Goal: Task Accomplishment & Management: Manage account settings

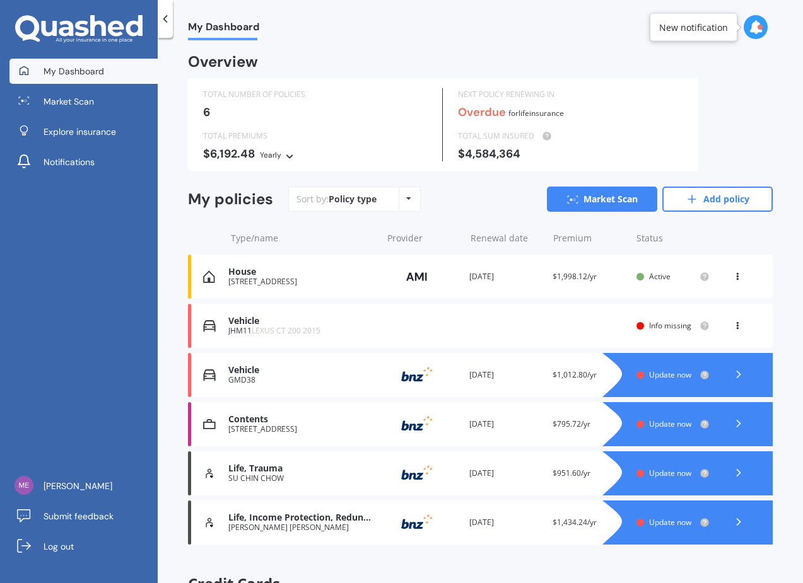
click at [591, 327] on div "Vehicle JHM11 LEXUS CT 200 2015 Renewal date Premium You are paying Yearly Stat…" at bounding box center [480, 326] width 585 height 44
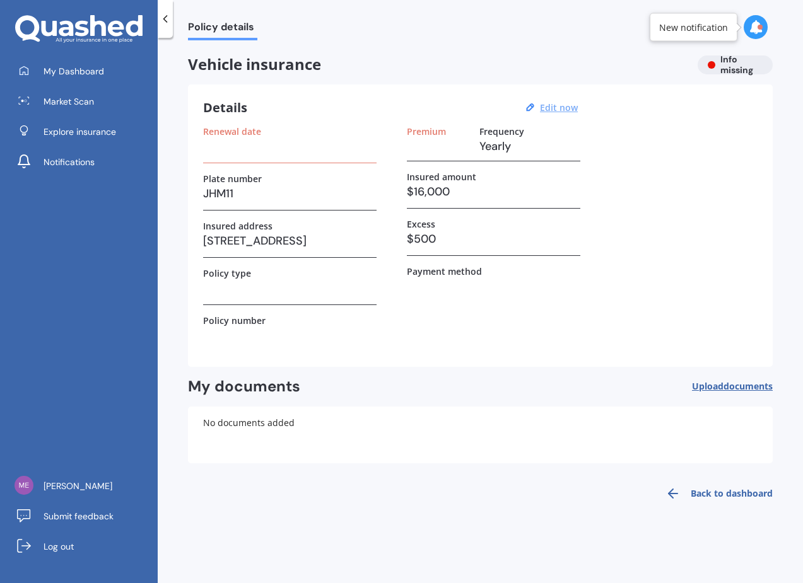
click at [558, 106] on u "Edit now" at bounding box center [559, 108] width 38 height 12
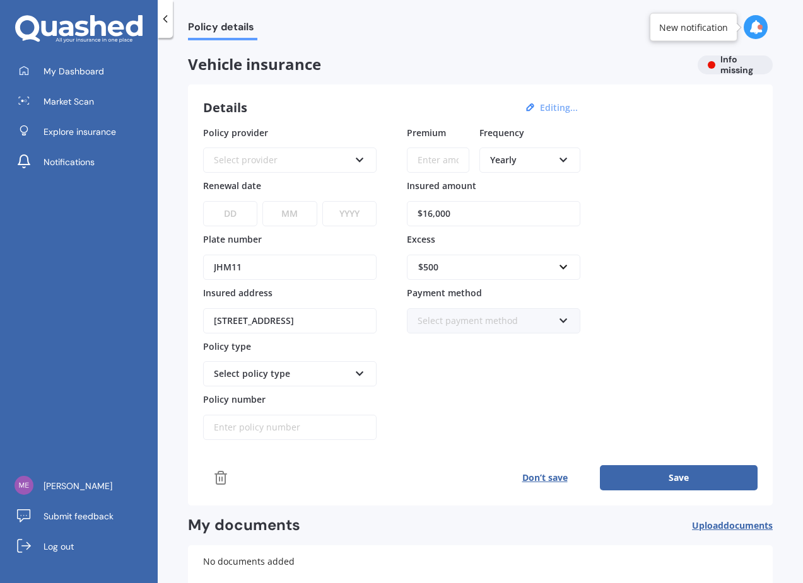
click at [320, 156] on div "Select provider" at bounding box center [282, 160] width 136 height 14
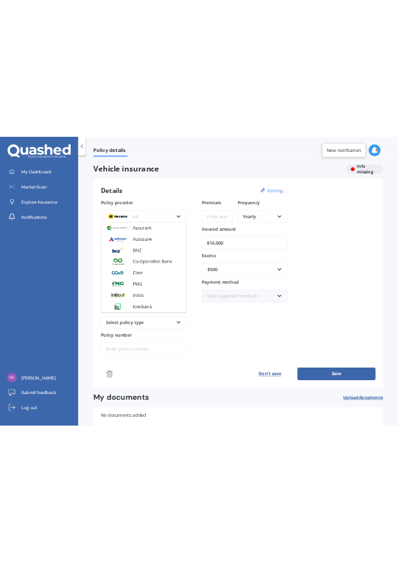
scroll to position [160, 0]
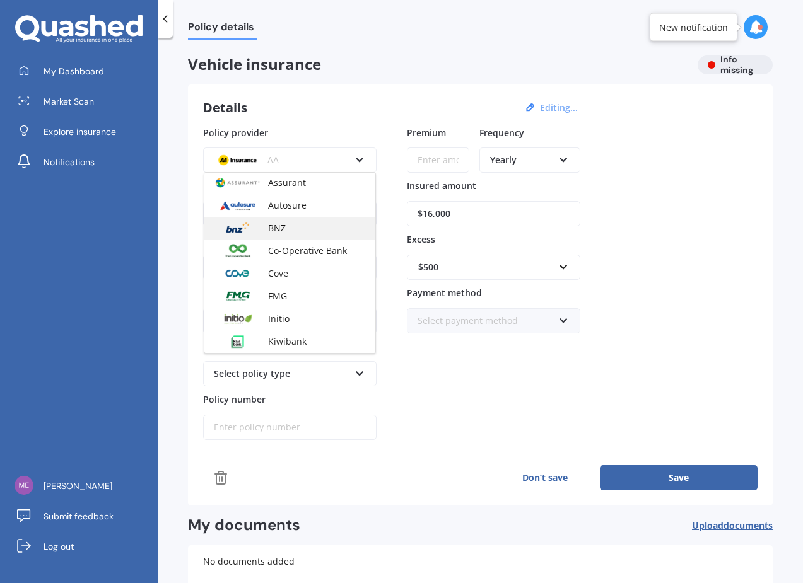
click at [292, 224] on div "BNZ" at bounding box center [289, 228] width 171 height 23
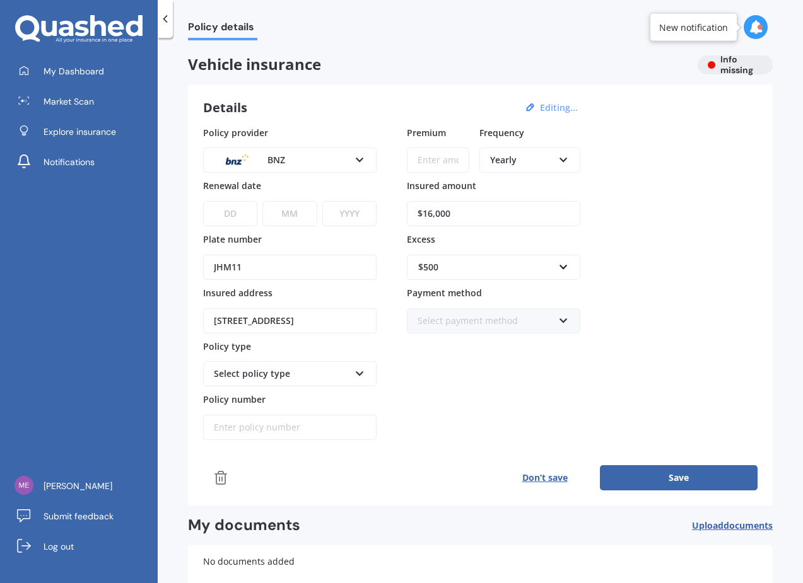
click at [243, 213] on select "DD 01 02 03 04 05 06 07 08 09 10 11 12 13 14 15 16 17 18 19 20 21 22 23 24 25 2…" at bounding box center [230, 213] width 54 height 25
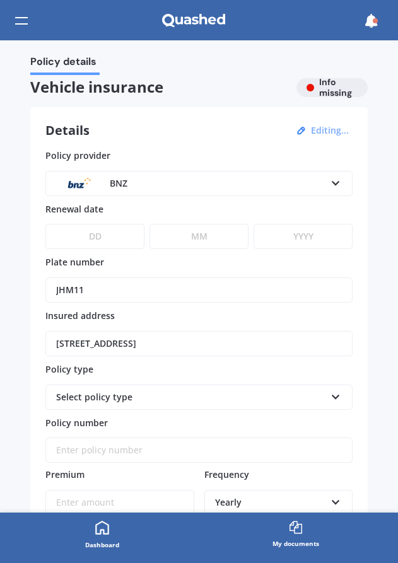
click at [101, 240] on select "DD 01 02 03 04 05 06 07 08 09 10 11 12 13 14 15 16 17 18 19 20 21 22 23 24 25 2…" at bounding box center [94, 236] width 99 height 25
select select "01"
click at [45, 224] on select "DD 01 02 03 04 05 06 07 08 09 10 11 12 13 14 15 16 17 18 19 20 21 22 23 24 25 2…" at bounding box center [94, 236] width 99 height 25
click at [197, 242] on select "MM 01 02 03 04 05 06 07 08 09 10 11 12" at bounding box center [198, 236] width 99 height 25
select select "10"
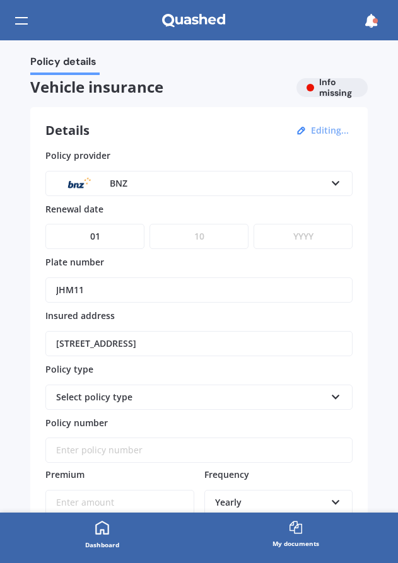
click at [149, 224] on select "MM 01 02 03 04 05 06 07 08 09 10 11 12" at bounding box center [198, 236] width 99 height 25
click at [295, 233] on select "YYYY 2027 2026 2025 2024 2023 2022 2021 2020 2019 2018 2017 2016 2015 2014 2013…" at bounding box center [302, 236] width 99 height 25
select select "2026"
click at [253, 224] on select "YYYY 2027 2026 2025 2024 2023 2022 2021 2020 2019 2018 2017 2016 2015 2014 2013…" at bounding box center [302, 236] width 99 height 25
click at [226, 392] on div "Select policy type" at bounding box center [190, 397] width 269 height 14
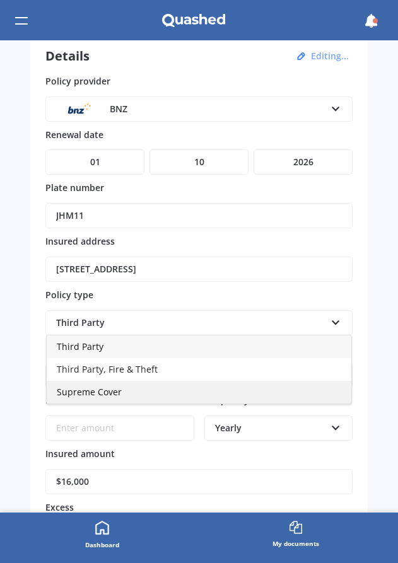
scroll to position [75, 0]
click at [207, 392] on div "Supreme Cover" at bounding box center [199, 391] width 305 height 23
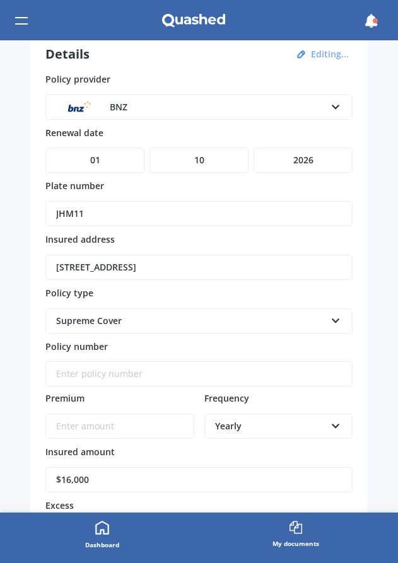
scroll to position [78, 0]
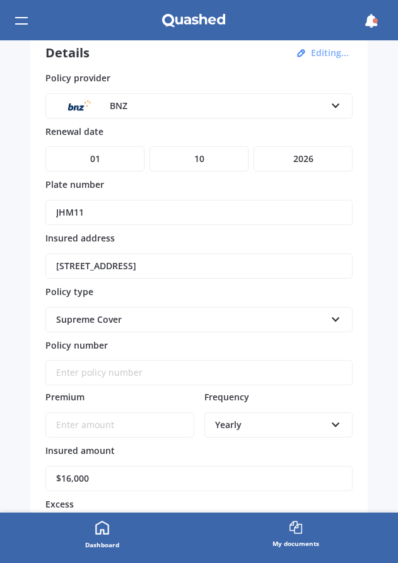
click at [187, 378] on input "Policy number" at bounding box center [198, 372] width 307 height 25
click at [112, 378] on input "Policy number" at bounding box center [198, 372] width 307 height 25
paste input "31070221-004"
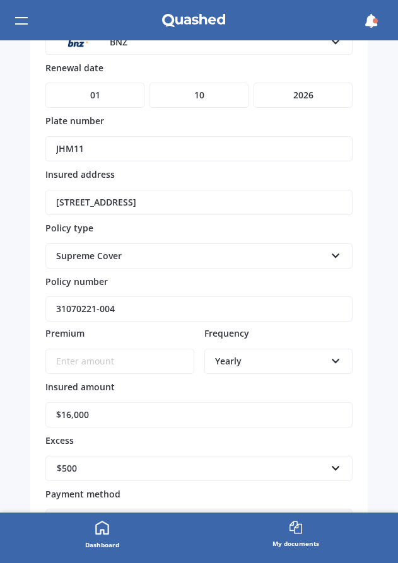
scroll to position [146, 0]
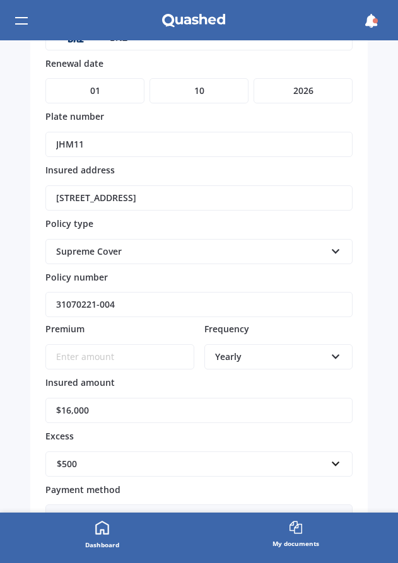
type input "31070221-004"
click at [102, 354] on input "Premium" at bounding box center [119, 356] width 149 height 25
type input "$236.75"
click at [330, 356] on icon at bounding box center [335, 354] width 11 height 9
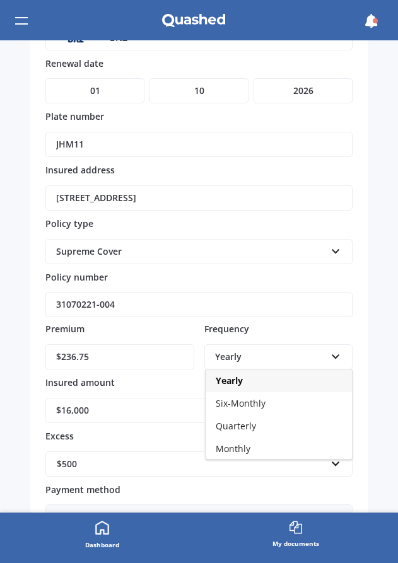
click at [249, 446] on div "Monthly" at bounding box center [279, 449] width 146 height 23
drag, startPoint x: 128, startPoint y: 411, endPoint x: 7, endPoint y: 407, distance: 121.1
click at [10, 407] on div "Policy details Vehicle insurance Info missing Details Editing... Policy provide…" at bounding box center [199, 276] width 398 height 472
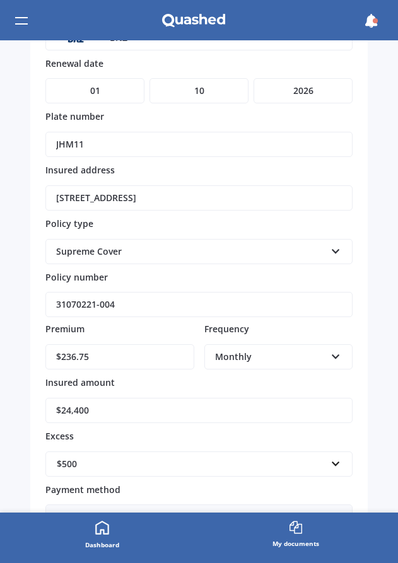
type input "$24,400"
click at [264, 435] on label "Excess" at bounding box center [196, 435] width 302 height 12
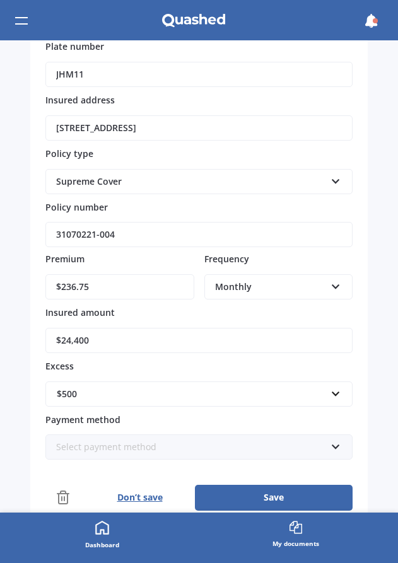
scroll to position [219, 0]
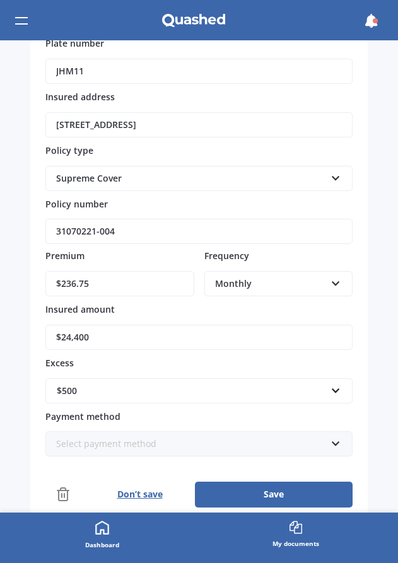
click at [245, 385] on div "$500" at bounding box center [191, 391] width 269 height 14
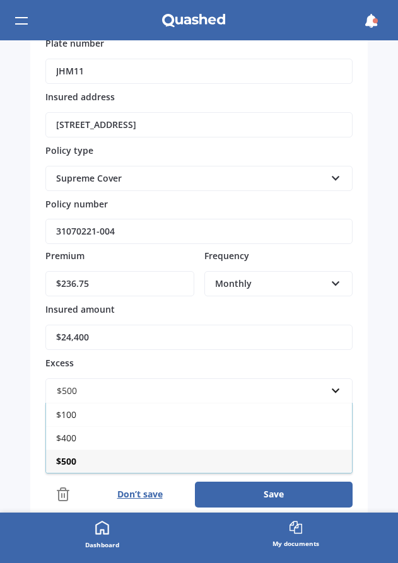
click at [179, 435] on div "$400" at bounding box center [199, 437] width 306 height 23
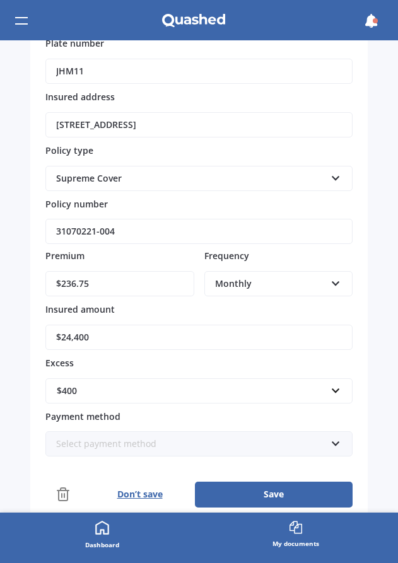
click at [236, 443] on div "Select payment method" at bounding box center [190, 444] width 269 height 14
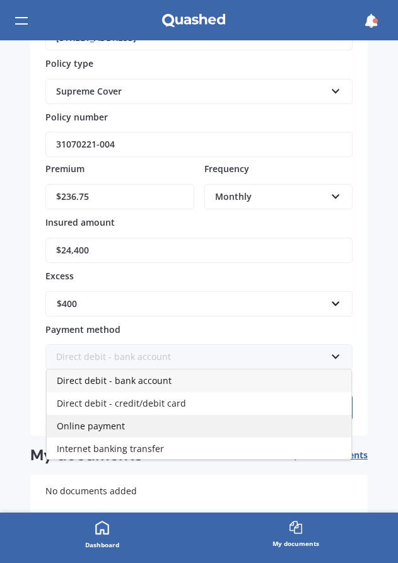
scroll to position [307, 0]
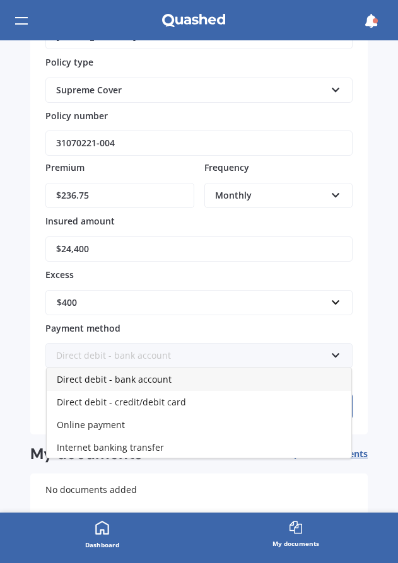
click at [377, 396] on div "Policy details Vehicle insurance Info missing Details Editing... Policy provide…" at bounding box center [199, 276] width 398 height 472
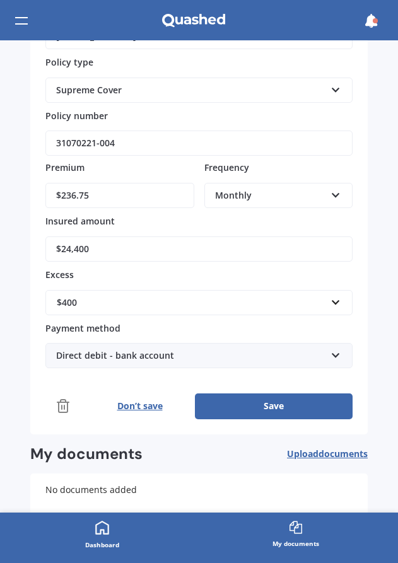
click at [283, 356] on div "Direct debit - bank account" at bounding box center [190, 356] width 269 height 14
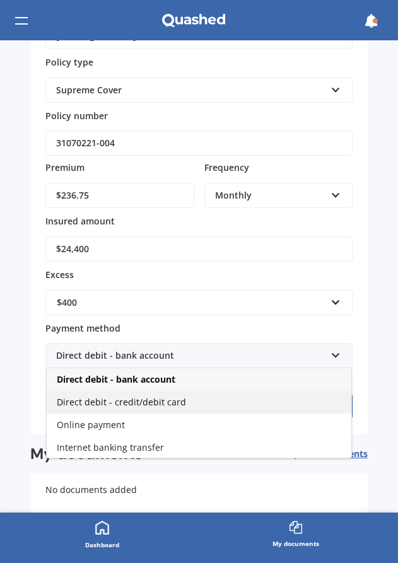
click at [226, 401] on div "Direct debit - credit/debit card" at bounding box center [199, 402] width 305 height 23
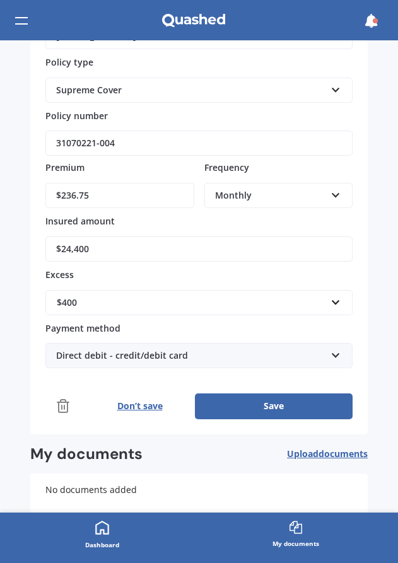
click at [253, 404] on button "Save" at bounding box center [274, 405] width 158 height 25
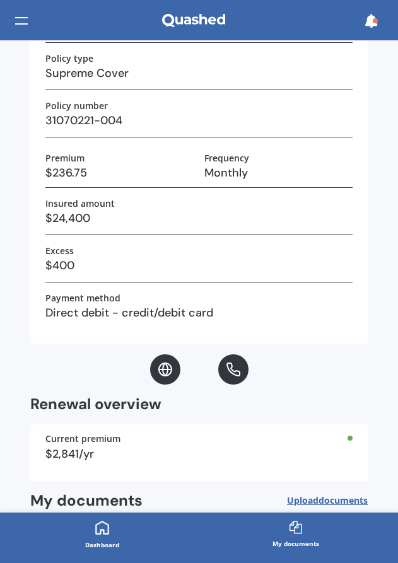
scroll to position [343, 0]
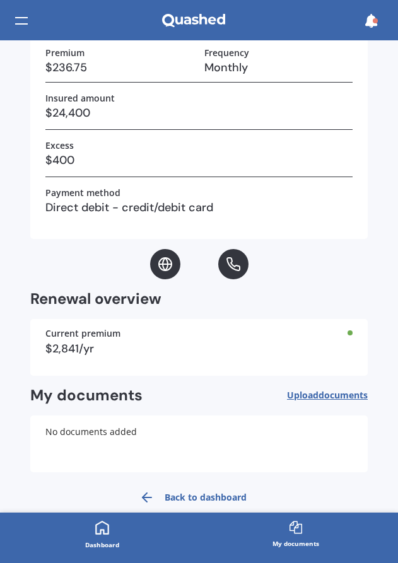
click at [345, 395] on span "documents" at bounding box center [342, 395] width 49 height 12
drag, startPoint x: 128, startPoint y: 430, endPoint x: 146, endPoint y: 429, distance: 18.3
click at [136, 429] on div "No documents added" at bounding box center [198, 444] width 337 height 57
click at [318, 393] on span "documents" at bounding box center [342, 395] width 49 height 12
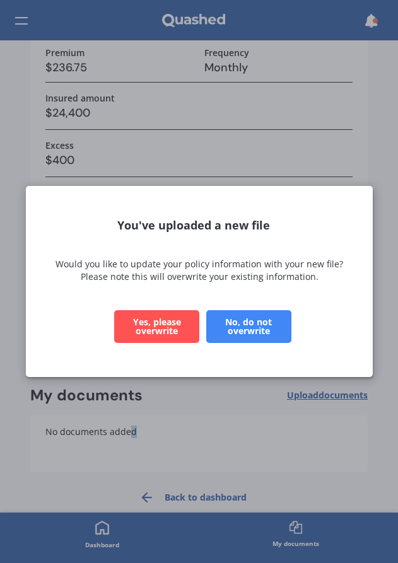
click at [155, 321] on button "Yes, please overwrite" at bounding box center [156, 326] width 85 height 33
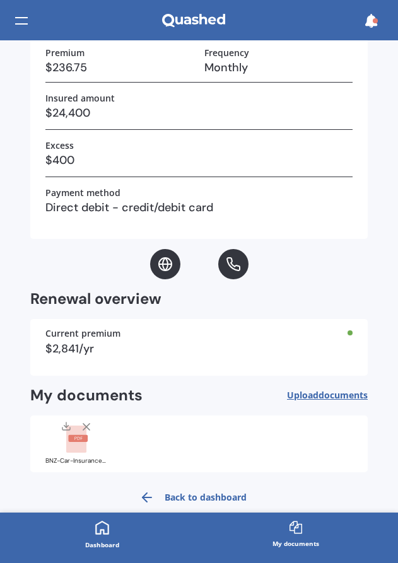
click at [173, 494] on link "Back to dashboard" at bounding box center [189, 497] width 115 height 30
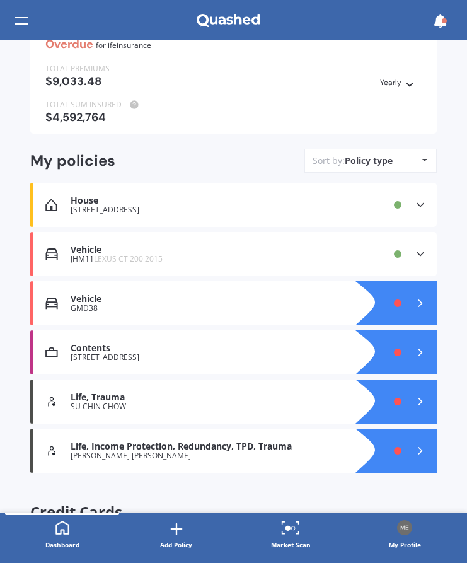
scroll to position [139, 0]
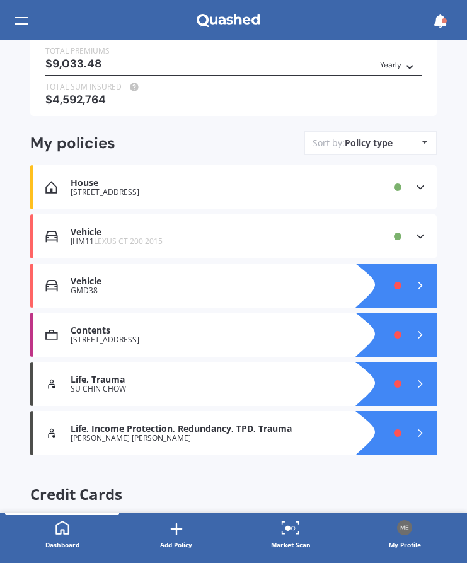
click at [412, 228] on div "Vehicle JHM11 LEXUS CT 200 2015 Provider Renewal date [DATE] Premium $2,841/yr …" at bounding box center [233, 236] width 407 height 44
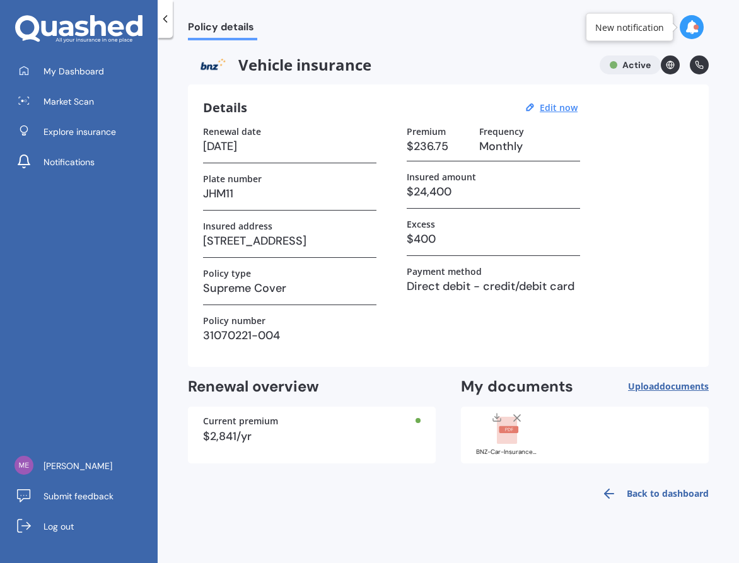
click at [672, 65] on icon at bounding box center [670, 65] width 3 height 8
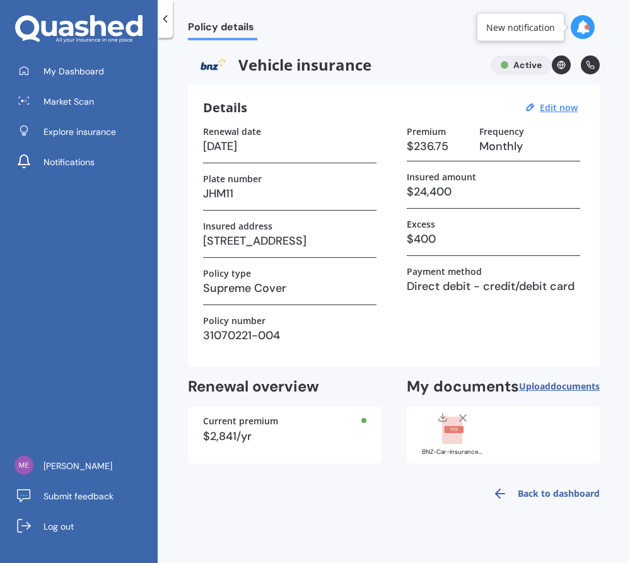
click at [585, 27] on div at bounding box center [587, 27] width 5 height 5
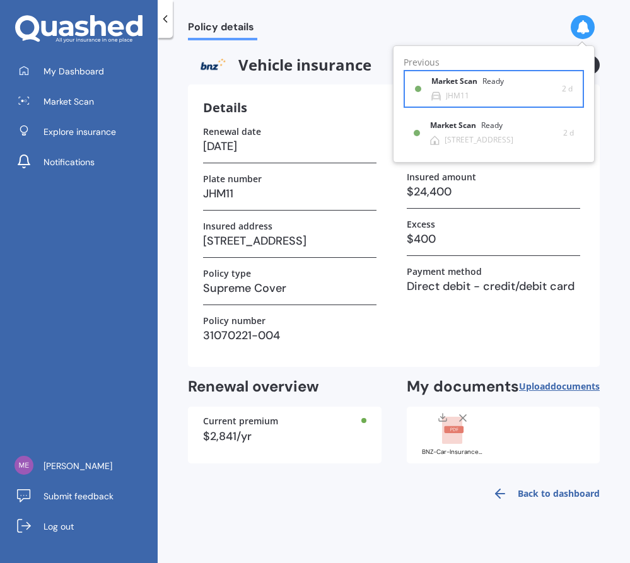
click at [542, 84] on div "Market Scan Ready JHM11" at bounding box center [496, 88] width 131 height 23
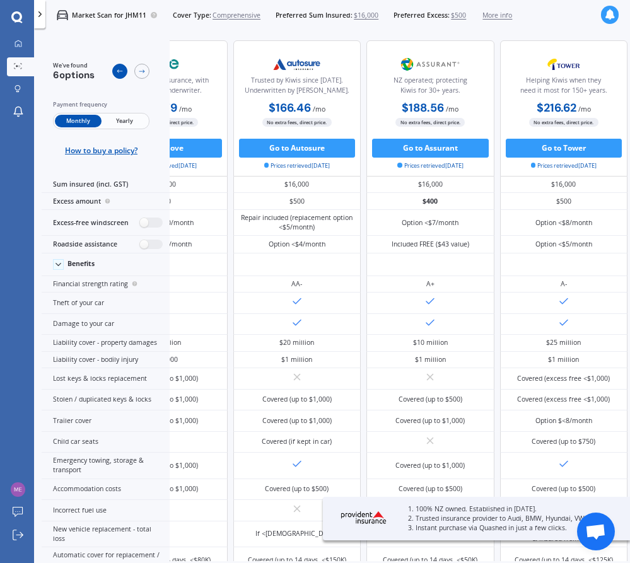
click at [124, 70] on div at bounding box center [119, 71] width 15 height 15
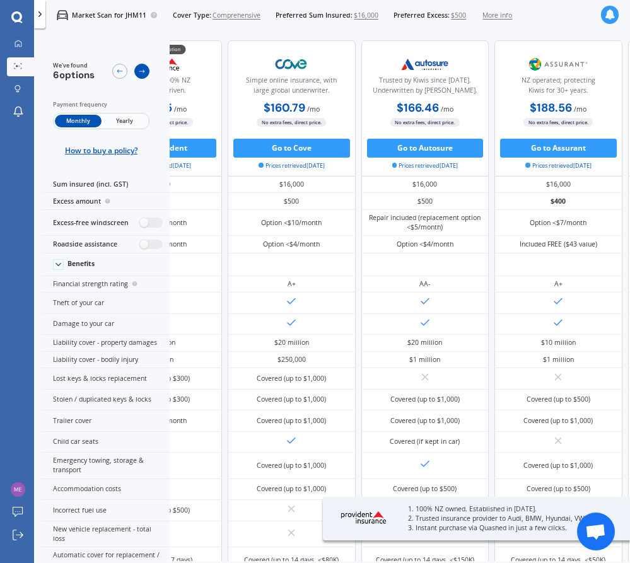
click at [144, 70] on icon at bounding box center [142, 71] width 8 height 8
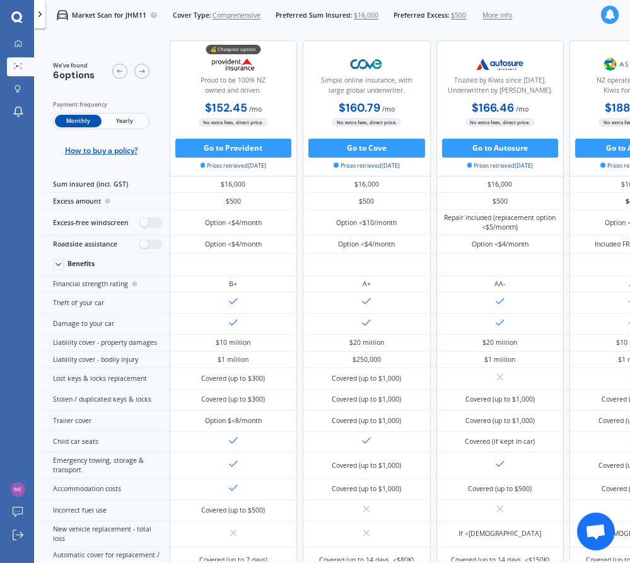
click at [370, 16] on span "$16,000" at bounding box center [366, 15] width 25 height 9
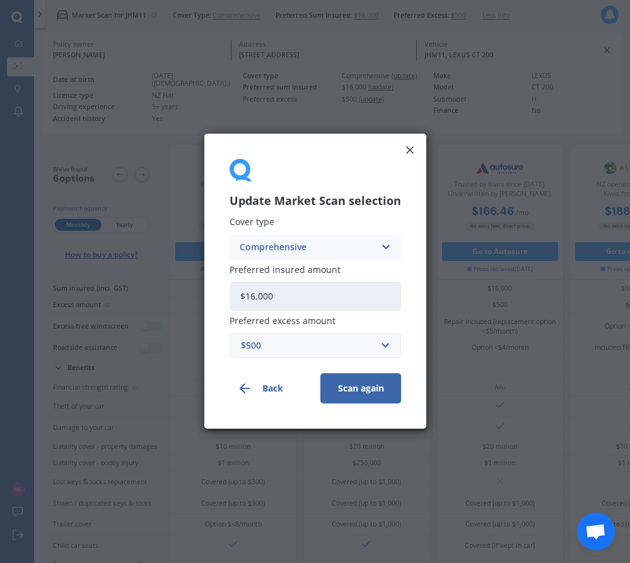
drag, startPoint x: 306, startPoint y: 298, endPoint x: 190, endPoint y: 291, distance: 116.2
click at [193, 292] on div "Update Market Scan selection Cover type Comprehensive Comprehensive Third Party…" at bounding box center [315, 281] width 630 height 563
type input "$24,400"
click at [271, 329] on div "Preferred excess amount $500 $100 $400 $500 $750 $1,000 $1,500 $2,000" at bounding box center [316, 337] width 172 height 42
click at [278, 345] on div "$500" at bounding box center [308, 346] width 134 height 14
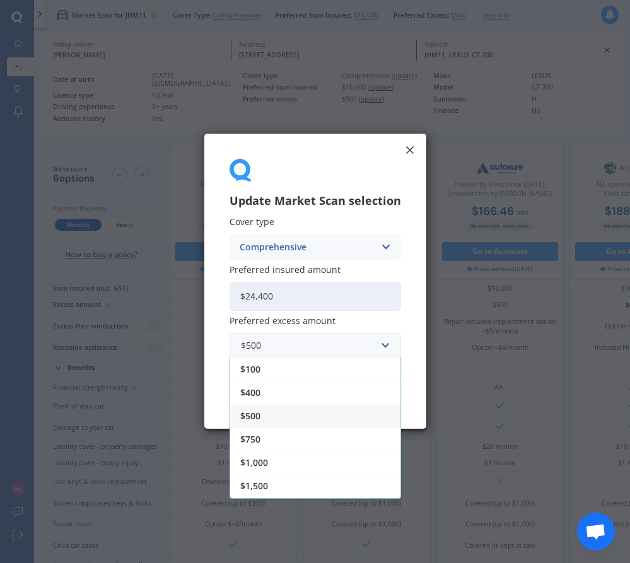
click at [282, 398] on div "$400" at bounding box center [315, 392] width 170 height 23
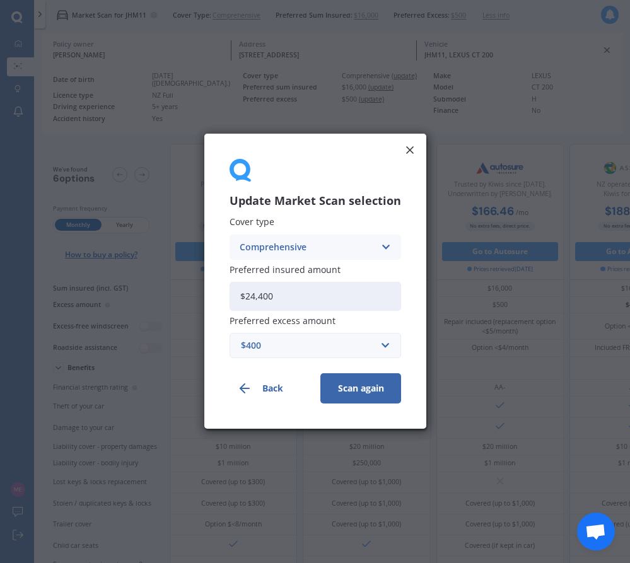
click at [370, 397] on button "Scan again" at bounding box center [360, 389] width 81 height 30
click at [380, 255] on div "Comprehensive Comprehensive Third Party, Fire & Theft Third Party" at bounding box center [316, 247] width 172 height 25
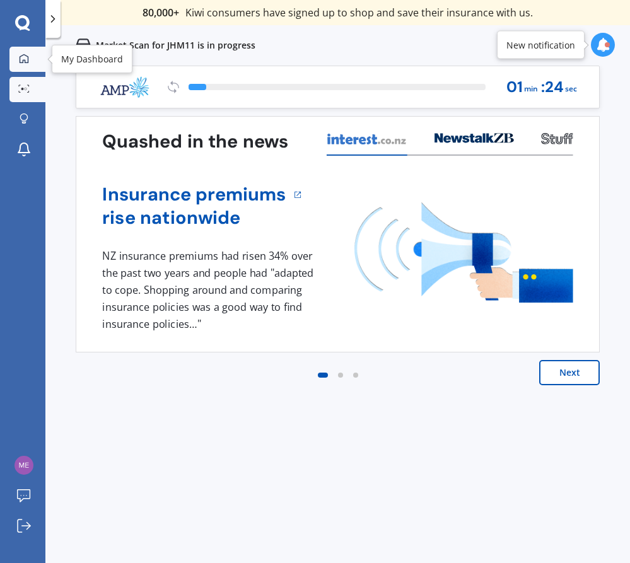
click at [25, 52] on link "My Dashboard" at bounding box center [27, 59] width 36 height 25
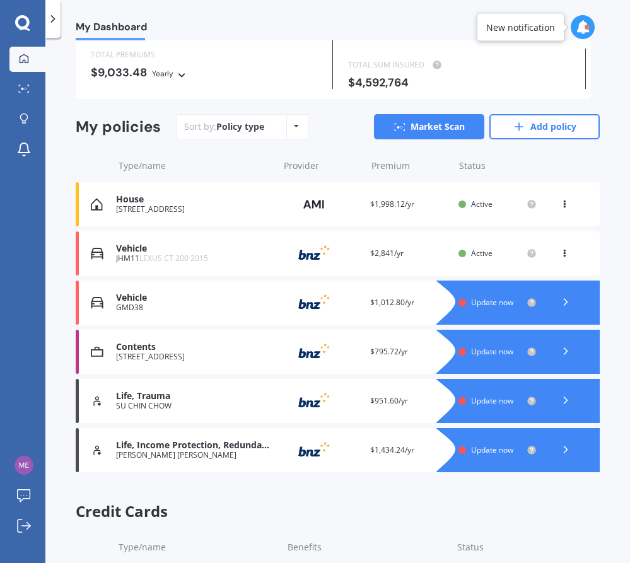
scroll to position [82, 0]
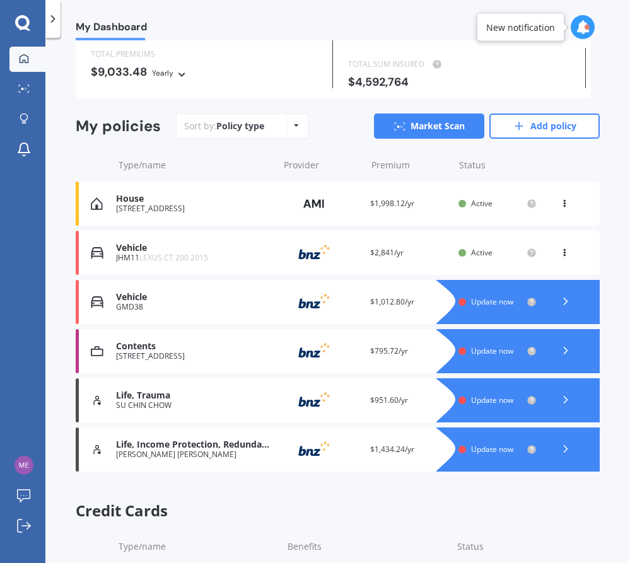
click at [559, 300] on icon at bounding box center [565, 301] width 13 height 13
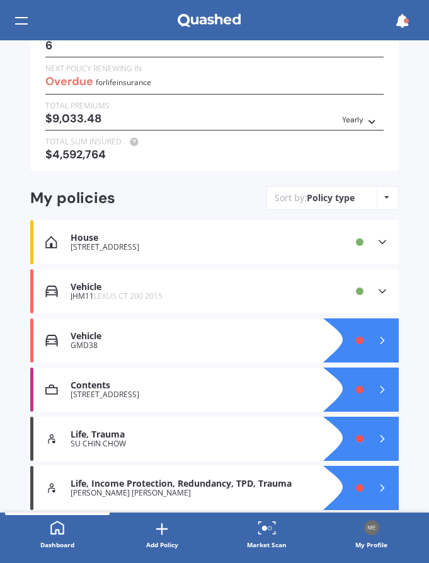
scroll to position [97, 0]
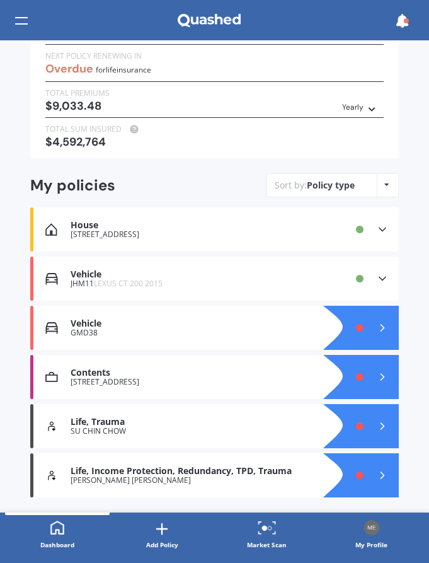
click at [365, 381] on div at bounding box center [374, 377] width 50 height 44
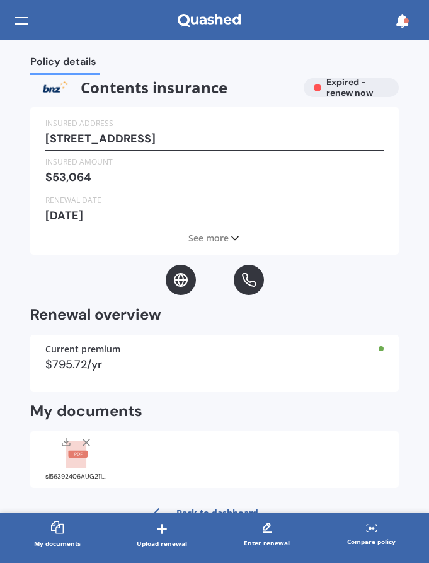
scroll to position [16, 0]
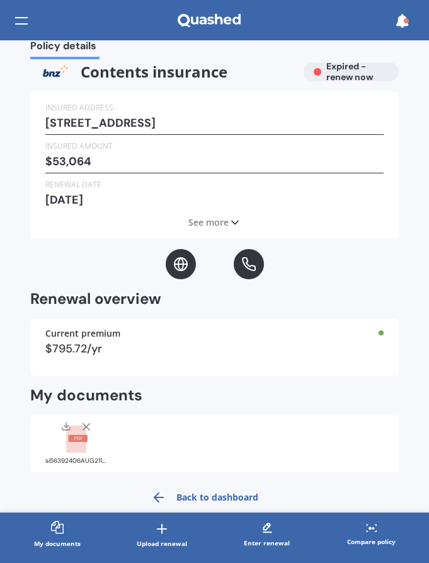
click at [79, 161] on span "$ 53,064" at bounding box center [68, 161] width 46 height 13
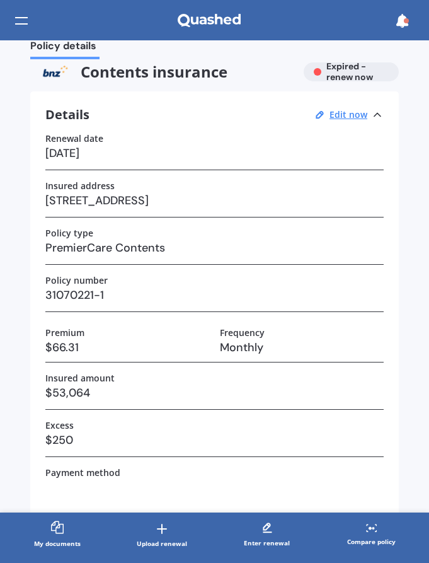
drag, startPoint x: 105, startPoint y: 303, endPoint x: 88, endPoint y: 327, distance: 29.6
click at [105, 303] on h3 "31070221-1" at bounding box center [214, 295] width 339 height 19
click at [78, 353] on h3 "$66.31" at bounding box center [127, 347] width 165 height 19
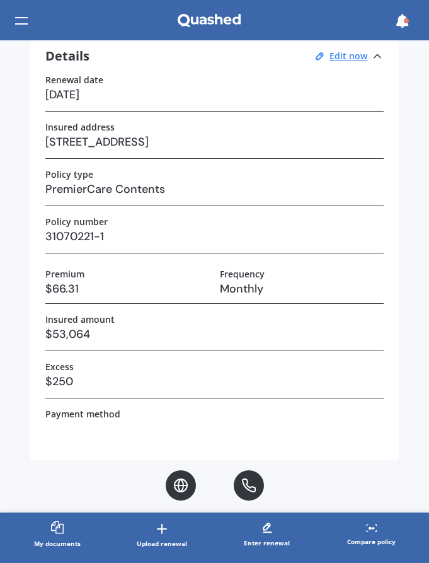
scroll to position [76, 0]
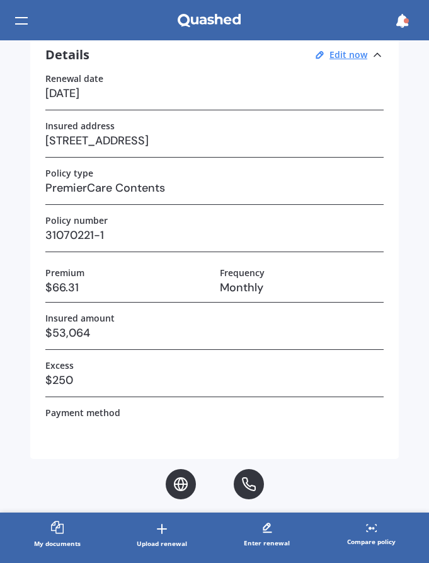
click at [175, 323] on h3 "$53,064" at bounding box center [214, 332] width 339 height 19
click at [95, 241] on h3 "31070221-1" at bounding box center [214, 235] width 339 height 19
click at [96, 234] on h3 "31070221-1" at bounding box center [214, 235] width 339 height 19
click at [347, 52] on u "Edit now" at bounding box center [349, 55] width 38 height 12
select select "01"
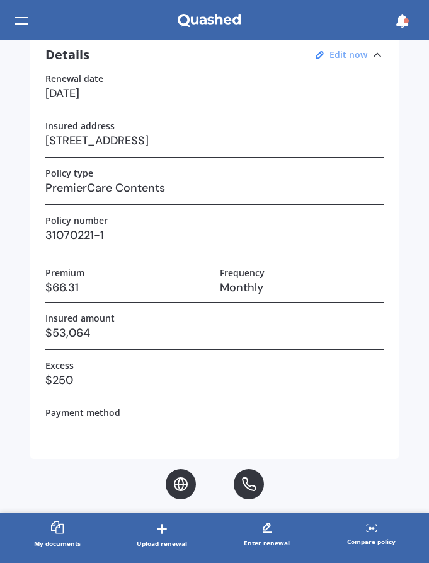
select select "10"
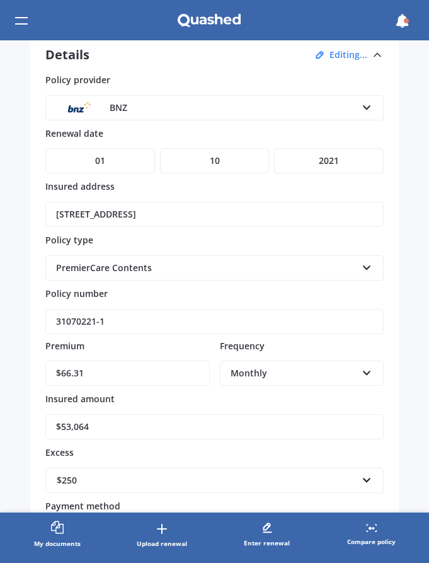
click at [312, 165] on select "YYYY 2027 2026 2025 2024 2023 2022 2021 2020 2019 2018 2017 2016 2015 2014 2013…" at bounding box center [329, 160] width 110 height 25
select select "2026"
click at [274, 148] on select "YYYY 2027 2026 2025 2024 2023 2022 2021 2020 2019 2018 2017 2016 2015 2014 2013…" at bounding box center [329, 160] width 110 height 25
click at [225, 271] on div "PremierCare Contents" at bounding box center [206, 268] width 301 height 14
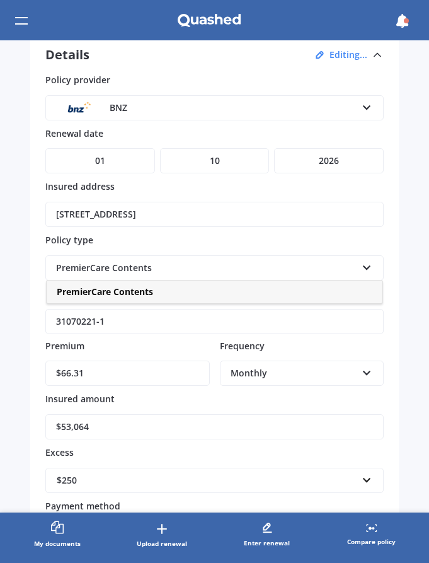
click at [214, 293] on div "PremierCare Contents" at bounding box center [215, 292] width 336 height 23
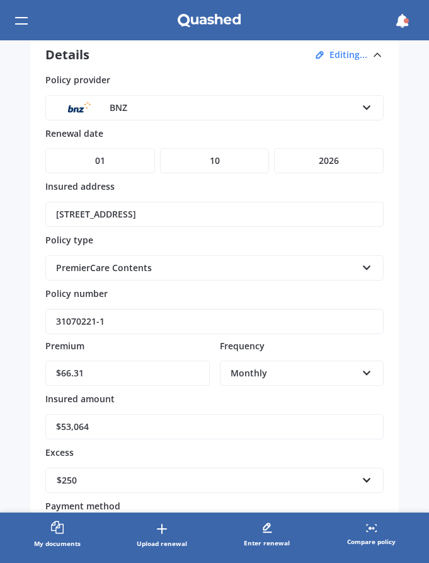
drag, startPoint x: 154, startPoint y: 376, endPoint x: -9, endPoint y: 370, distance: 162.8
click at [0, 370] on html "We are experiencing high volume of Market Scans . Just a heads up we will have …" at bounding box center [214, 281] width 429 height 563
type input "$56.84"
click at [347, 375] on div "Monthly" at bounding box center [294, 373] width 127 height 14
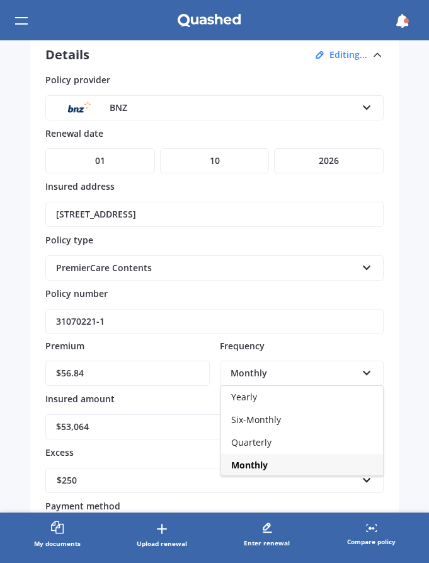
scroll to position [1, 0]
click at [274, 463] on div "Monthly" at bounding box center [302, 464] width 162 height 23
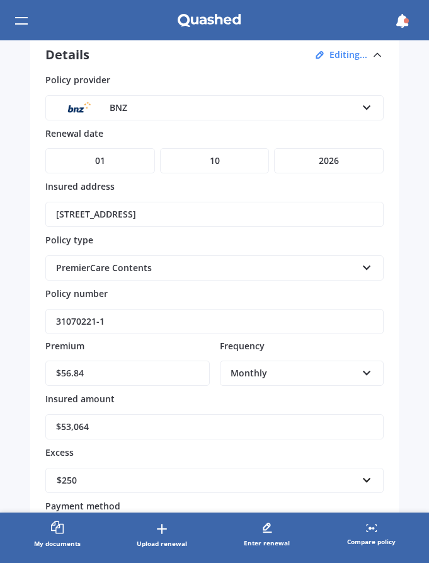
click at [264, 428] on input "$53,064" at bounding box center [214, 426] width 339 height 25
drag, startPoint x: 272, startPoint y: 429, endPoint x: -1, endPoint y: 416, distance: 273.4
click at [0, 416] on html "We are experiencing high volume of Market Scans . Just a heads up we will have …" at bounding box center [214, 281] width 429 height 563
type input "$61,418"
click at [155, 449] on label "Excess" at bounding box center [212, 452] width 334 height 12
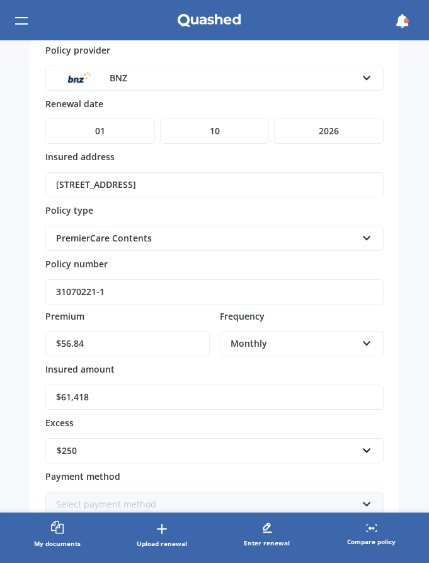
scroll to position [132, 0]
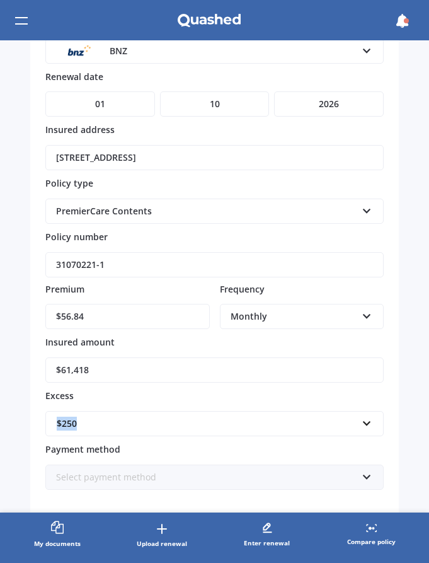
drag, startPoint x: 90, startPoint y: 417, endPoint x: -16, endPoint y: 414, distance: 106.6
click at [0, 414] on html "We are experiencing high volume of Market Scans . Just a heads up we will have …" at bounding box center [214, 281] width 429 height 563
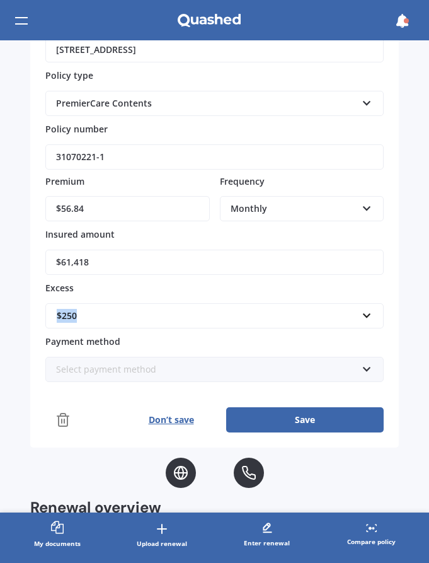
scroll to position [257, 0]
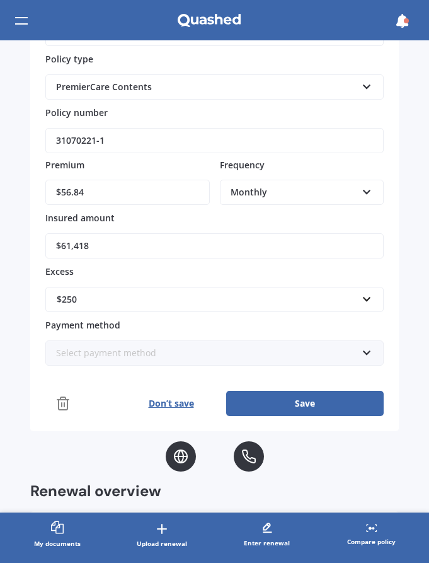
click at [250, 322] on label "Payment method" at bounding box center [212, 324] width 334 height 12
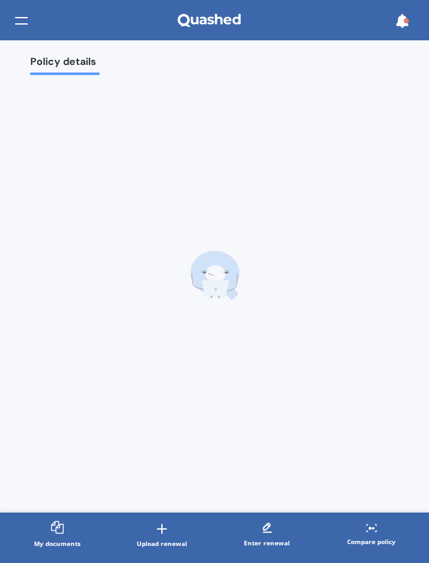
click at [248, 347] on div at bounding box center [214, 275] width 369 height 394
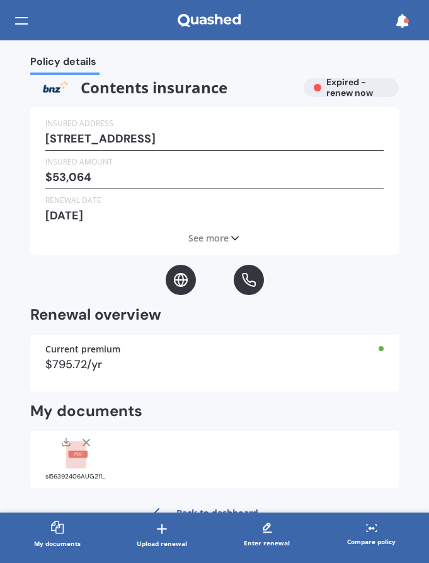
click at [229, 242] on icon at bounding box center [235, 238] width 13 height 13
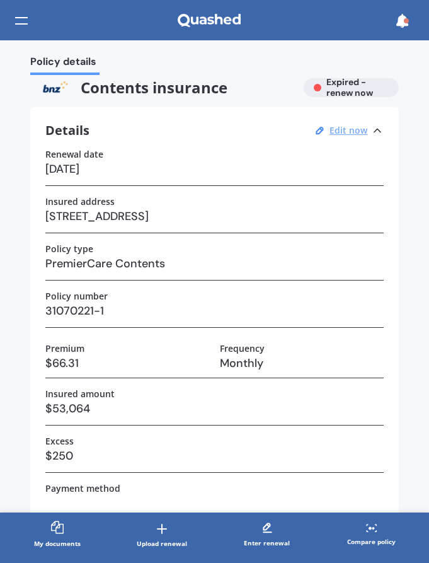
click at [347, 130] on u "Edit now" at bounding box center [349, 130] width 38 height 12
select select "01"
select select "10"
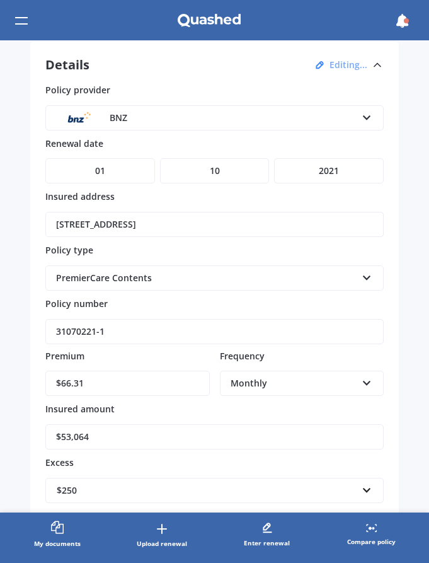
scroll to position [67, 0]
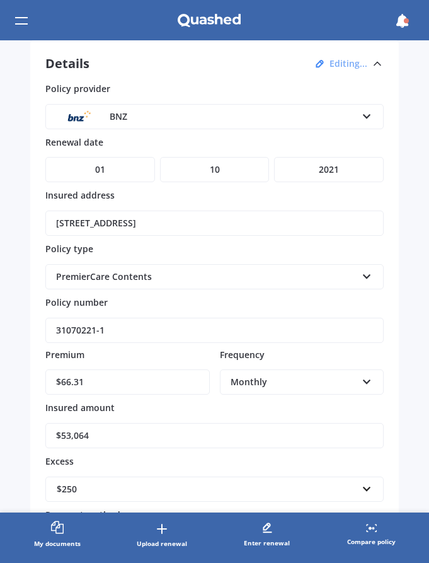
click at [328, 172] on select "YYYY 2027 2026 2025 2024 2023 2022 2021 2020 2019 2018 2017 2016 2015 2014 2013…" at bounding box center [329, 169] width 110 height 25
select select "2026"
click at [274, 157] on select "YYYY 2027 2026 2025 2024 2023 2022 2021 2020 2019 2018 2017 2016 2015 2014 2013…" at bounding box center [329, 169] width 110 height 25
click at [148, 383] on input "$66.31" at bounding box center [127, 382] width 165 height 25
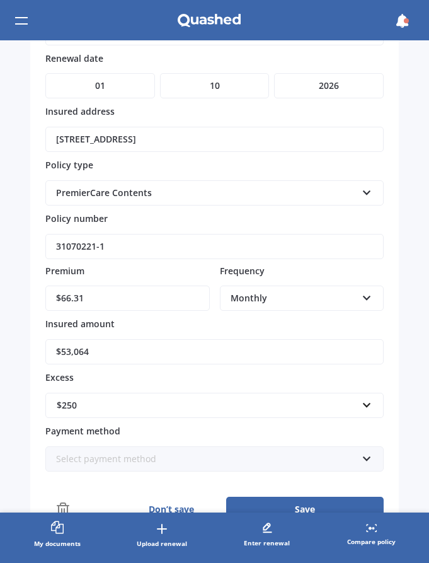
scroll to position [152, 0]
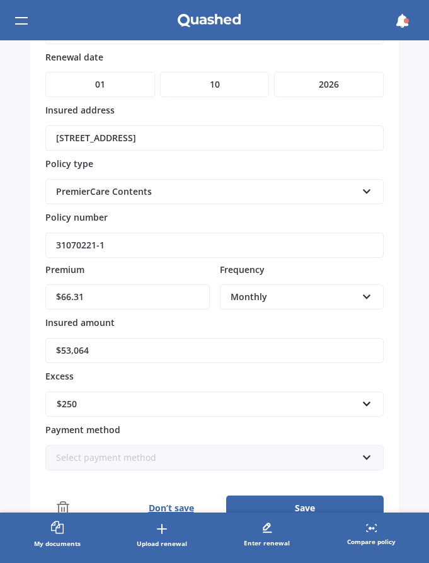
drag, startPoint x: 138, startPoint y: 298, endPoint x: -44, endPoint y: 289, distance: 182.4
click at [0, 289] on html "We are experiencing high volume of Market Scans . Just a heads up we will have …" at bounding box center [214, 281] width 429 height 563
type input "$56.84"
drag, startPoint x: 136, startPoint y: 354, endPoint x: 152, endPoint y: 346, distance: 18.3
click at [135, 354] on input "$53,064" at bounding box center [214, 350] width 339 height 25
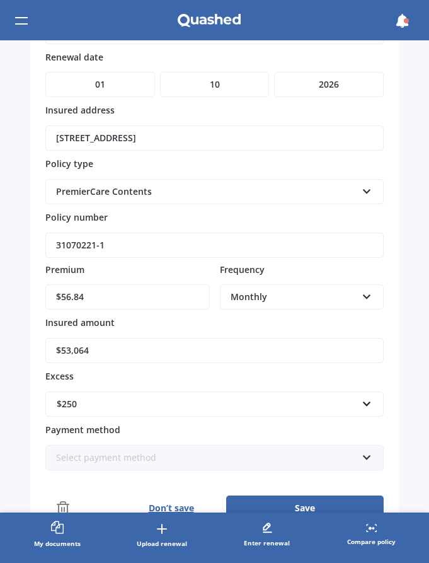
drag, startPoint x: 126, startPoint y: 346, endPoint x: -96, endPoint y: 334, distance: 222.3
click at [0, 334] on html "We are experiencing high volume of Market Scans . Just a heads up we will have …" at bounding box center [214, 281] width 429 height 563
type input "$61,418"
click at [195, 412] on input "text" at bounding box center [210, 404] width 327 height 24
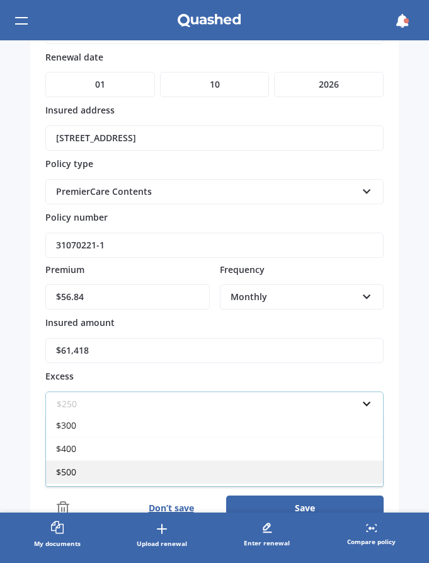
scroll to position [28, 0]
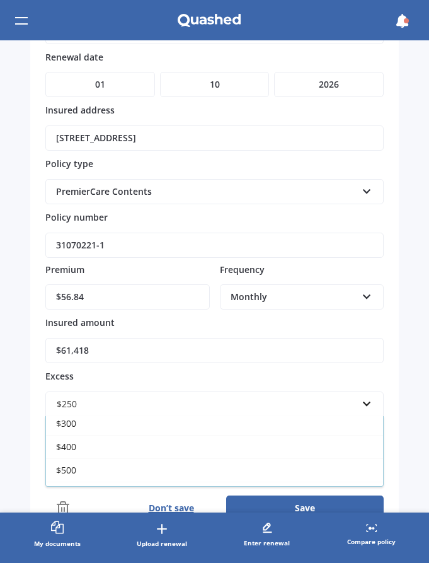
click at [154, 469] on div "$500" at bounding box center [214, 469] width 337 height 23
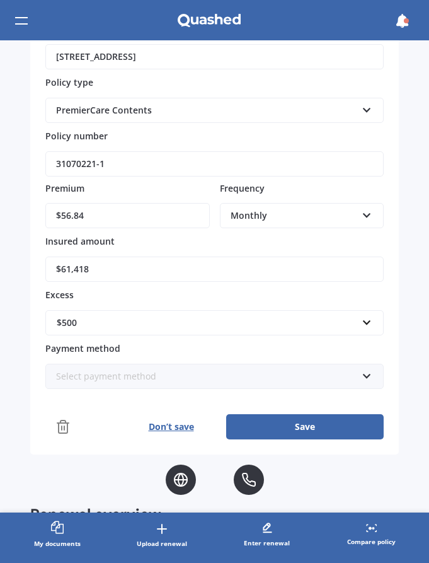
scroll to position [235, 0]
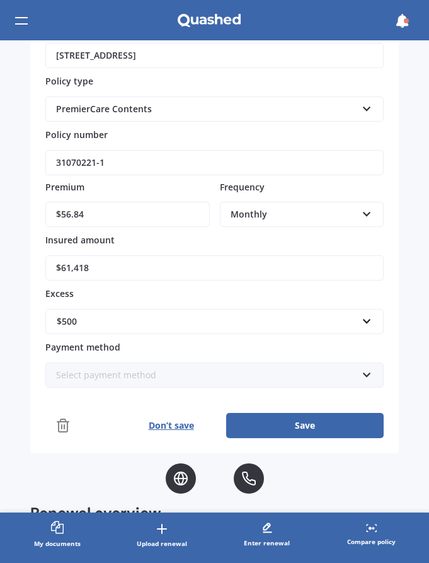
click at [293, 383] on div "Select payment method Direct debit - bank account Direct debit - credit/debit c…" at bounding box center [214, 375] width 339 height 25
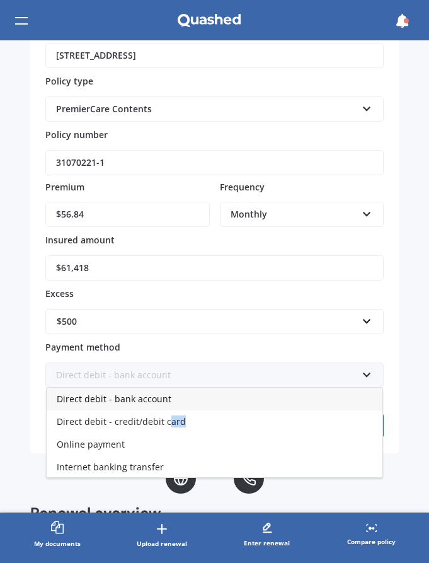
click at [166, 428] on div "Direct debit - credit/debit card" at bounding box center [215, 421] width 336 height 23
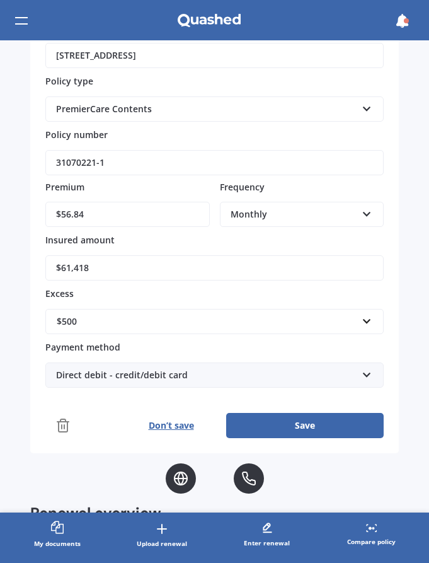
click at [309, 426] on button "Save" at bounding box center [305, 425] width 158 height 25
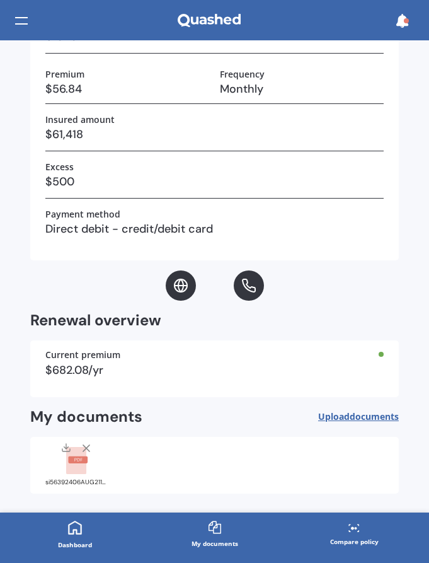
scroll to position [296, 0]
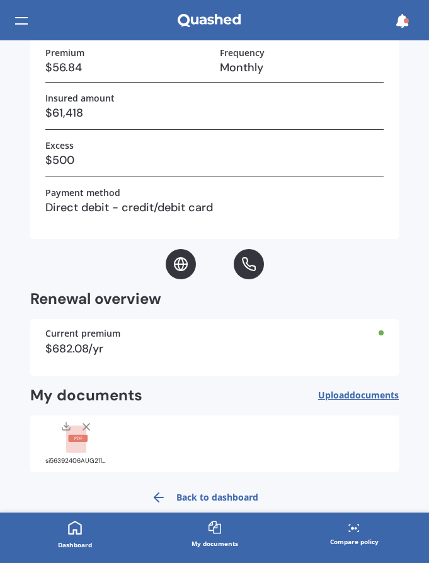
click at [84, 425] on line at bounding box center [86, 427] width 6 height 6
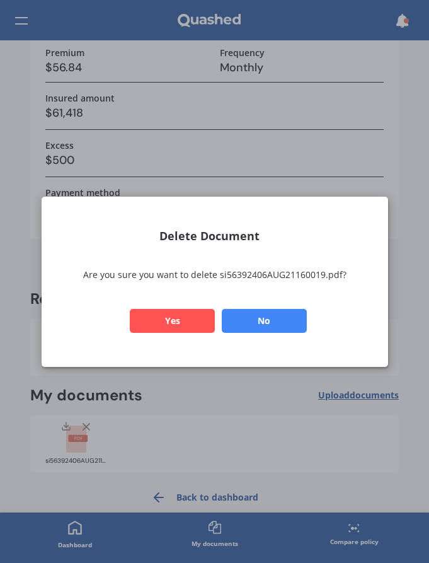
drag, startPoint x: 254, startPoint y: 321, endPoint x: 279, endPoint y: 352, distance: 39.5
click at [254, 321] on button "No" at bounding box center [263, 320] width 85 height 24
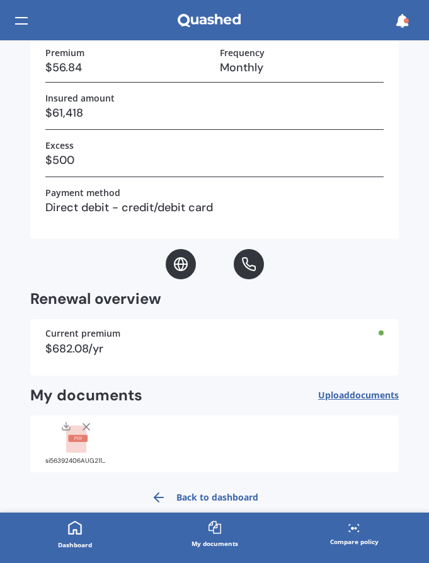
click at [328, 395] on span "Upload documents" at bounding box center [358, 395] width 81 height 10
click at [352, 397] on span "documents" at bounding box center [374, 395] width 49 height 12
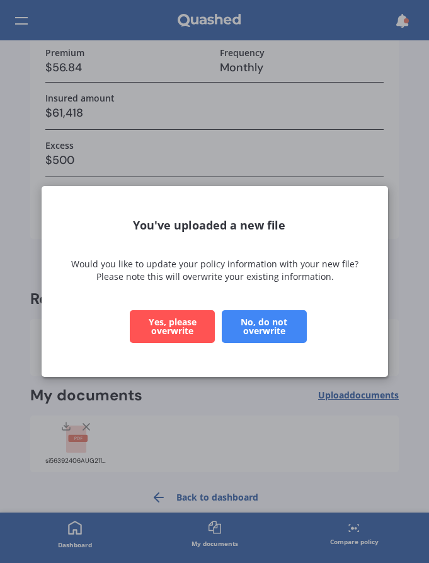
click at [194, 323] on button "Yes, please overwrite" at bounding box center [172, 326] width 85 height 33
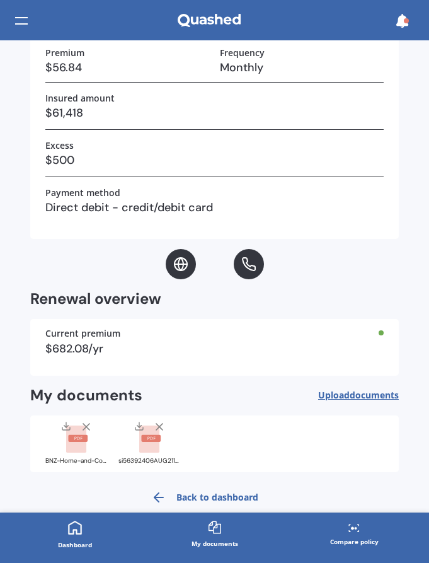
click at [159, 428] on icon at bounding box center [159, 427] width 13 height 13
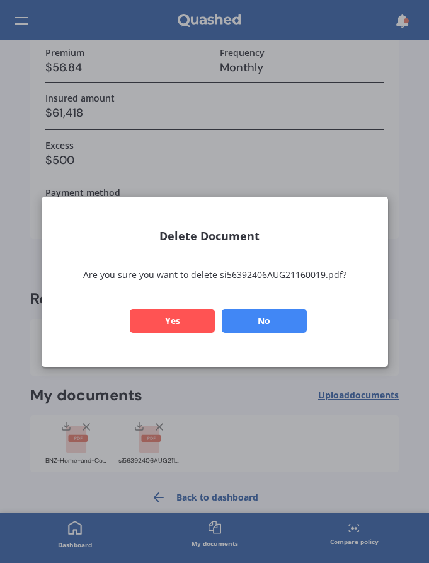
click at [195, 318] on button "Yes" at bounding box center [172, 320] width 85 height 24
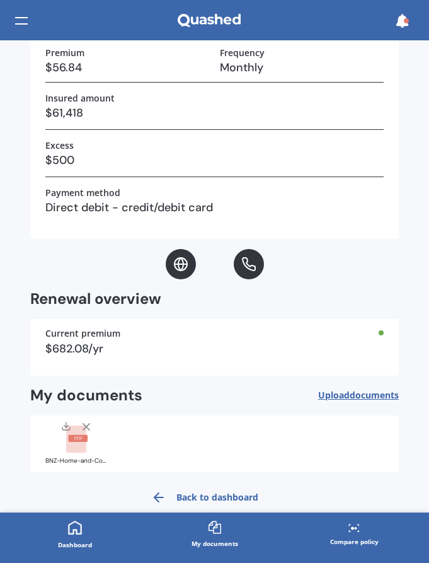
click at [216, 493] on link "Back to dashboard" at bounding box center [205, 497] width 122 height 30
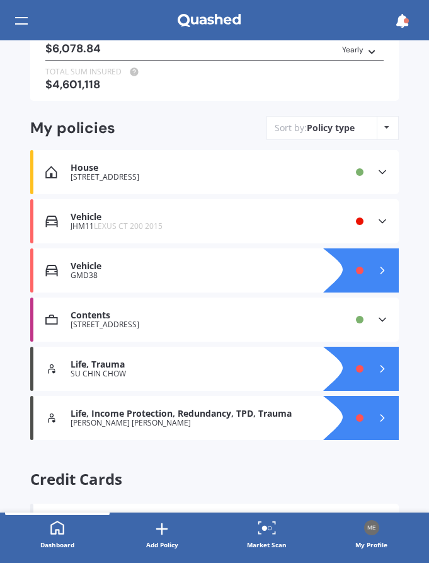
scroll to position [157, 0]
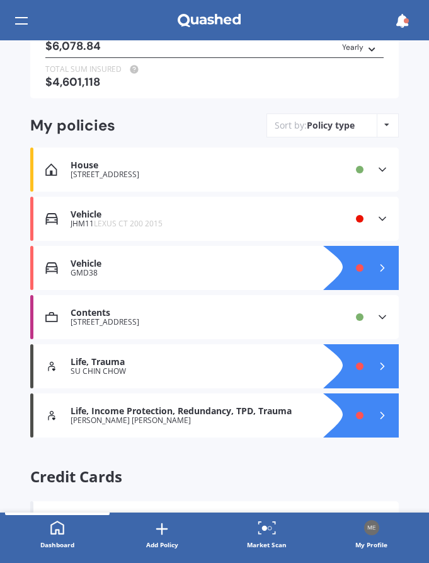
click at [376, 219] on icon at bounding box center [382, 219] width 13 height 13
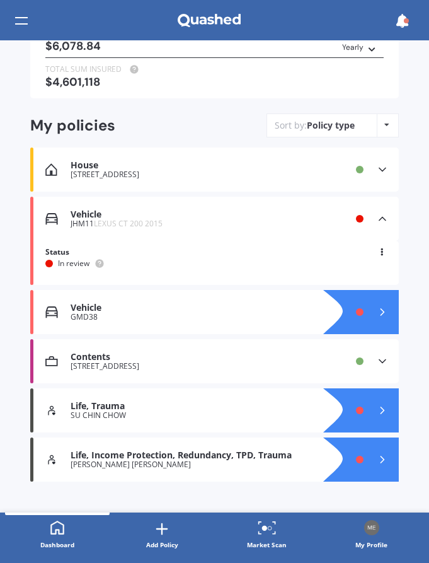
click at [101, 263] on icon at bounding box center [99, 263] width 3 height 3
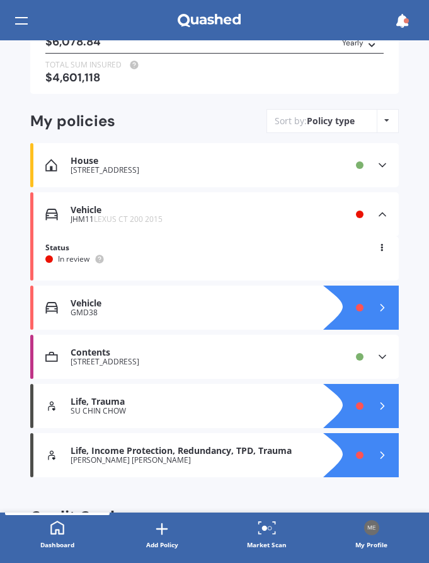
scroll to position [163, 0]
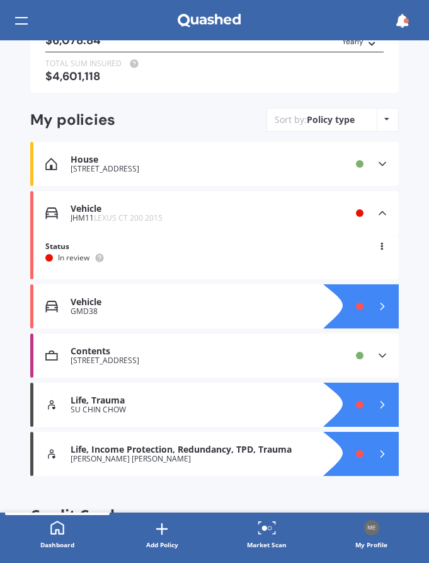
click at [362, 409] on div at bounding box center [374, 405] width 50 height 44
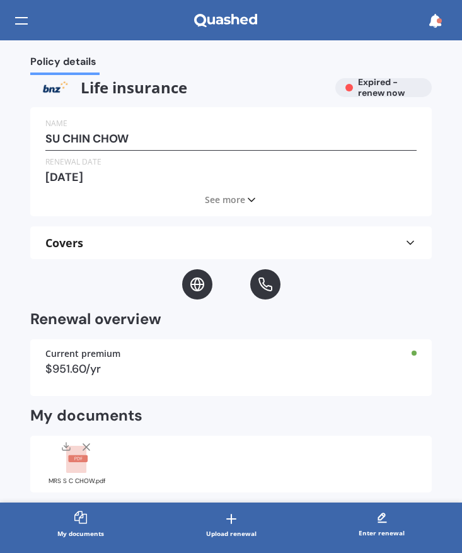
scroll to position [30, 0]
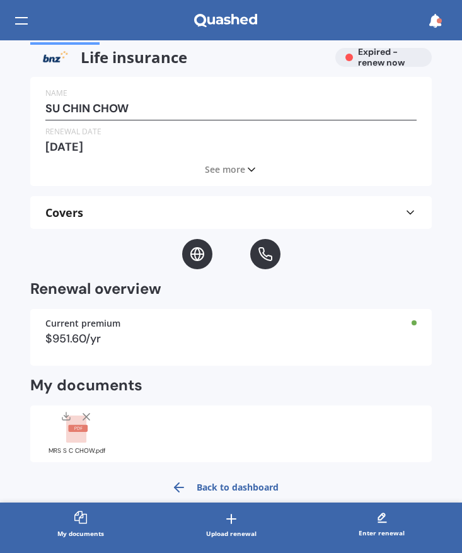
click at [248, 169] on icon at bounding box center [251, 169] width 13 height 13
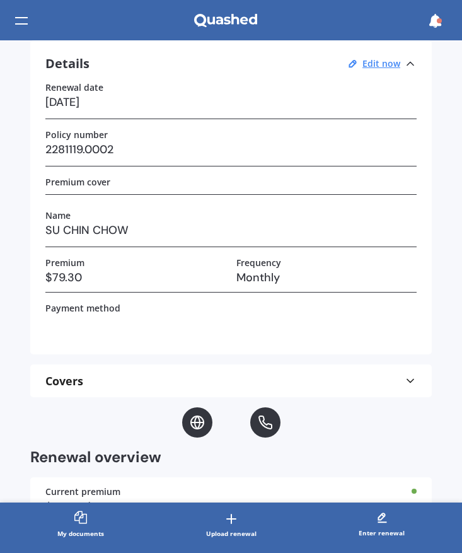
scroll to position [0, 0]
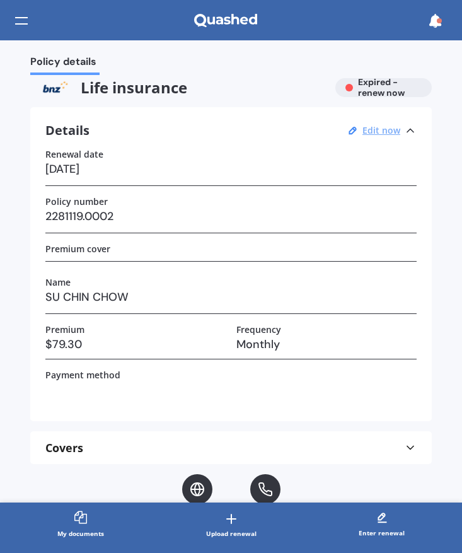
click at [371, 130] on u "Edit now" at bounding box center [382, 130] width 38 height 12
select select "12"
select select "2021"
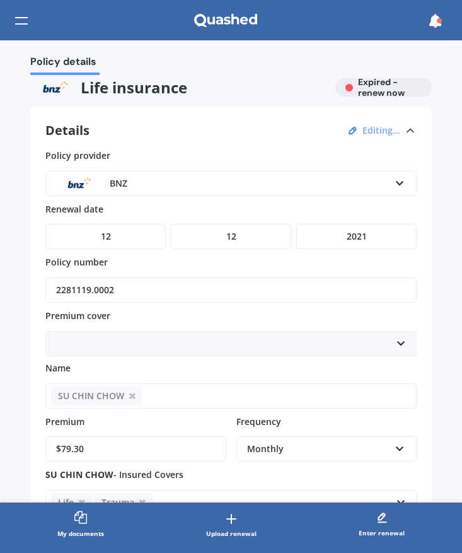
click at [215, 184] on div "BNZ" at bounding box center [223, 184] width 334 height 14
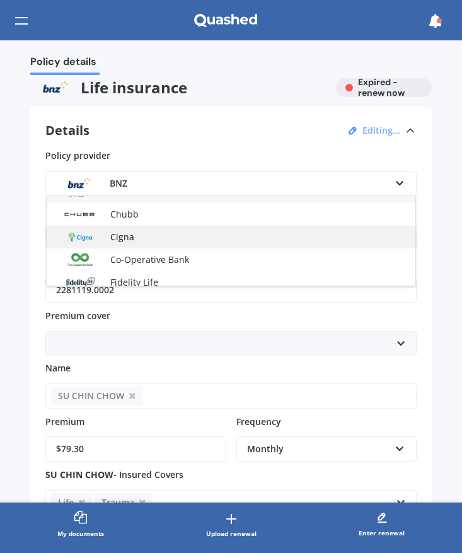
scroll to position [211, 0]
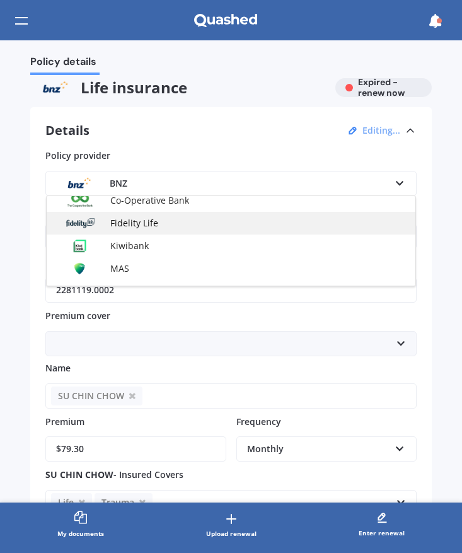
click at [156, 226] on span "Fidelity Life" at bounding box center [134, 223] width 48 height 12
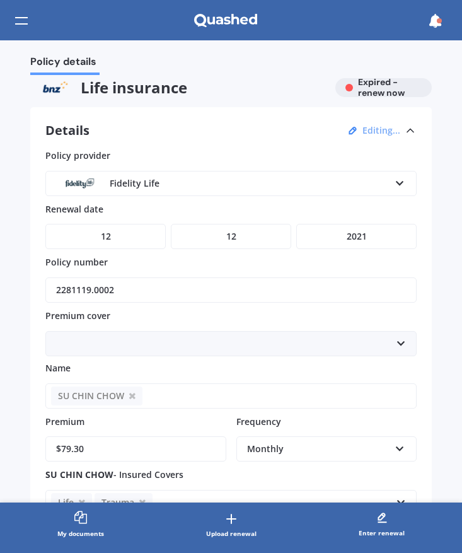
click at [129, 234] on select "DD 01 02 03 04 05 06 07 08 09 10 11 12 13 14 15 16 17 18 19 20 21 22 23 24 25 2…" at bounding box center [105, 236] width 120 height 25
click at [45, 224] on select "DD 01 02 03 04 05 06 07 08 09 10 11 12 13 14 15 16 17 18 19 20 21 22 23 24 25 2…" at bounding box center [105, 236] width 120 height 25
click at [129, 234] on select "DD 01 02 03 04 05 06 07 08 09 10 11 12 13 14 15 16 17 18 19 20 21 22 23 24 25 2…" at bounding box center [105, 236] width 120 height 25
select select "01"
click at [45, 224] on select "DD 01 02 03 04 05 06 07 08 09 10 11 12 13 14 15 16 17 18 19 20 21 22 23 24 25 2…" at bounding box center [105, 236] width 120 height 25
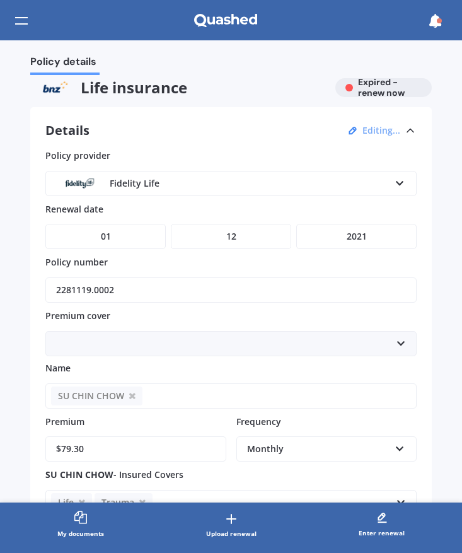
click at [228, 243] on select "MM 01 02 03 04 05 06 07 08 09 10 11 12" at bounding box center [231, 236] width 120 height 25
select select "10"
click at [171, 224] on select "MM 01 02 03 04 05 06 07 08 09 10 11 12" at bounding box center [231, 236] width 120 height 25
click at [373, 241] on select "YYYY 2027 2026 2025 2024 2023 2022 2021 2020 2019 2018 2017 2016 2015 2014 2013…" at bounding box center [356, 236] width 120 height 25
select select "2026"
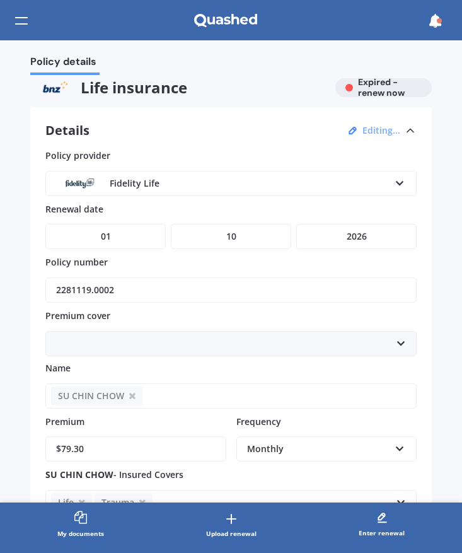
click at [296, 224] on select "YYYY 2027 2026 2025 2024 2023 2022 2021 2020 2019 2018 2017 2016 2015 2014 2013…" at bounding box center [356, 236] width 120 height 25
drag, startPoint x: 189, startPoint y: 285, endPoint x: 6, endPoint y: 272, distance: 183.9
click at [6, 272] on div "Policy details Life insurance Expired - renew now Details Editing... Policy pro…" at bounding box center [231, 271] width 462 height 462
click at [152, 291] on input "2281119.0002" at bounding box center [230, 289] width 371 height 25
paste input "378137"
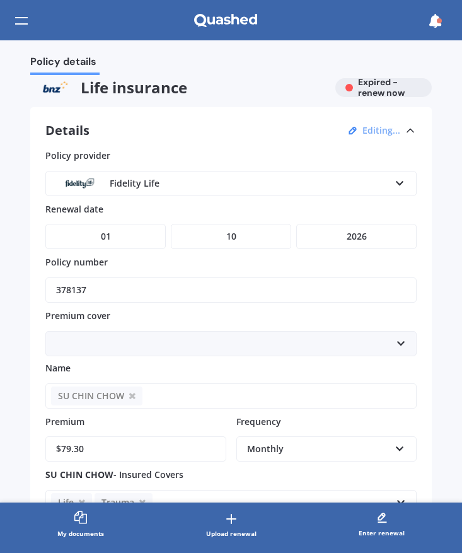
type input "378137"
click at [185, 317] on div "SU CHIN CHOW" at bounding box center [230, 335] width 371 height 41
click at [176, 343] on div "SU CHIN CHOW" at bounding box center [230, 343] width 371 height 25
click at [146, 368] on div "SU CHIN CHOW" at bounding box center [231, 367] width 369 height 23
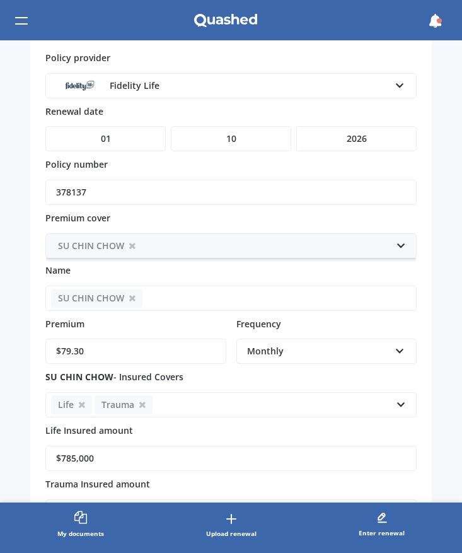
scroll to position [99, 0]
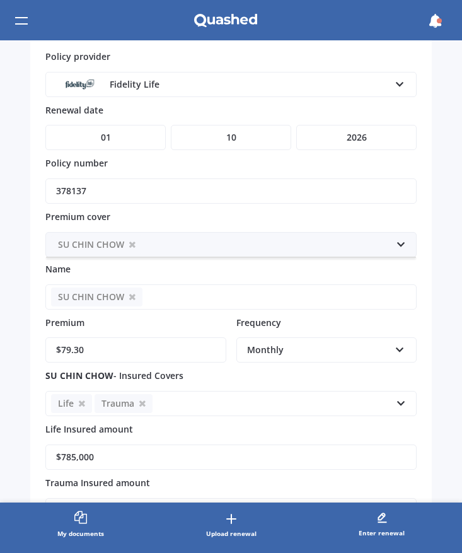
click at [354, 243] on div "SU CHIN CHOW" at bounding box center [230, 244] width 371 height 25
click at [399, 245] on icon at bounding box center [400, 245] width 11 height 14
click at [348, 245] on div "SU CHIN CHOW" at bounding box center [230, 244] width 371 height 25
click at [136, 243] on link "SU CHIN CHOW" at bounding box center [96, 244] width 91 height 19
click at [131, 244] on icon at bounding box center [132, 245] width 6 height 8
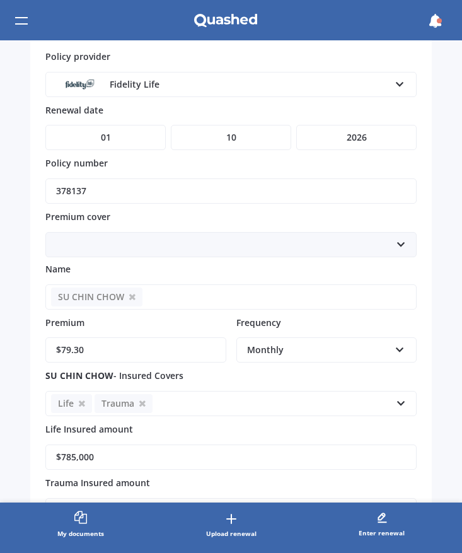
click at [137, 245] on div "SU CHIN CHOW" at bounding box center [230, 244] width 371 height 25
click at [110, 264] on span "SU CHIN CHOW" at bounding box center [89, 268] width 65 height 12
click at [139, 298] on link "SU CHIN CHOW" at bounding box center [96, 297] width 91 height 19
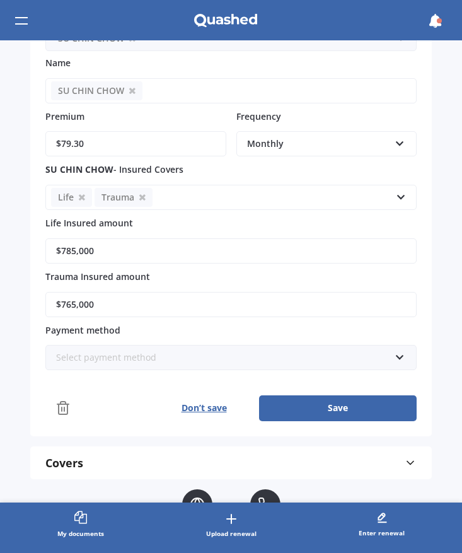
scroll to position [309, 0]
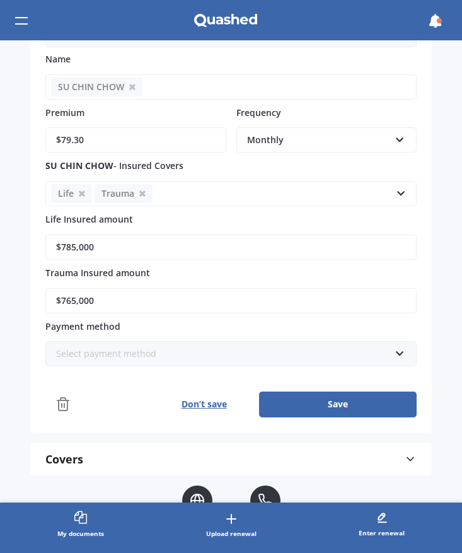
drag, startPoint x: 125, startPoint y: 137, endPoint x: 118, endPoint y: 143, distance: 9.1
click at [122, 140] on input "$79.30" at bounding box center [135, 139] width 181 height 25
paste input "210.13"
type input "$210.13"
click at [234, 163] on label "SU CHIN CHOW - Insured Covers" at bounding box center [228, 165] width 366 height 12
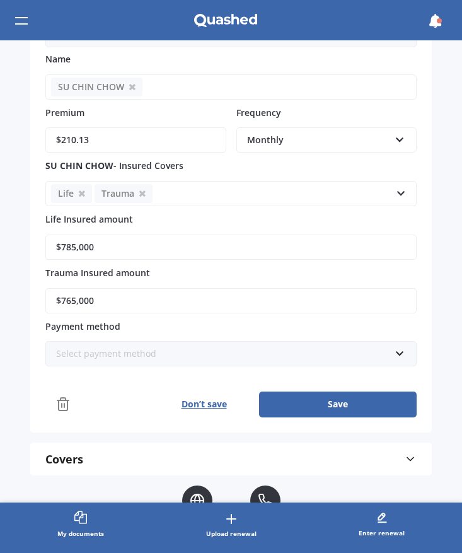
click at [185, 242] on input "$785,000" at bounding box center [230, 247] width 371 height 25
click at [247, 189] on div "Life Trauma Accidental Injury [MEDICAL_DATA] Health Income Protection Mortgage …" at bounding box center [230, 193] width 371 height 25
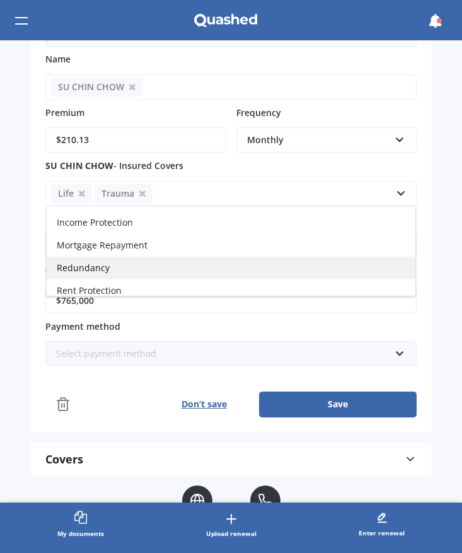
scroll to position [64, 0]
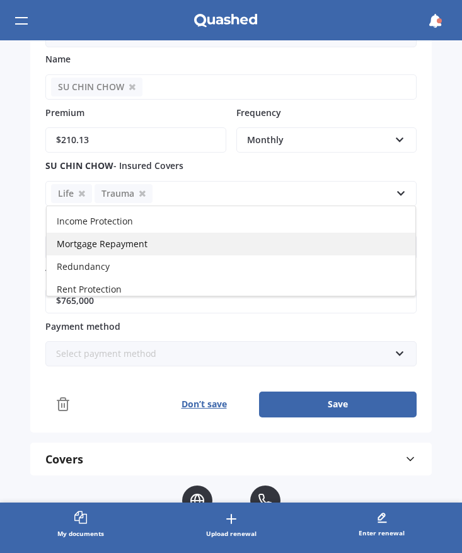
click at [160, 243] on div "Mortgage Repayment" at bounding box center [231, 244] width 369 height 23
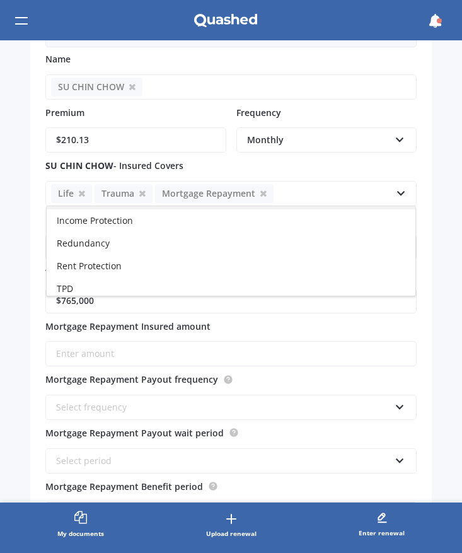
scroll to position [66, 0]
click at [428, 234] on div "Policy details Life insurance Expired - renew now Details Editing... Policy pro…" at bounding box center [231, 271] width 462 height 462
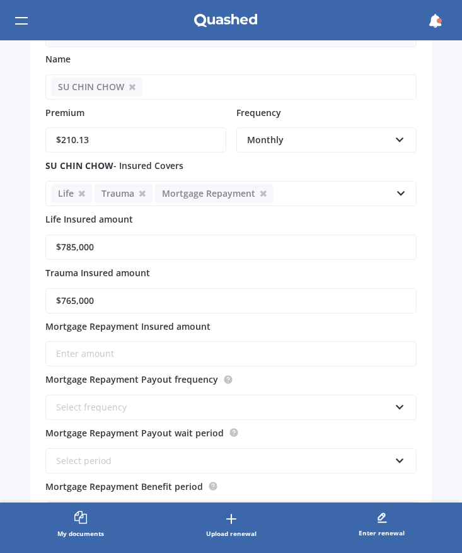
click at [239, 255] on input "$785,000" at bounding box center [230, 247] width 371 height 25
drag, startPoint x: 255, startPoint y: 255, endPoint x: 109, endPoint y: 253, distance: 146.3
click at [110, 253] on input "$785,000" at bounding box center [230, 247] width 371 height 25
drag, startPoint x: 139, startPoint y: 249, endPoint x: 25, endPoint y: 244, distance: 114.2
click at [25, 244] on div "Policy details Life insurance Expired - renew now Details Editing... Policy pro…" at bounding box center [231, 271] width 462 height 462
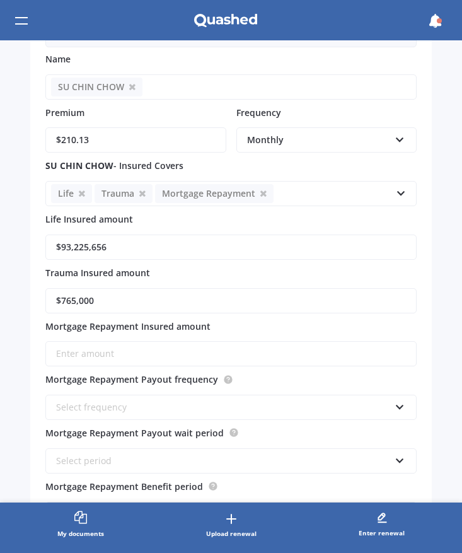
type input "$93,225,656"
drag, startPoint x: 108, startPoint y: 300, endPoint x: 10, endPoint y: 296, distance: 97.8
click at [19, 296] on div "Policy details Life insurance Expired - renew now Details Editing... Policy pro…" at bounding box center [231, 271] width 462 height 462
type input "$932,256"
click at [129, 243] on input "$93,225,656" at bounding box center [230, 247] width 371 height 25
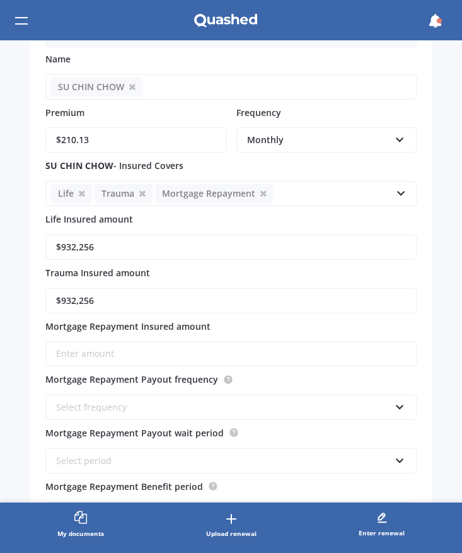
type input "$932,256"
click at [185, 278] on div "$932,256" at bounding box center [230, 292] width 371 height 41
click at [166, 358] on Repayment_insuredAmount_0 "Mortgage Repayment Insured amount" at bounding box center [230, 353] width 371 height 25
click at [291, 381] on div "Select frequency Lump Sum Yearly Six-Monthly Quarterly Monthly Fortnightly Week…" at bounding box center [230, 399] width 371 height 41
click at [269, 399] on div "Select frequency Lump Sum Yearly Six-Monthly Quarterly Monthly Fortnightly Week…" at bounding box center [230, 407] width 371 height 25
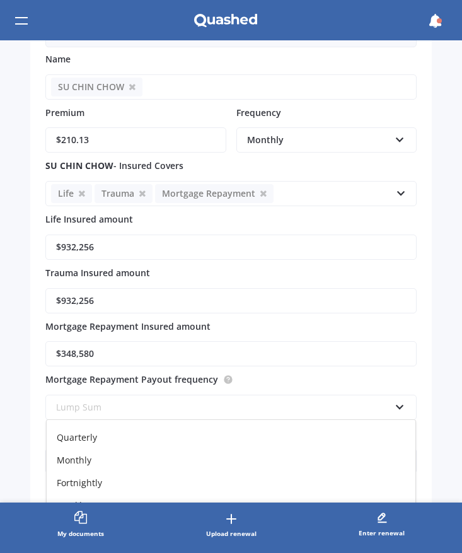
scroll to position [69, 0]
click at [100, 477] on span "Fortnightly" at bounding box center [79, 475] width 45 height 12
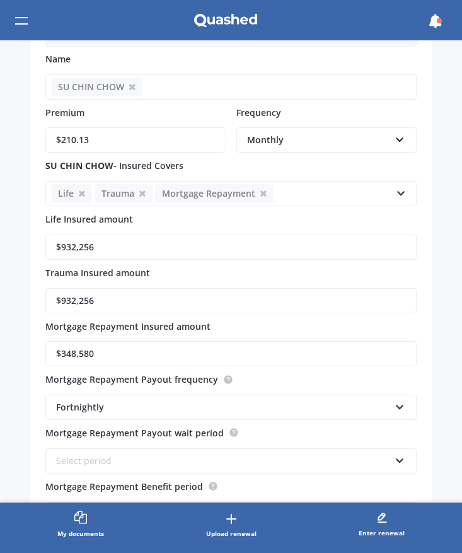
click at [224, 404] on div "Fortnightly" at bounding box center [223, 407] width 334 height 14
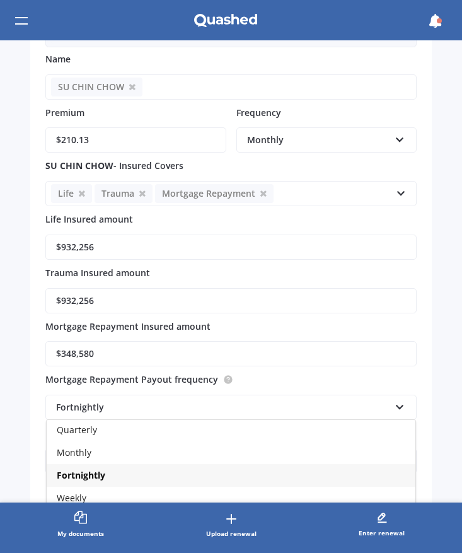
click at [148, 450] on div "Monthly" at bounding box center [231, 452] width 369 height 23
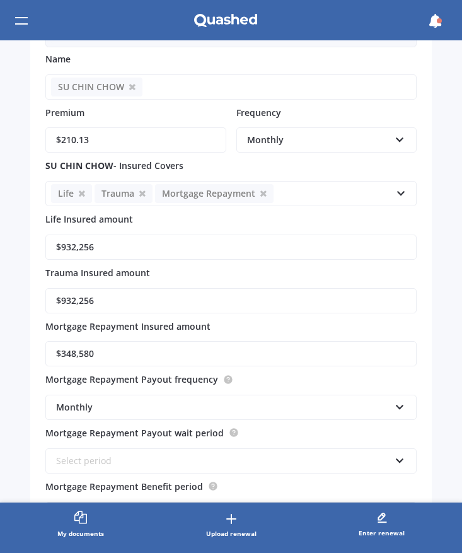
drag, startPoint x: 439, startPoint y: 380, endPoint x: 433, endPoint y: 383, distance: 7.4
click at [439, 380] on div "Policy details Life insurance Expired - renew now Details Editing... Policy pro…" at bounding box center [231, 271] width 462 height 462
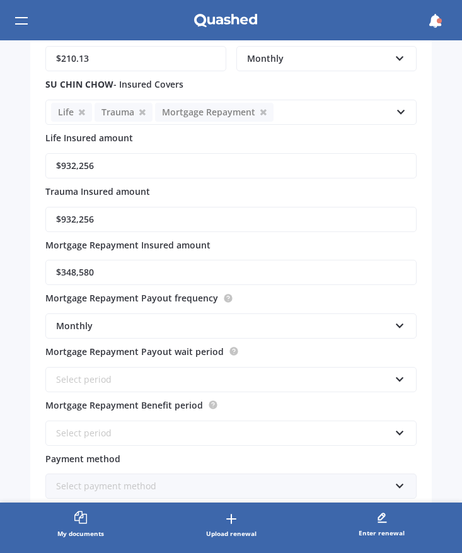
scroll to position [392, 0]
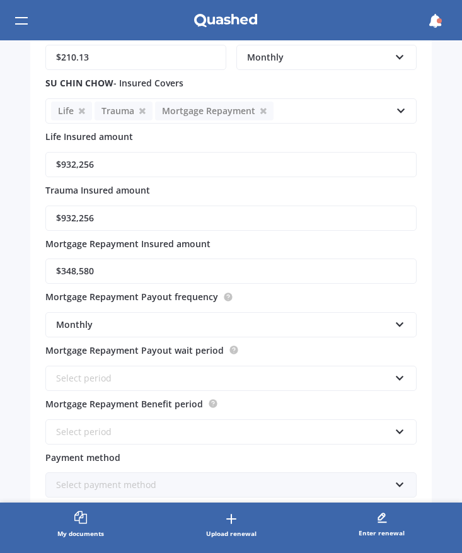
click at [358, 382] on div "Select period" at bounding box center [223, 378] width 334 height 14
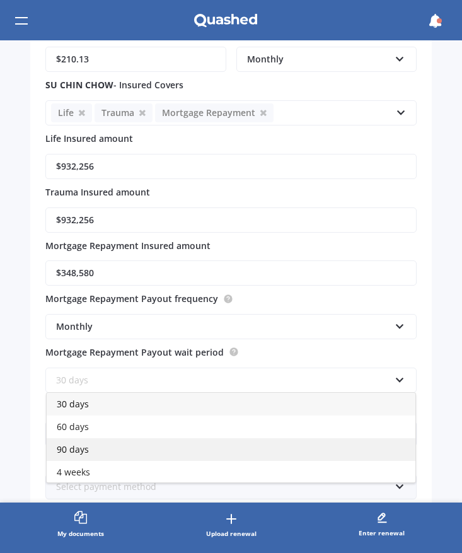
click at [160, 451] on div "90 days" at bounding box center [231, 449] width 369 height 23
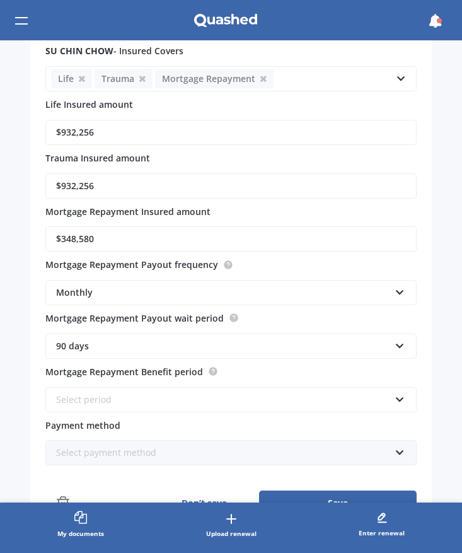
scroll to position [436, 0]
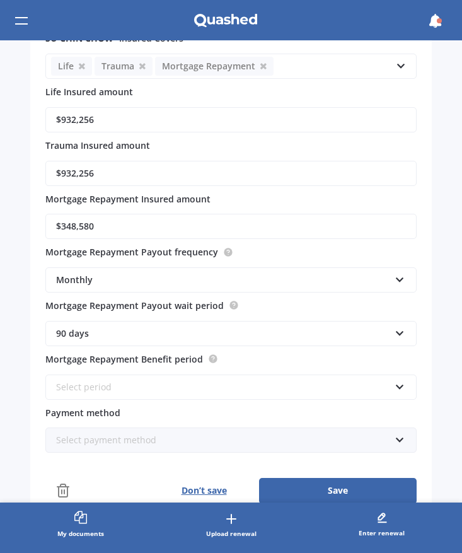
click at [205, 386] on div "Select period" at bounding box center [223, 387] width 334 height 14
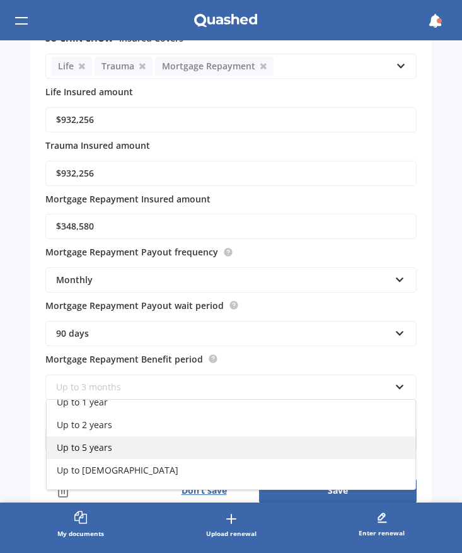
scroll to position [69, 0]
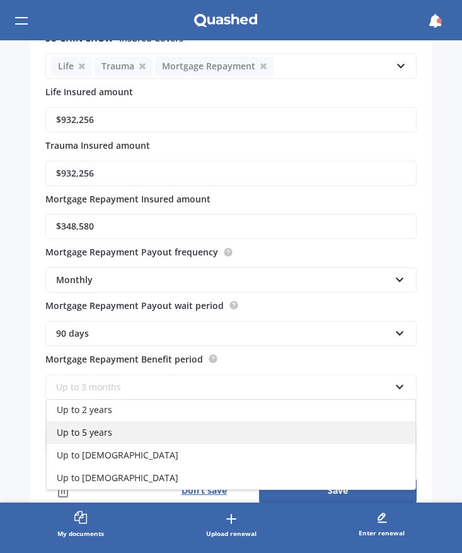
click at [126, 433] on div "Up to 5 years" at bounding box center [231, 432] width 369 height 23
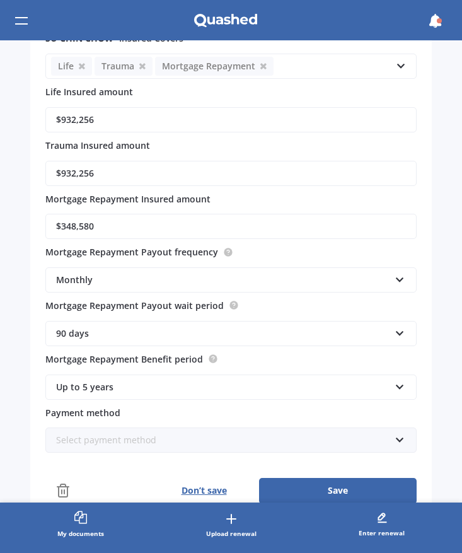
drag, startPoint x: 122, startPoint y: 223, endPoint x: 31, endPoint y: 220, distance: 90.9
click at [26, 220] on div "Policy details Life insurance Expired - renew now Details Editing... Policy pro…" at bounding box center [231, 271] width 462 height 462
type Repayment_insuredAmount_0 "$5,809"
click at [451, 305] on div "Policy details Life insurance Expired - renew now Details Editing... Policy pro…" at bounding box center [231, 271] width 462 height 462
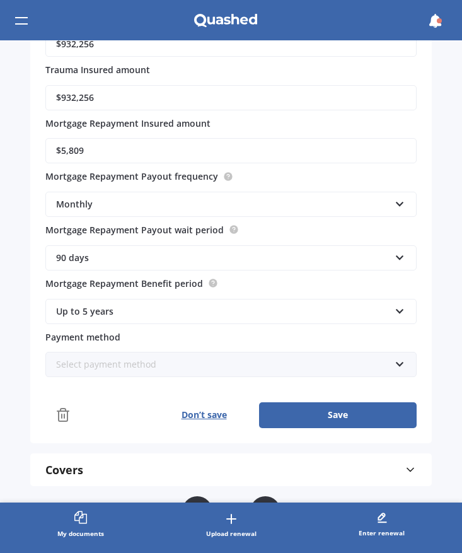
click at [330, 362] on div "Select payment method" at bounding box center [223, 365] width 334 height 14
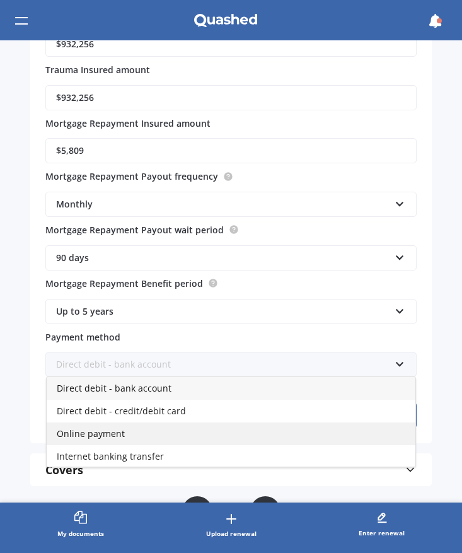
scroll to position [24, 0]
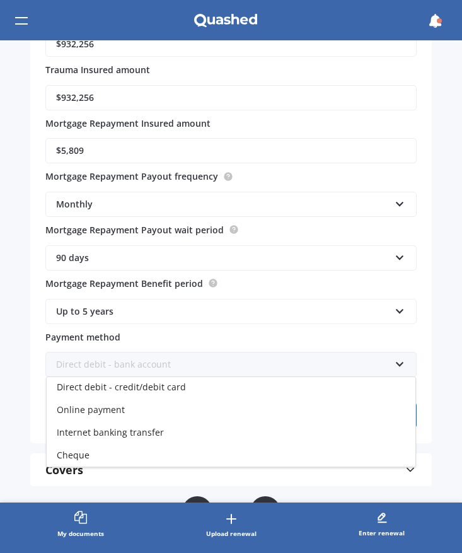
click at [176, 390] on span "Direct debit - credit/debit card" at bounding box center [121, 387] width 129 height 12
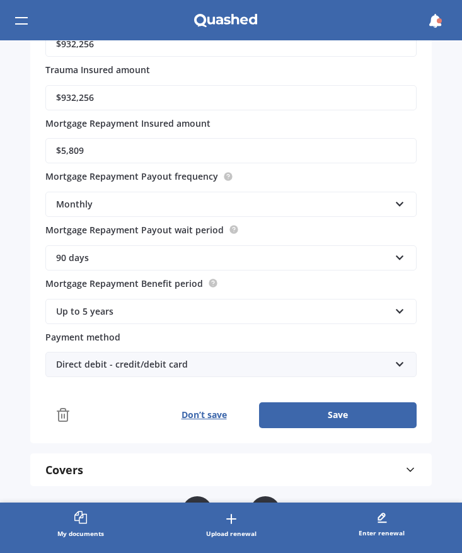
click at [327, 420] on button "Save" at bounding box center [338, 414] width 158 height 25
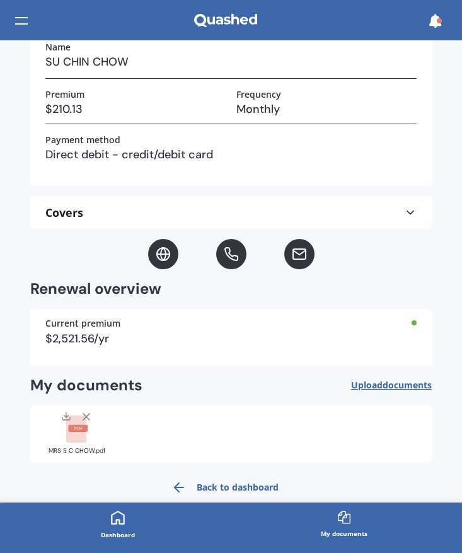
scroll to position [0, 0]
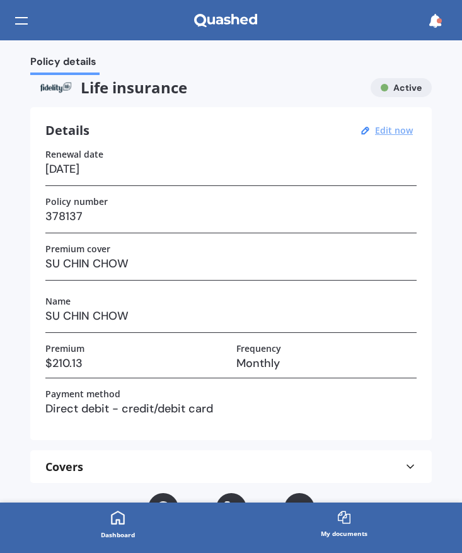
click at [124, 520] on icon at bounding box center [118, 517] width 13 height 13
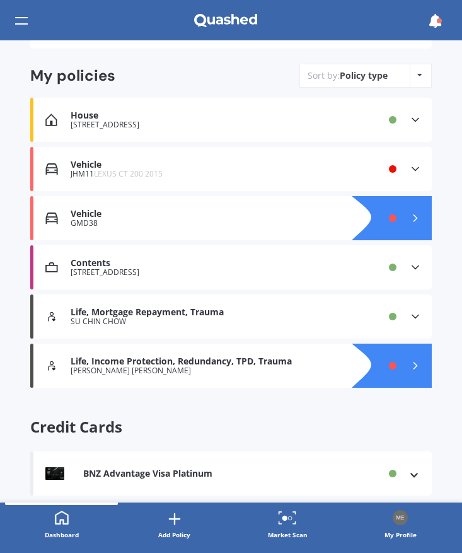
scroll to position [220, 0]
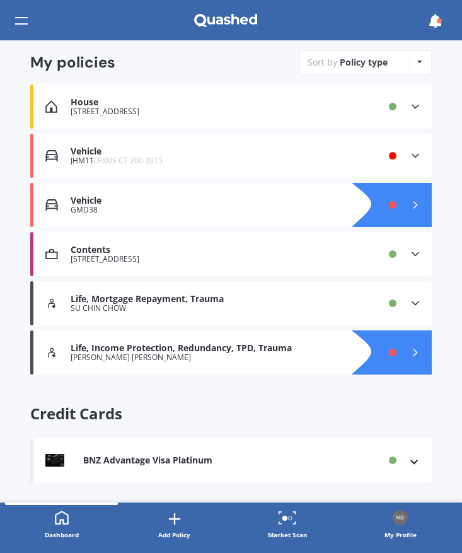
click at [397, 346] on div at bounding box center [404, 352] width 55 height 44
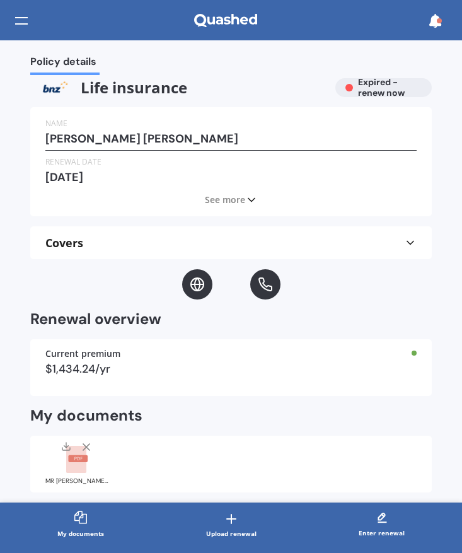
click at [33, 20] on div "Policy details" at bounding box center [231, 20] width 462 height 40
click at [24, 21] on div at bounding box center [21, 21] width 13 height 24
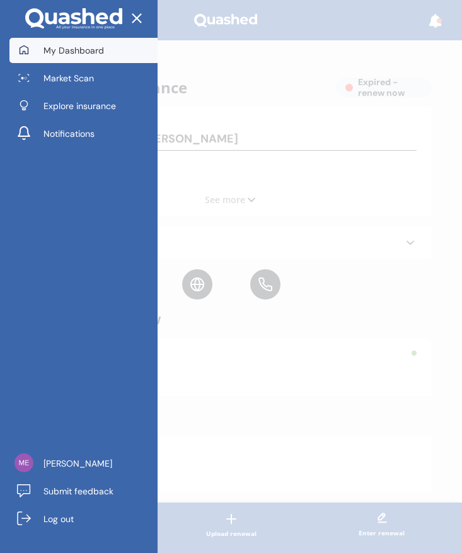
click at [62, 54] on span "My Dashboard" at bounding box center [74, 50] width 61 height 13
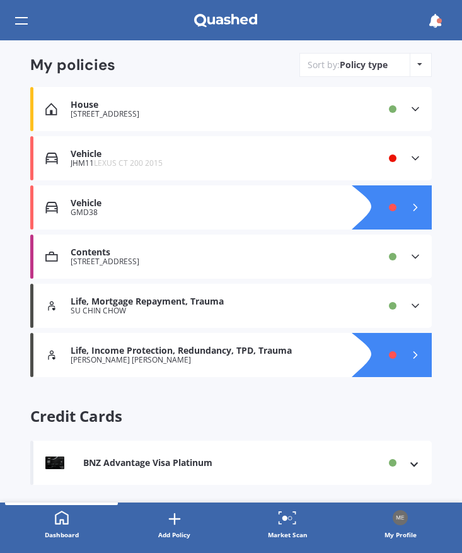
scroll to position [220, 0]
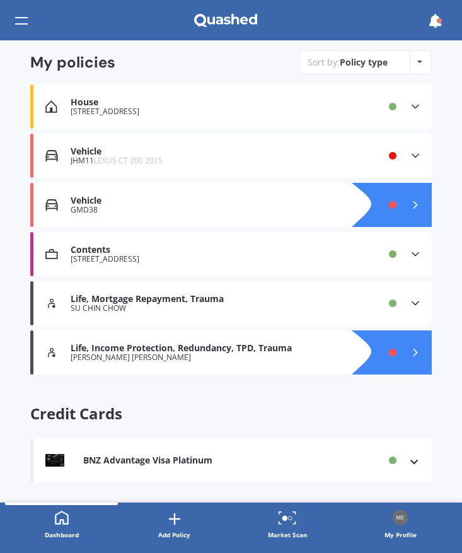
click at [412, 356] on icon at bounding box center [415, 352] width 13 height 13
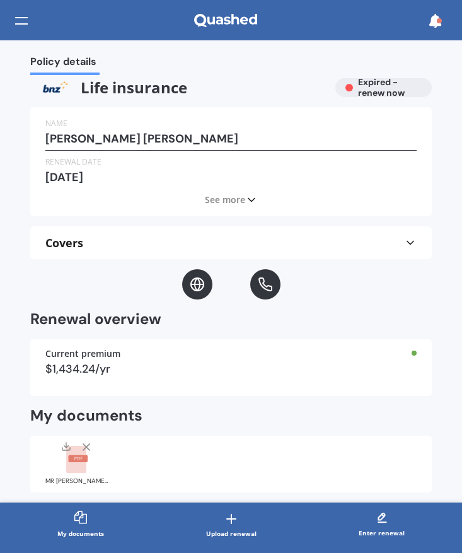
click at [308, 255] on div "Covers" at bounding box center [230, 242] width 371 height 33
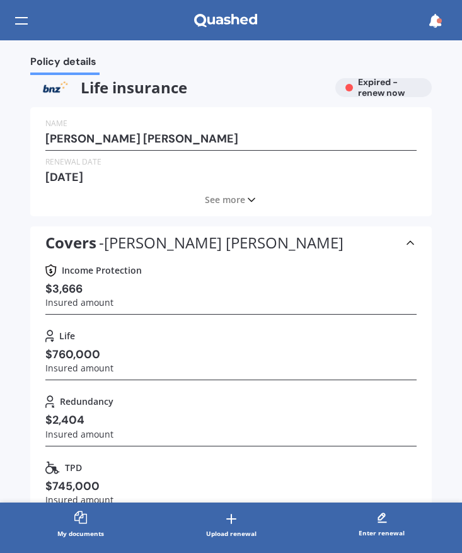
click at [230, 207] on div "Name [PERSON_NAME] [PERSON_NAME] date [DATE] See more" at bounding box center [231, 161] width 402 height 109
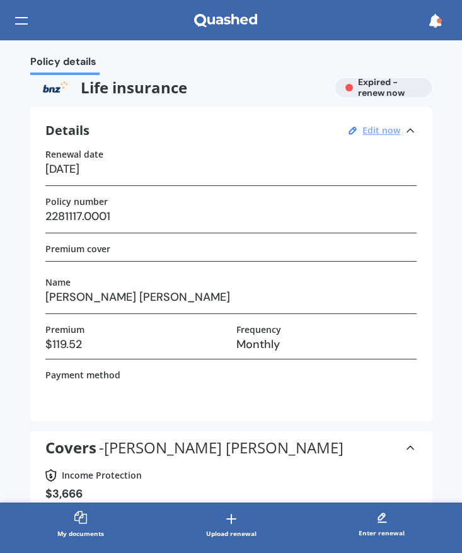
click at [388, 132] on u "Edit now" at bounding box center [382, 130] width 38 height 12
select select "20"
select select "08"
select select "2021"
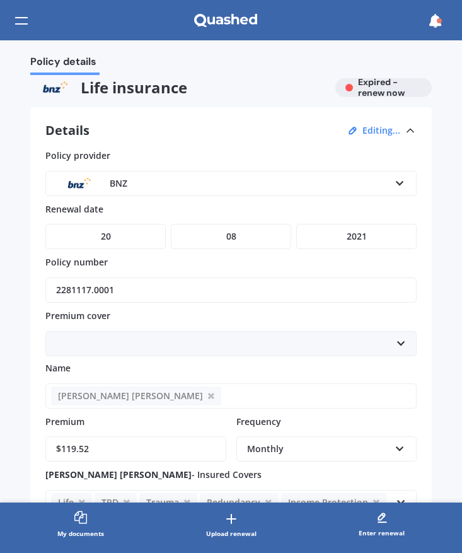
click at [183, 185] on div "BNZ" at bounding box center [223, 184] width 334 height 14
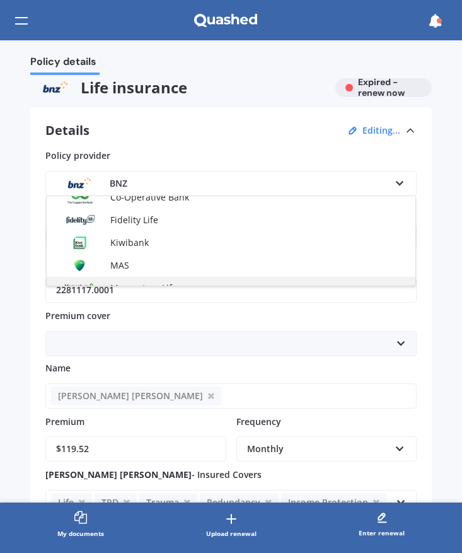
scroll to position [214, 0]
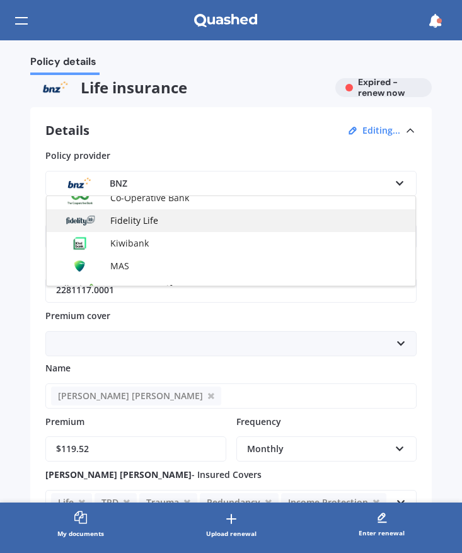
click at [161, 225] on div "Fidelity Life" at bounding box center [231, 220] width 369 height 23
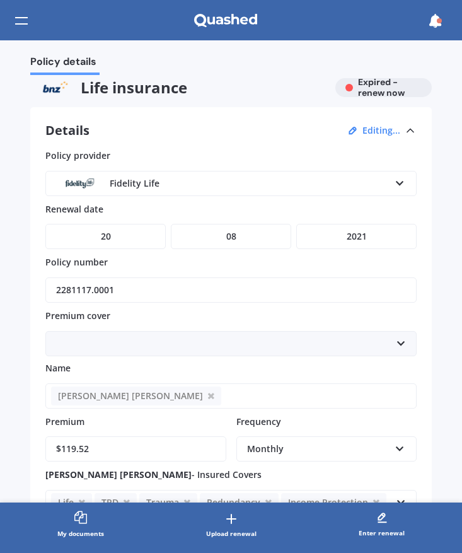
click at [141, 237] on select "DD 01 02 03 04 05 06 07 08 09 10 11 12 13 14 15 16 17 18 19 20 21 22 23 24 25 2…" at bounding box center [105, 236] width 120 height 25
select select "01"
click at [45, 224] on select "DD 01 02 03 04 05 06 07 08 09 10 11 12 13 14 15 16 17 18 19 20 21 22 23 24 25 2…" at bounding box center [105, 236] width 120 height 25
click at [240, 234] on select "MM 01 02 03 04 05 06 07 08 09 10 11 12" at bounding box center [231, 236] width 120 height 25
select select "10"
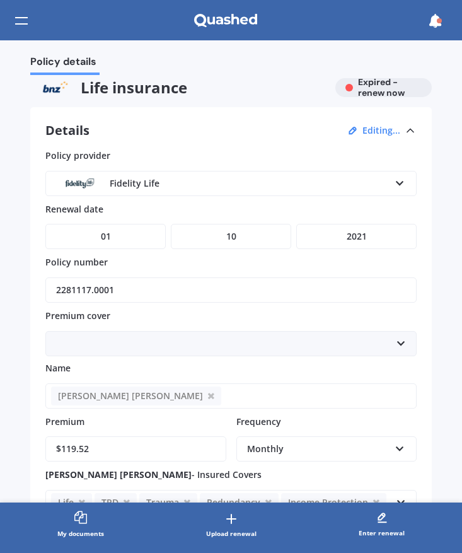
click at [171, 224] on select "MM 01 02 03 04 05 06 07 08 09 10 11 12" at bounding box center [231, 236] width 120 height 25
click at [347, 242] on select "YYYY 2027 2026 2025 2024 2023 2022 2021 2020 2019 2018 2017 2016 2015 2014 2013…" at bounding box center [356, 236] width 120 height 25
select select "2026"
click at [296, 224] on select "YYYY 2027 2026 2025 2024 2023 2022 2021 2020 2019 2018 2017 2016 2015 2014 2013…" at bounding box center [356, 236] width 120 height 25
click at [195, 283] on input "2281117.0001" at bounding box center [230, 289] width 371 height 25
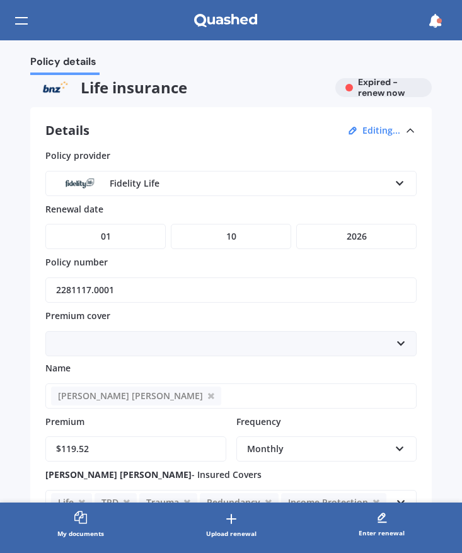
drag, startPoint x: 145, startPoint y: 284, endPoint x: -221, endPoint y: 262, distance: 367.0
click at [0, 262] on html "We are experiencing high volume of Market Scans . Just a heads up we will have …" at bounding box center [231, 276] width 462 height 553
drag, startPoint x: 125, startPoint y: 286, endPoint x: 132, endPoint y: 288, distance: 7.4
click at [125, 286] on input "2281117.0001" at bounding box center [230, 289] width 371 height 25
paste input "378137"
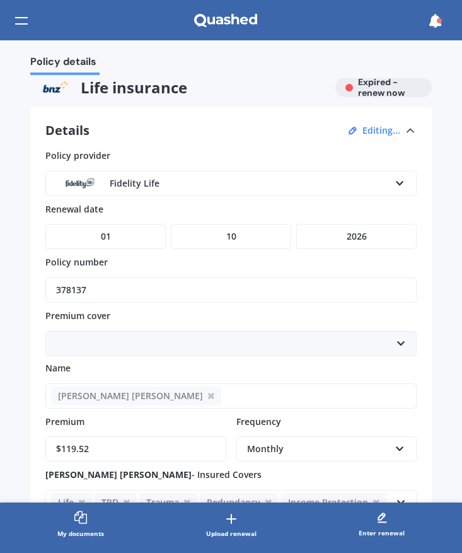
type input "378137"
drag, startPoint x: 158, startPoint y: 329, endPoint x: 161, endPoint y: 345, distance: 16.1
click at [158, 329] on div "[PERSON_NAME] [PERSON_NAME]" at bounding box center [230, 335] width 371 height 41
click at [157, 347] on div "[PERSON_NAME] [PERSON_NAME]" at bounding box center [230, 343] width 371 height 25
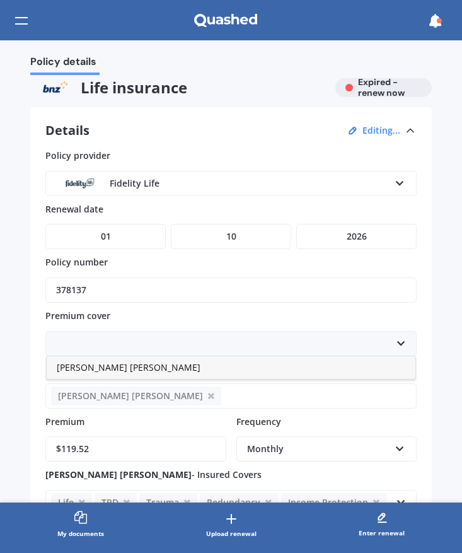
drag, startPoint x: 139, startPoint y: 364, endPoint x: 194, endPoint y: 370, distance: 54.5
click at [139, 365] on span "[PERSON_NAME] [PERSON_NAME]" at bounding box center [129, 367] width 144 height 12
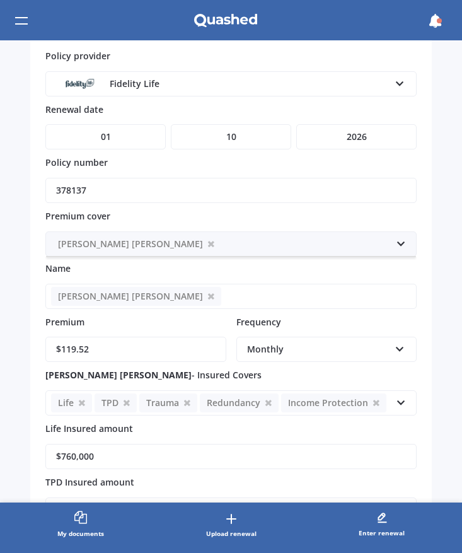
scroll to position [103, 0]
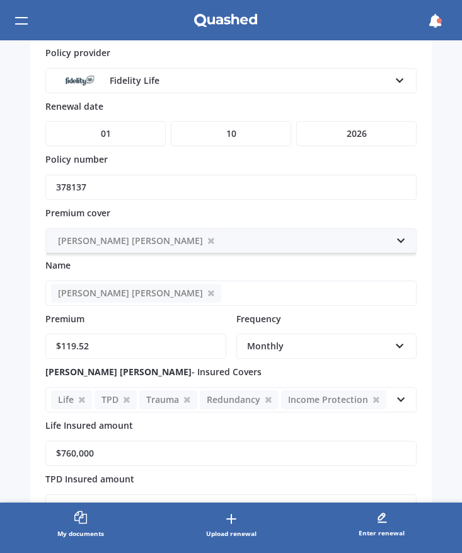
click at [150, 346] on input "$119.52" at bounding box center [135, 346] width 181 height 25
paste input "61.23"
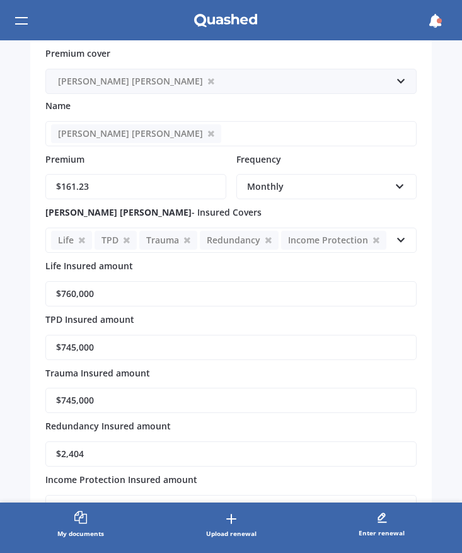
scroll to position [264, 0]
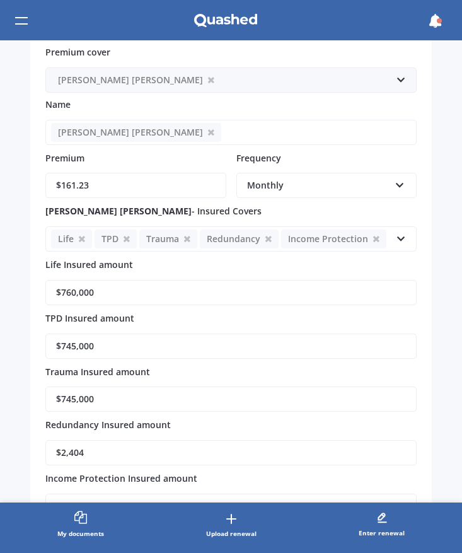
type input "$161.23"
click at [371, 230] on div "Life TPD Trauma Redundancy Income Protection Accidental Injury [MEDICAL_DATA] H…" at bounding box center [230, 238] width 371 height 25
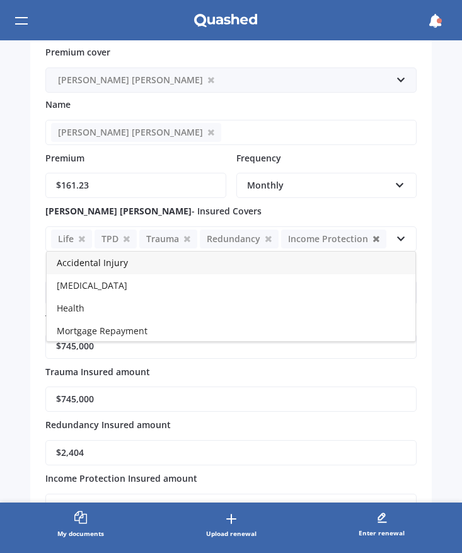
click at [375, 238] on icon at bounding box center [376, 239] width 6 height 8
click at [267, 238] on icon at bounding box center [268, 239] width 6 height 8
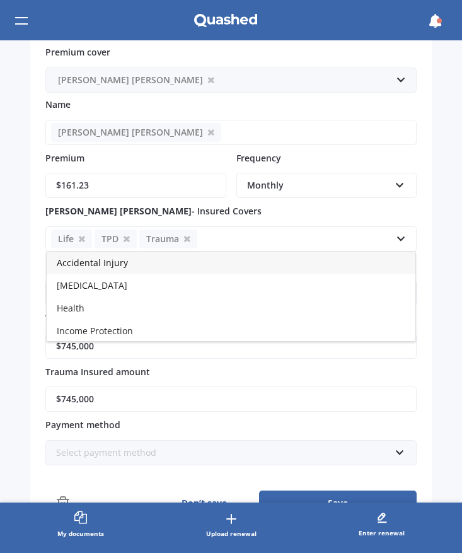
click at [122, 238] on link "TPD" at bounding box center [116, 239] width 42 height 19
click at [125, 242] on icon at bounding box center [127, 239] width 6 height 8
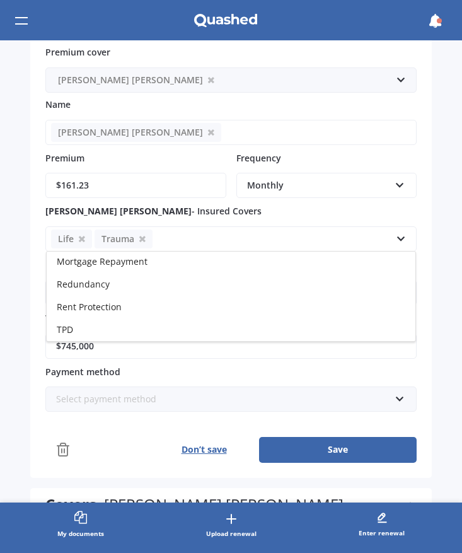
click at [128, 265] on span "Mortgage Repayment" at bounding box center [102, 261] width 91 height 12
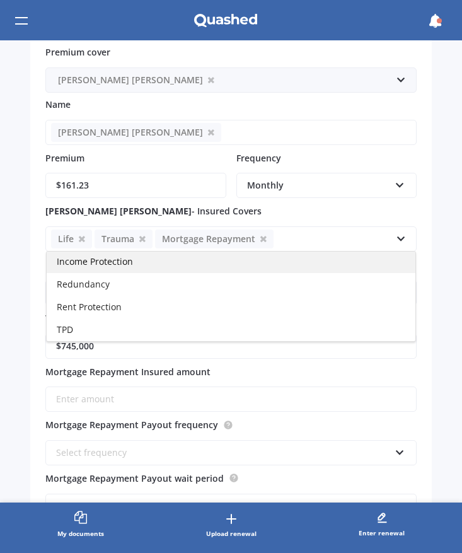
scroll to position [69, 0]
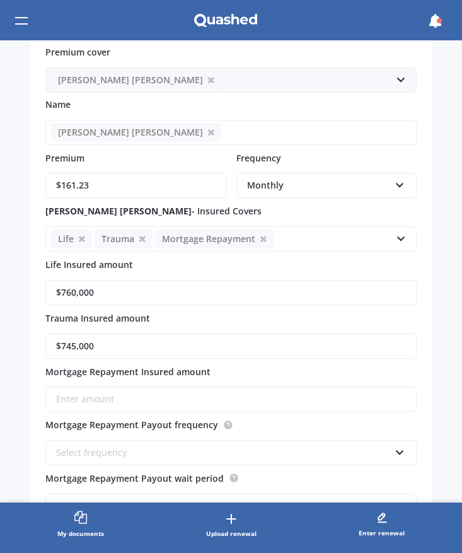
click at [434, 355] on div "Policy details Life insurance Expired - renew now Details Editing... Policy pro…" at bounding box center [231, 271] width 462 height 462
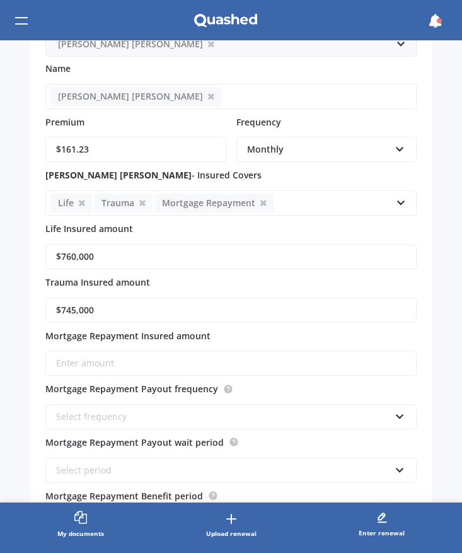
scroll to position [313, 0]
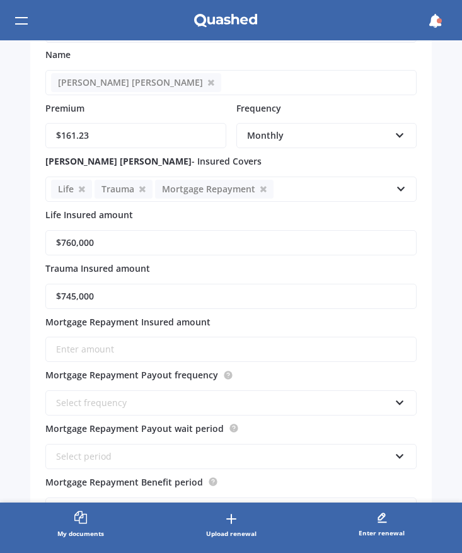
drag, startPoint x: 155, startPoint y: 252, endPoint x: 161, endPoint y: 249, distance: 7.0
click at [156, 252] on input "$760,000" at bounding box center [230, 242] width 371 height 25
drag, startPoint x: 163, startPoint y: 248, endPoint x: -44, endPoint y: 233, distance: 208.0
click at [0, 233] on html "We are experiencing high volume of Market Scans . Just a heads up we will have …" at bounding box center [231, 276] width 462 height 553
type input "$902,566"
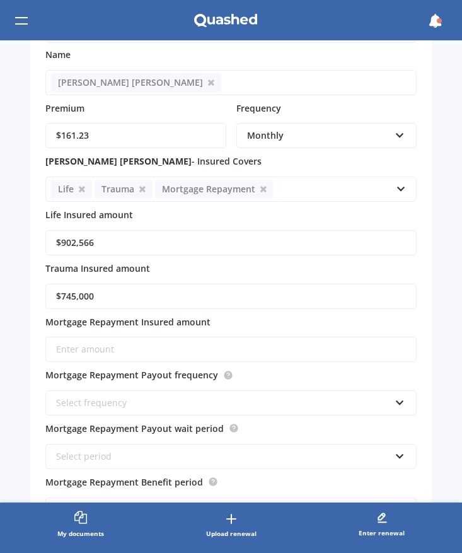
drag, startPoint x: 111, startPoint y: 302, endPoint x: -20, endPoint y: 289, distance: 131.8
click at [0, 289] on html "We are experiencing high volume of Market Scans . Just a heads up we will have …" at bounding box center [231, 276] width 462 height 553
type input "$902,566"
click at [132, 344] on Repayment_insuredAmount_0 "Mortgage Repayment Insured amount" at bounding box center [230, 349] width 371 height 25
type Repayment_insuredAmount_0 "$5,809"
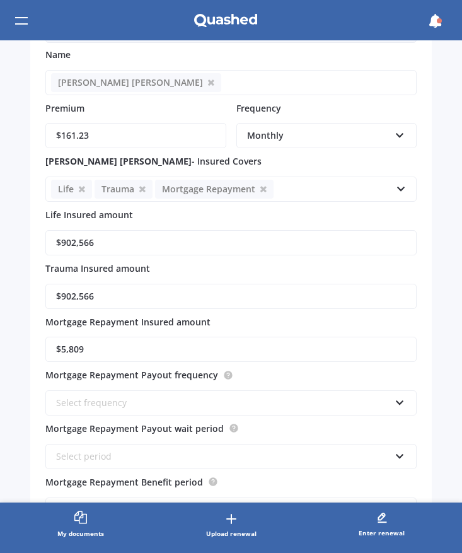
click at [187, 404] on div "Select frequency" at bounding box center [223, 403] width 334 height 14
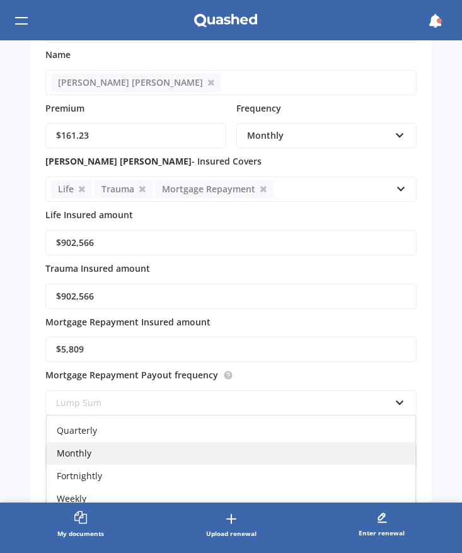
scroll to position [69, 0]
click at [110, 449] on div "Monthly" at bounding box center [231, 448] width 369 height 23
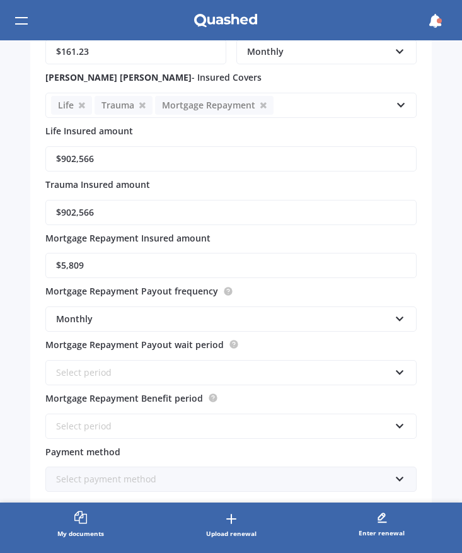
scroll to position [399, 0]
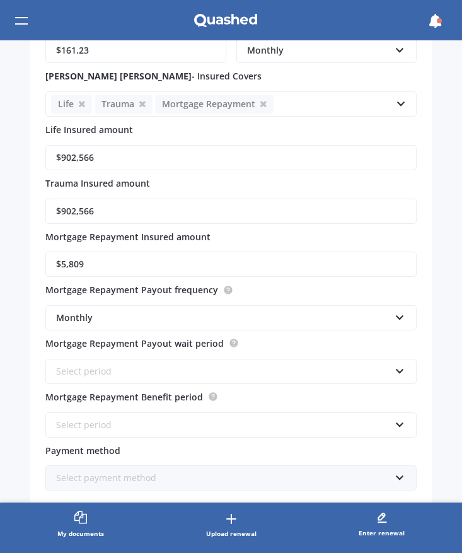
click at [236, 368] on div "Select period" at bounding box center [223, 371] width 334 height 14
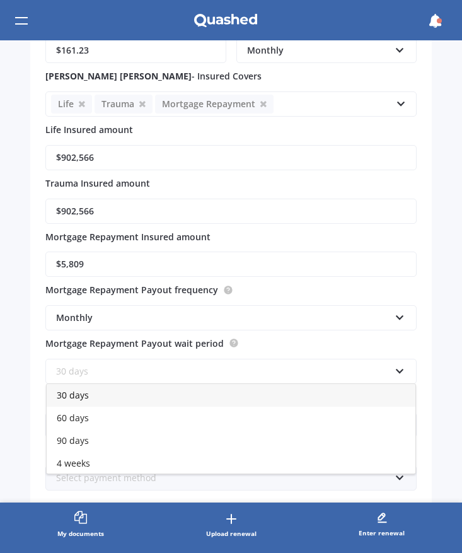
click at [139, 438] on div "90 days" at bounding box center [231, 440] width 369 height 23
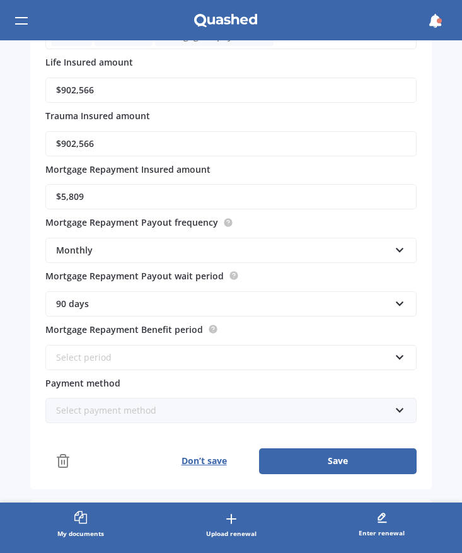
scroll to position [467, 0]
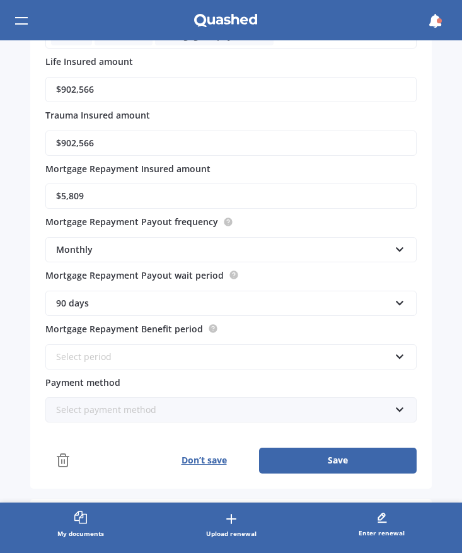
click at [200, 306] on div "90 days" at bounding box center [223, 303] width 334 height 14
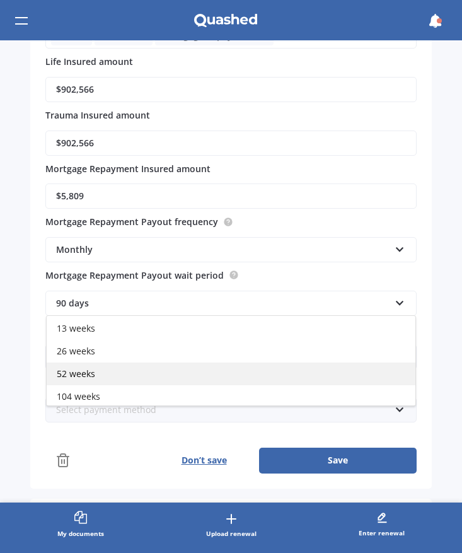
scroll to position [115, 0]
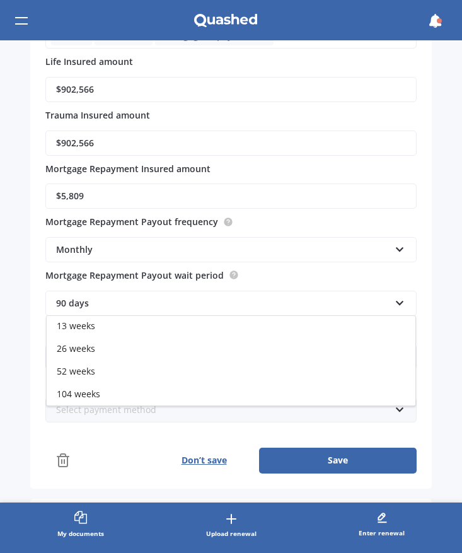
click at [139, 390] on div "104 weeks" at bounding box center [231, 394] width 369 height 23
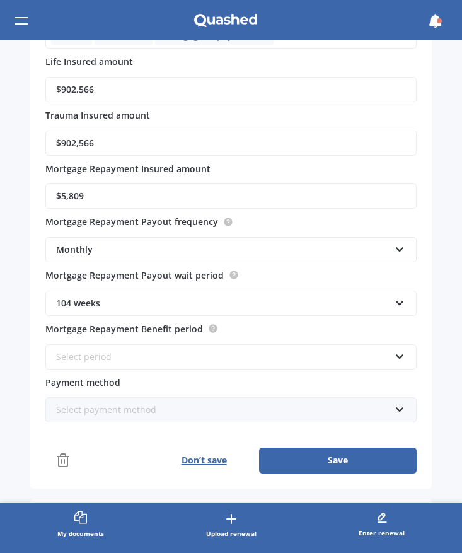
click at [154, 353] on div "Select period" at bounding box center [223, 357] width 334 height 14
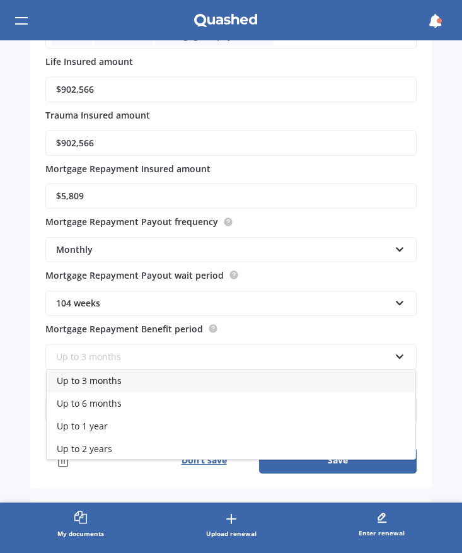
click at [107, 330] on div "Up to 3 months Up to 3 months Up to 6 months Up to 1 year Up to 2 years Up to 5…" at bounding box center [230, 349] width 371 height 41
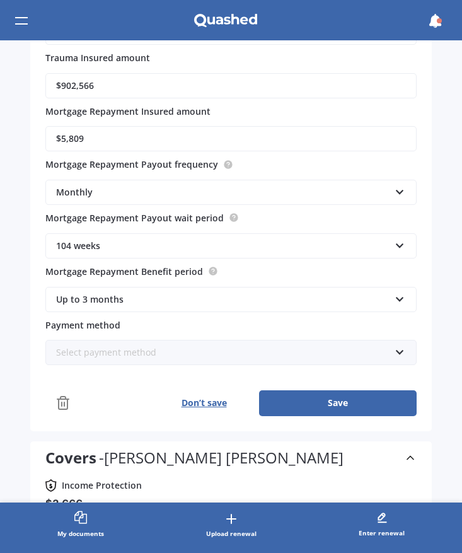
scroll to position [525, 0]
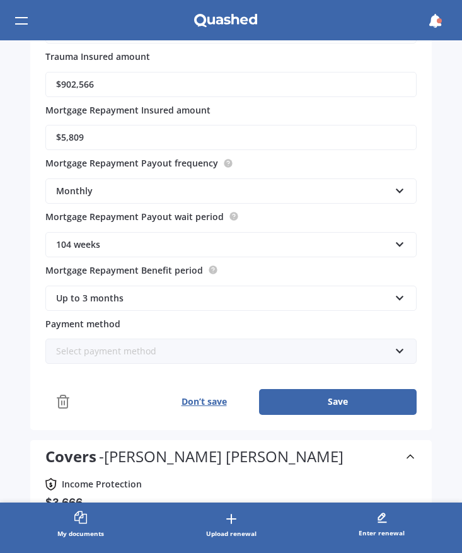
click at [171, 297] on div "Up to 3 months" at bounding box center [223, 298] width 334 height 14
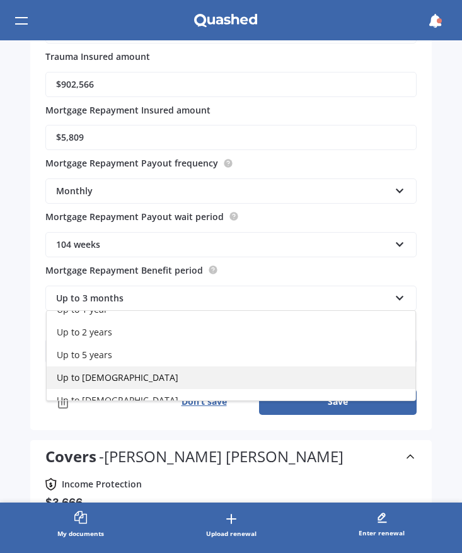
scroll to position [62, 0]
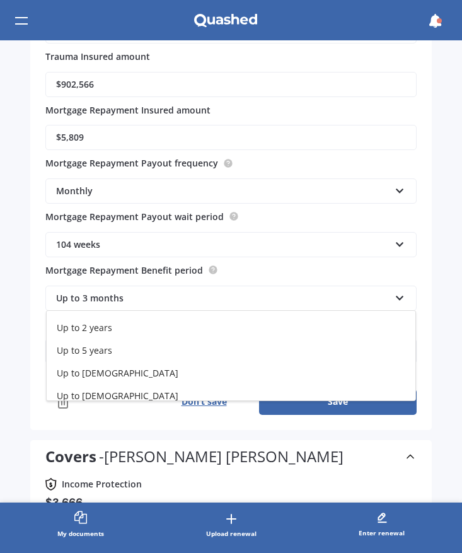
click at [136, 349] on div "Up to 5 years" at bounding box center [231, 350] width 369 height 23
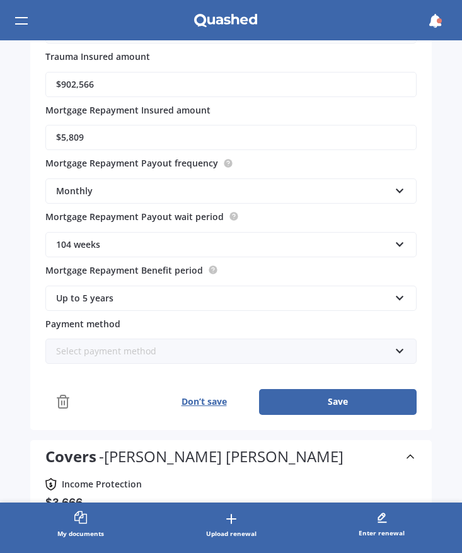
click at [153, 351] on div "Select payment method" at bounding box center [223, 351] width 334 height 14
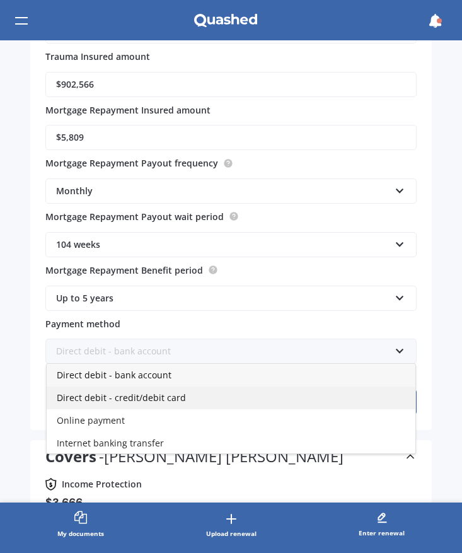
click at [170, 399] on span "Direct debit - credit/debit card" at bounding box center [121, 398] width 129 height 12
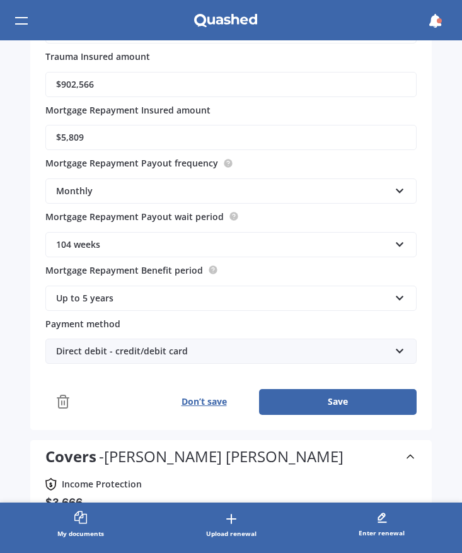
click at [343, 404] on button "Save" at bounding box center [338, 401] width 158 height 25
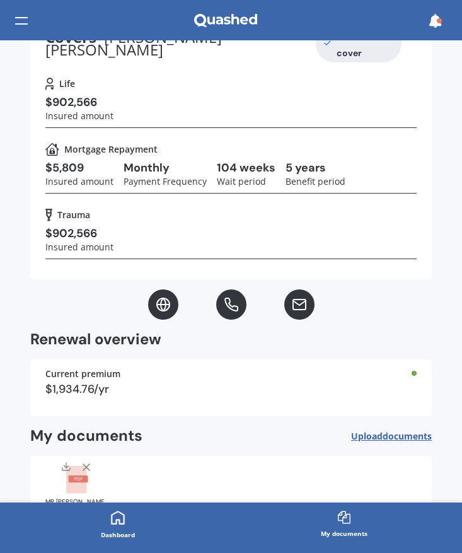
scroll to position [467, 0]
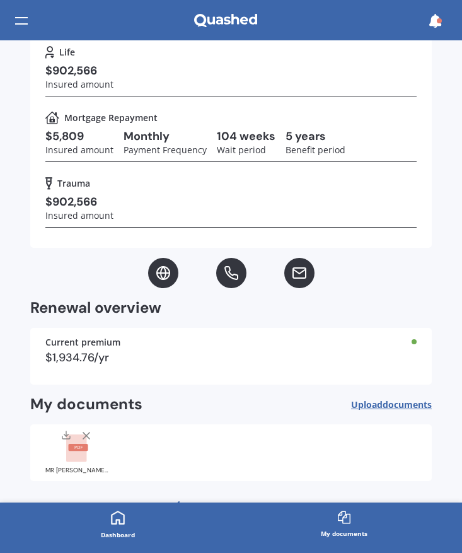
drag, startPoint x: 402, startPoint y: 386, endPoint x: 169, endPoint y: 384, distance: 233.3
click at [211, 395] on div "My documents Upload documents" at bounding box center [231, 405] width 402 height 20
click at [71, 434] on rect at bounding box center [76, 448] width 20 height 28
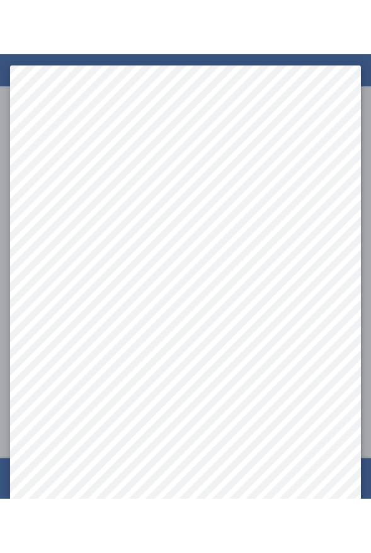
scroll to position [0, 0]
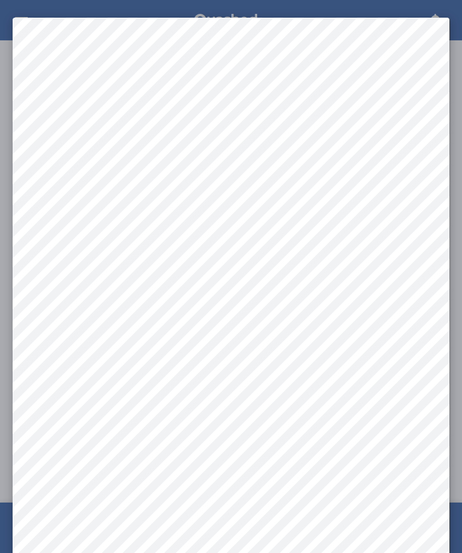
click at [409, 13] on div at bounding box center [231, 276] width 462 height 553
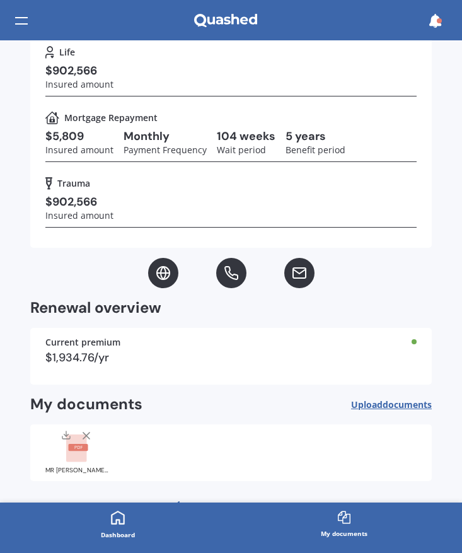
click at [393, 399] on span "documents" at bounding box center [407, 405] width 49 height 12
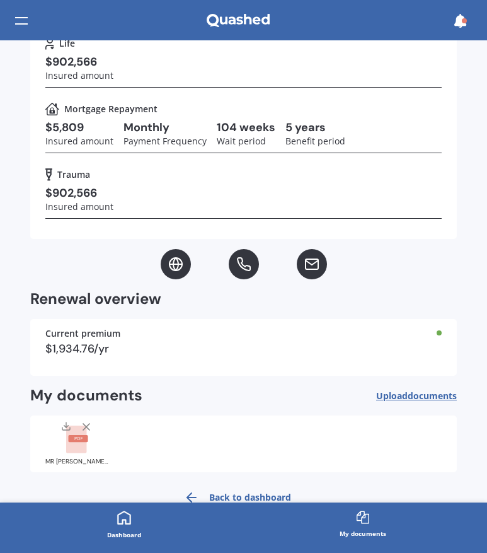
scroll to position [467, 0]
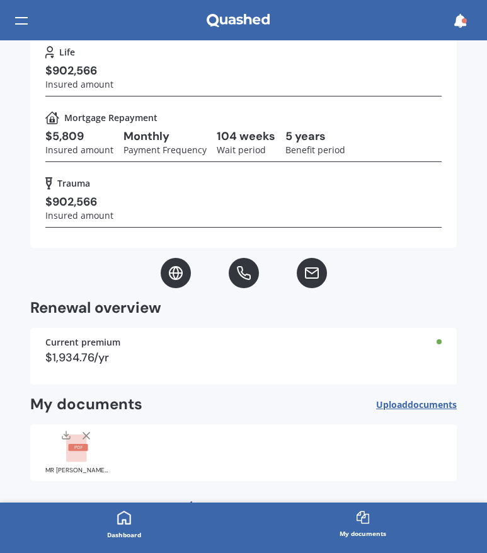
click at [434, 399] on span "documents" at bounding box center [432, 405] width 49 height 12
drag, startPoint x: 350, startPoint y: 412, endPoint x: 366, endPoint y: 403, distance: 18.9
click at [351, 424] on div "MR [PERSON_NAME].pdf" at bounding box center [243, 452] width 427 height 57
click at [84, 433] on line at bounding box center [86, 436] width 6 height 6
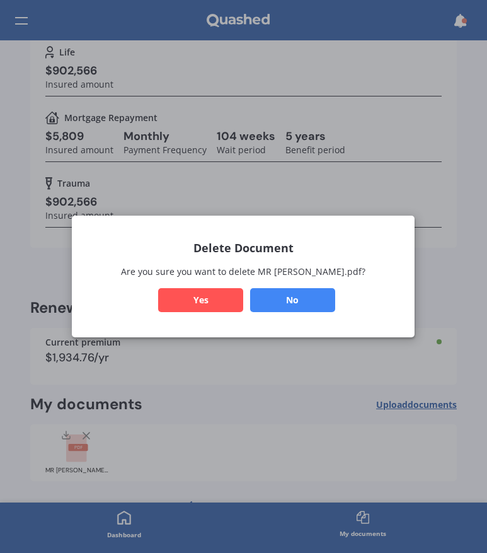
drag, startPoint x: 235, startPoint y: 304, endPoint x: 368, endPoint y: 357, distance: 142.6
click at [235, 304] on button "Yes" at bounding box center [201, 300] width 85 height 24
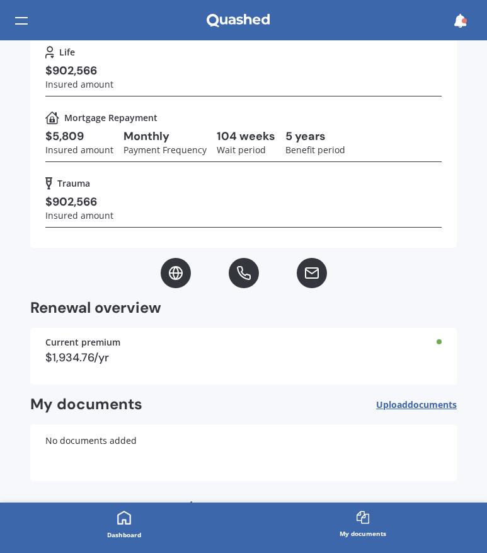
click at [396, 400] on span "Upload documents" at bounding box center [416, 405] width 81 height 10
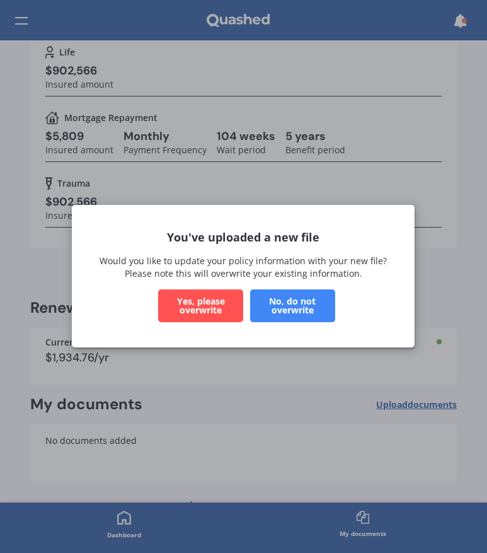
click at [199, 306] on button "Yes, please overwrite" at bounding box center [201, 306] width 85 height 33
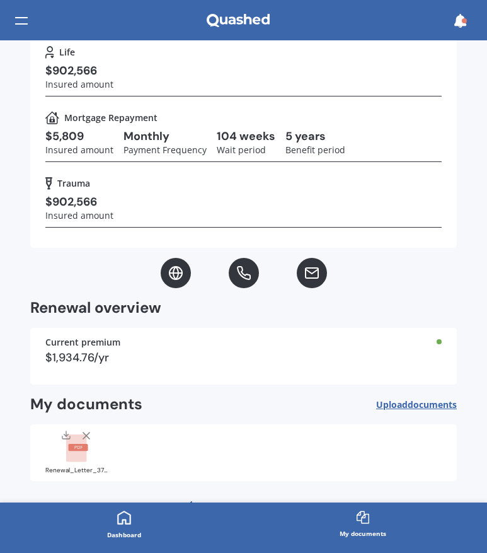
scroll to position [0, 0]
click at [211, 491] on link "Back to dashboard" at bounding box center [234, 506] width 115 height 30
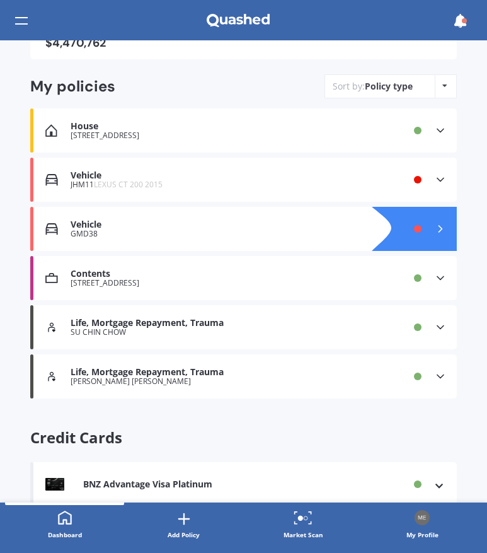
scroll to position [220, 0]
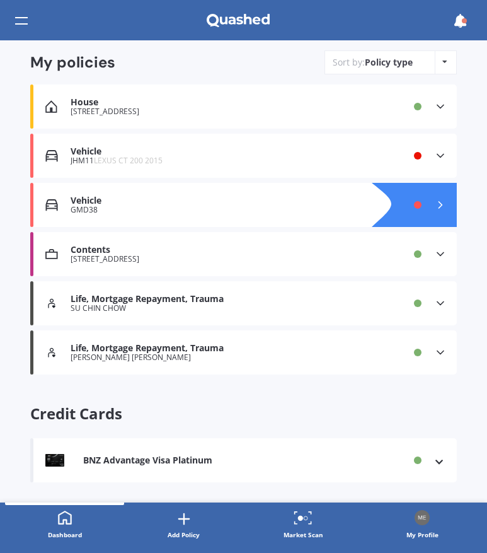
click at [399, 305] on div "Life, Mortgage Repayment, Trauma SU CHIN CHOW Provider Renewal date [DATE] Prem…" at bounding box center [243, 303] width 427 height 44
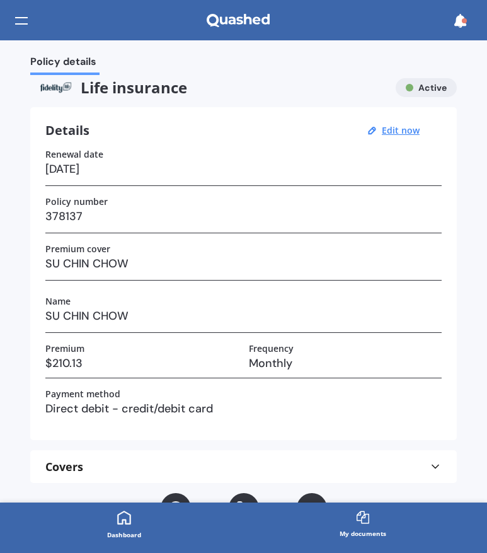
scroll to position [254, 0]
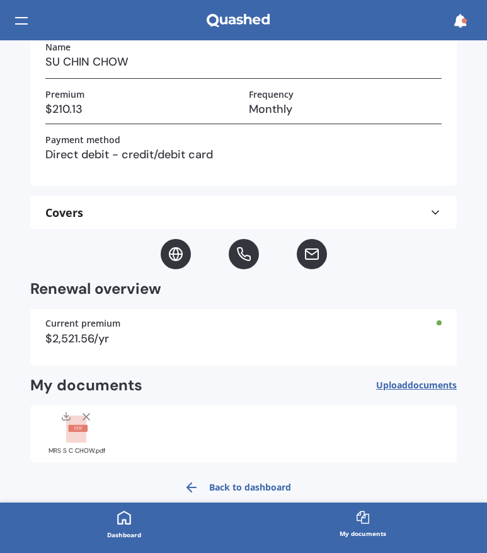
click at [82, 418] on icon at bounding box center [86, 416] width 13 height 13
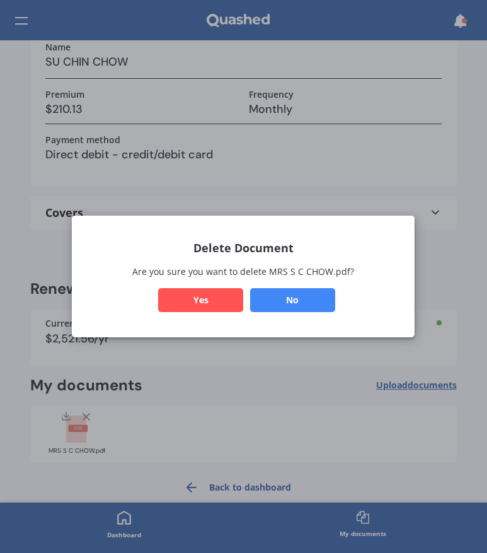
click at [219, 302] on button "Yes" at bounding box center [201, 300] width 85 height 24
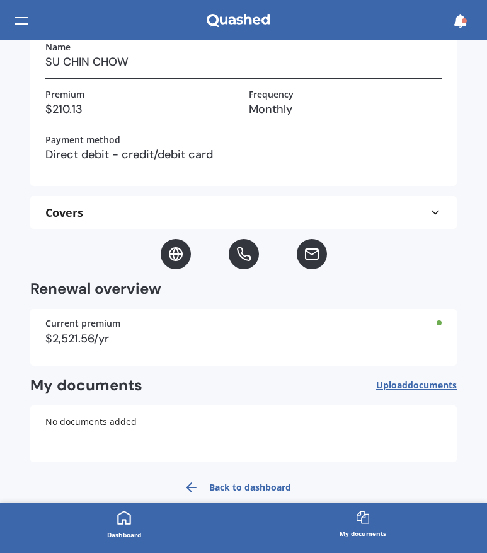
click at [408, 390] on span "documents" at bounding box center [432, 385] width 49 height 12
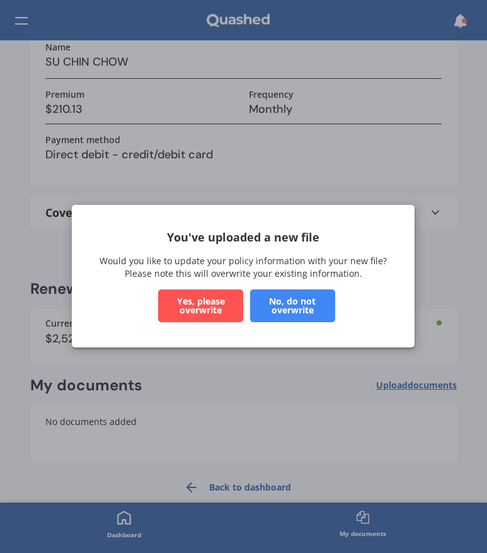
click at [230, 308] on button "Yes, please overwrite" at bounding box center [201, 306] width 85 height 33
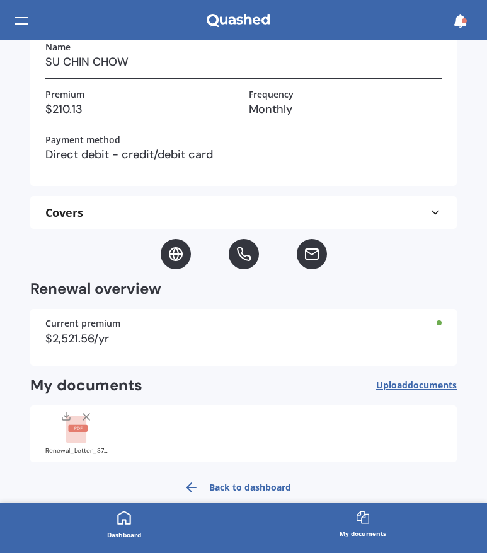
click at [243, 484] on link "Back to dashboard" at bounding box center [234, 487] width 115 height 30
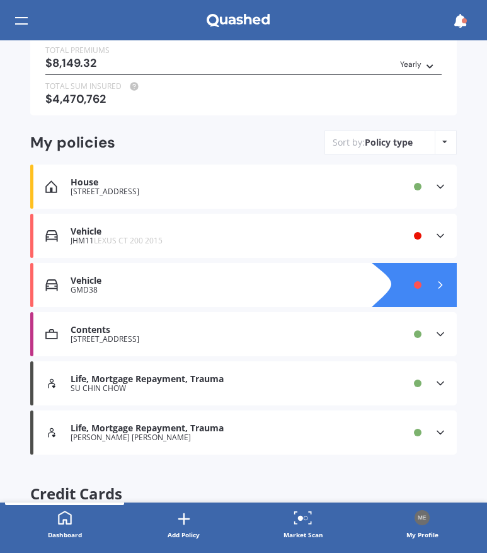
scroll to position [160, 0]
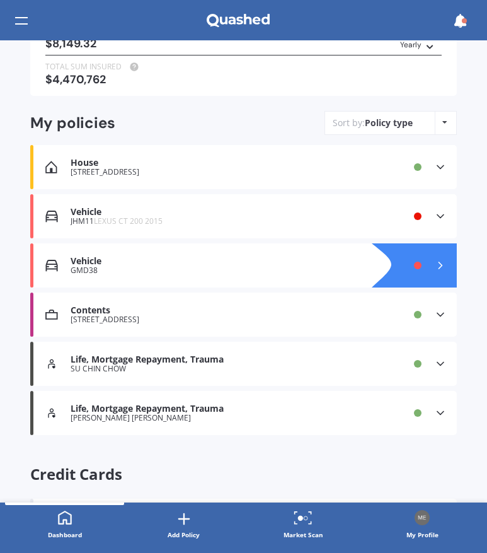
click at [434, 267] on icon at bounding box center [440, 265] width 13 height 13
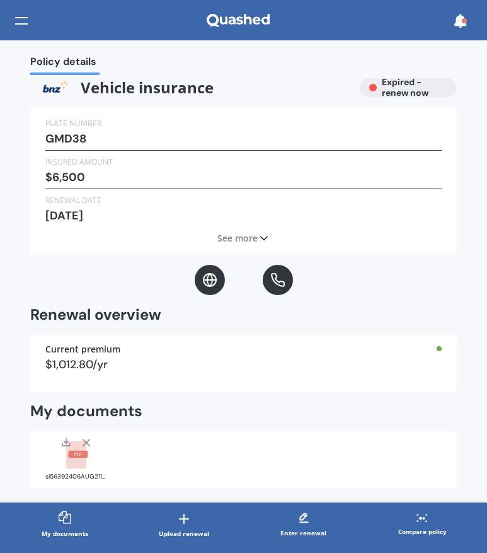
click at [383, 87] on span "Expired - renew now" at bounding box center [405, 87] width 47 height 22
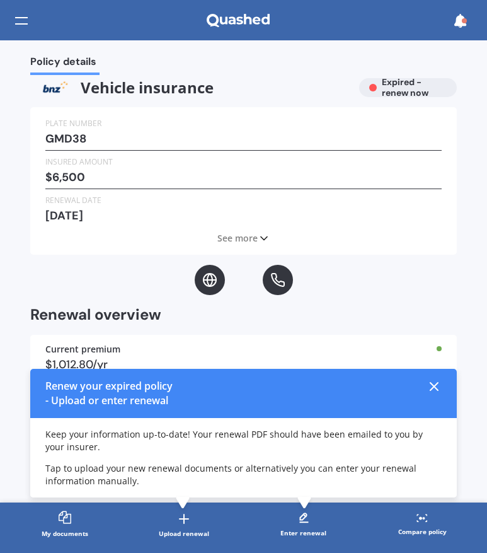
click at [437, 387] on icon at bounding box center [434, 386] width 15 height 15
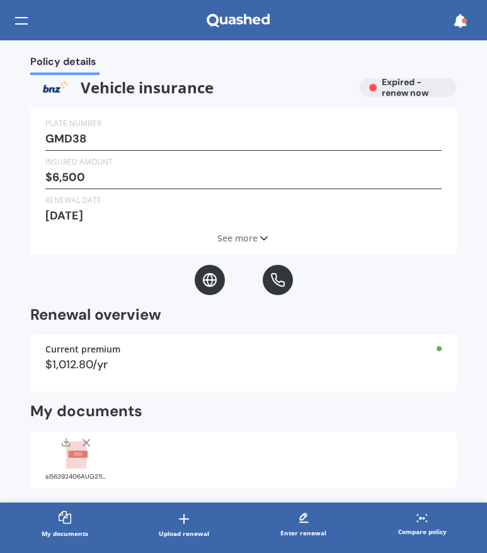
scroll to position [26, 0]
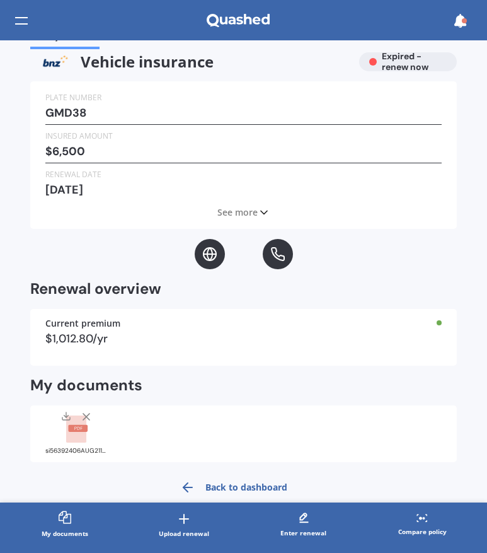
click at [251, 213] on span "See more" at bounding box center [238, 212] width 40 height 13
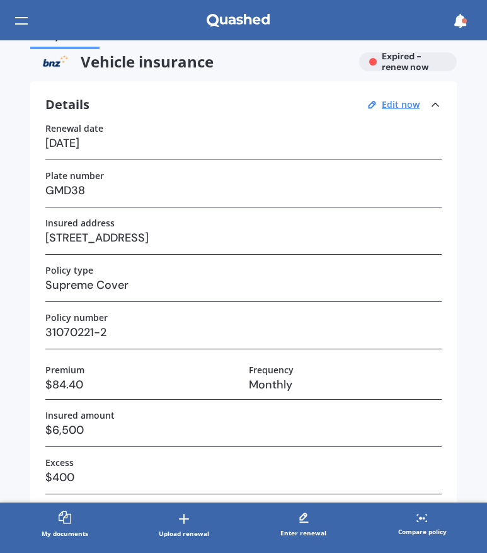
scroll to position [353, 0]
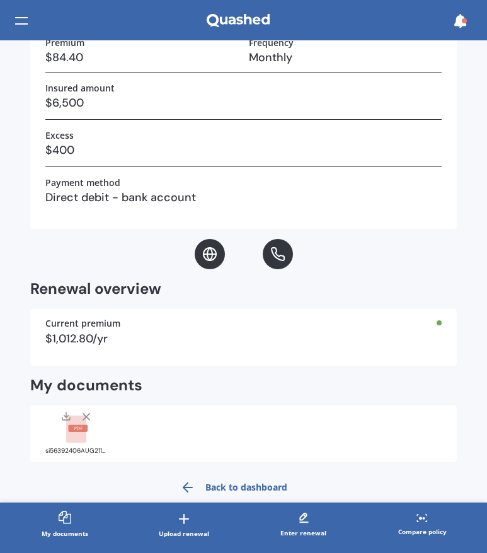
click at [207, 486] on link "Back to dashboard" at bounding box center [234, 487] width 122 height 30
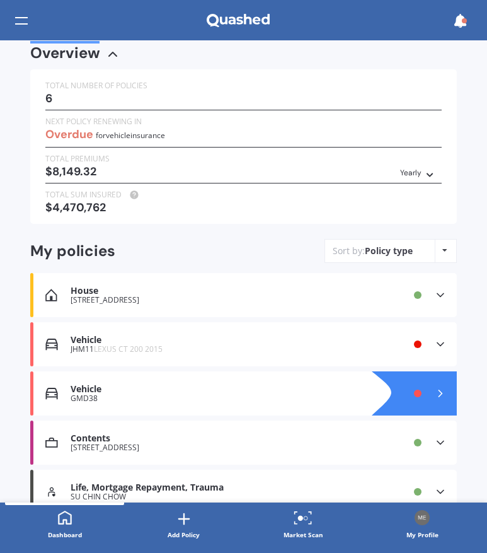
scroll to position [48, 0]
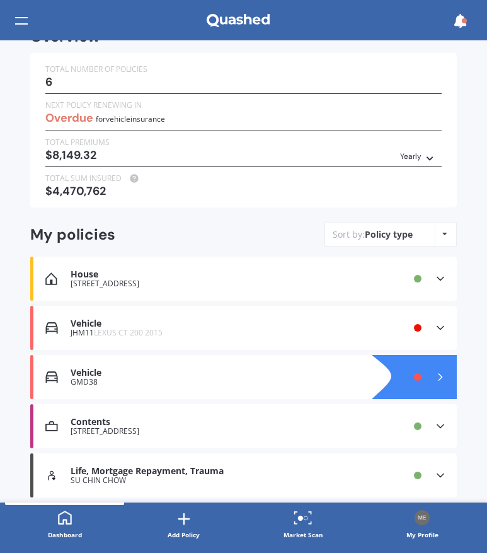
click at [441, 233] on div "Policy type Alphabetical Date added Renewing next" at bounding box center [445, 234] width 20 height 23
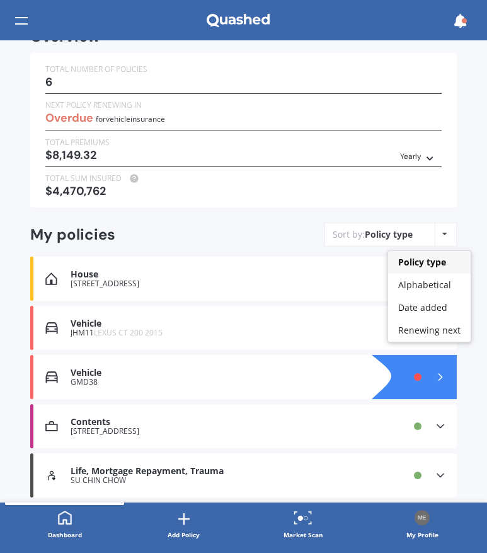
click at [443, 233] on div "Policy type Alphabetical Date added Renewing next" at bounding box center [445, 234] width 20 height 23
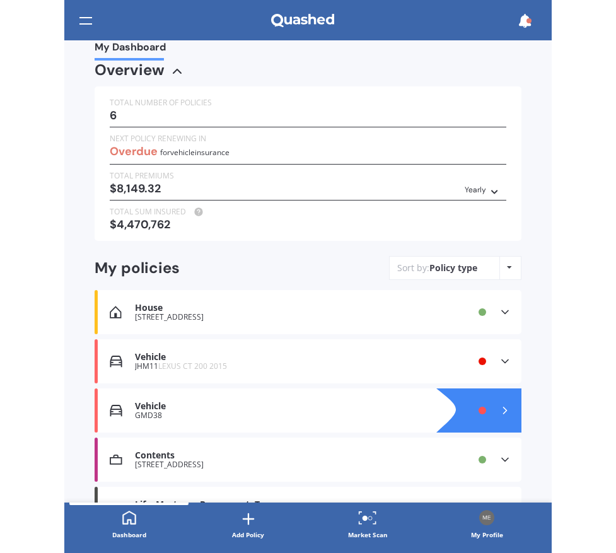
scroll to position [0, 0]
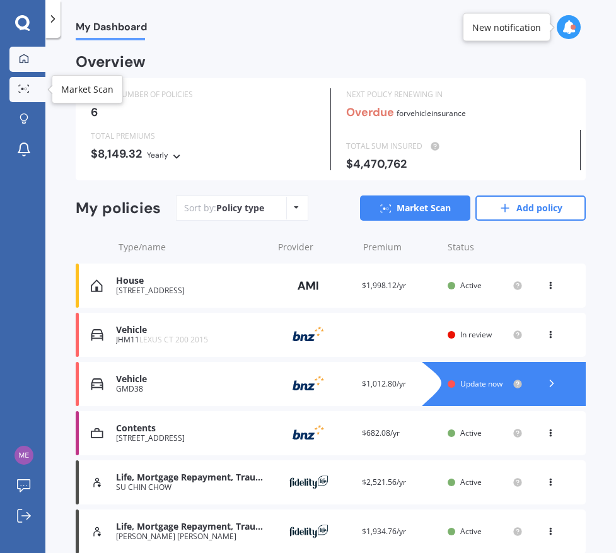
click at [28, 96] on link "Market Scan" at bounding box center [27, 89] width 36 height 25
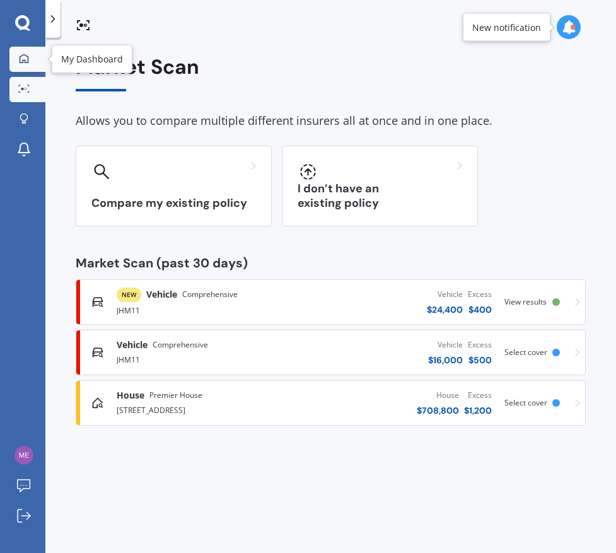
click at [17, 58] on div at bounding box center [24, 59] width 19 height 11
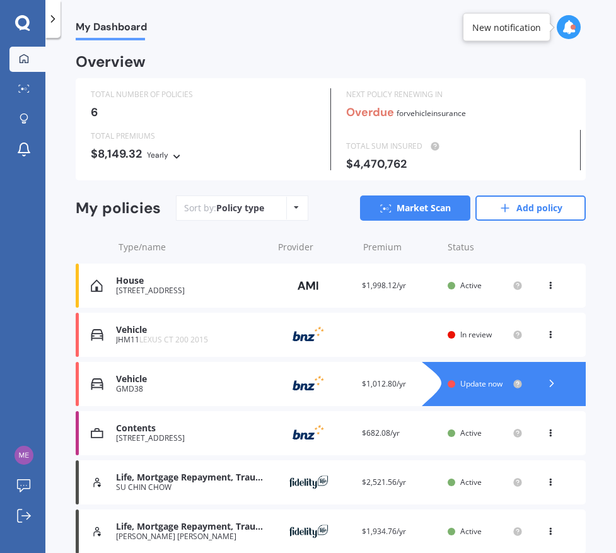
click at [297, 208] on icon at bounding box center [296, 208] width 5 height 8
click at [52, 23] on icon at bounding box center [53, 19] width 13 height 13
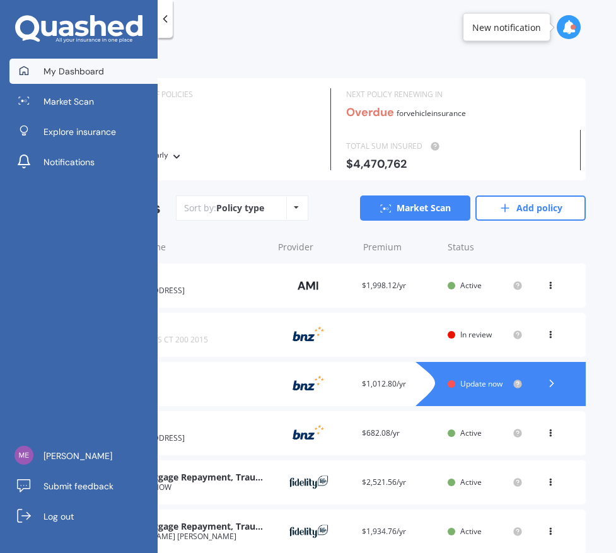
click at [248, 103] on div "TOTAL NUMBER OF POLICIES 6" at bounding box center [206, 109] width 250 height 42
click at [164, 15] on icon at bounding box center [165, 19] width 13 height 13
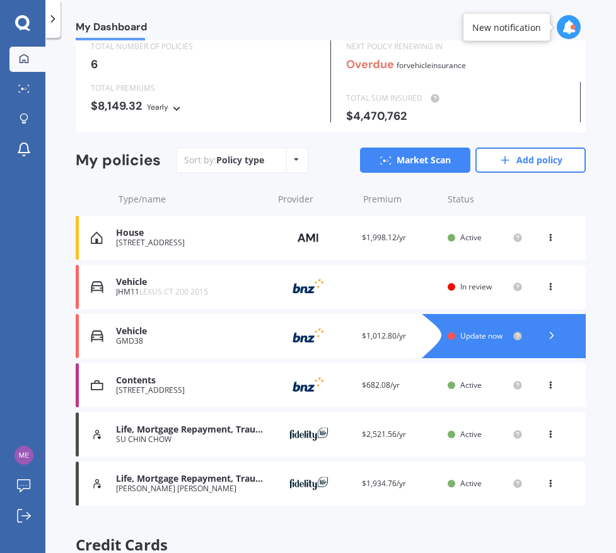
scroll to position [43, 0]
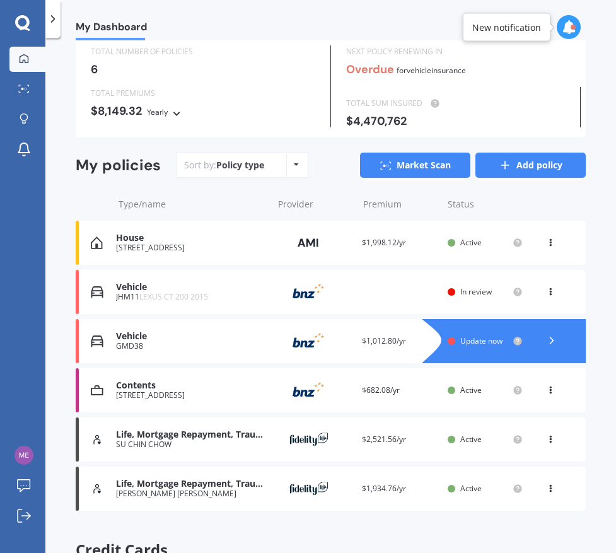
click at [537, 168] on link "Add policy" at bounding box center [530, 165] width 110 height 25
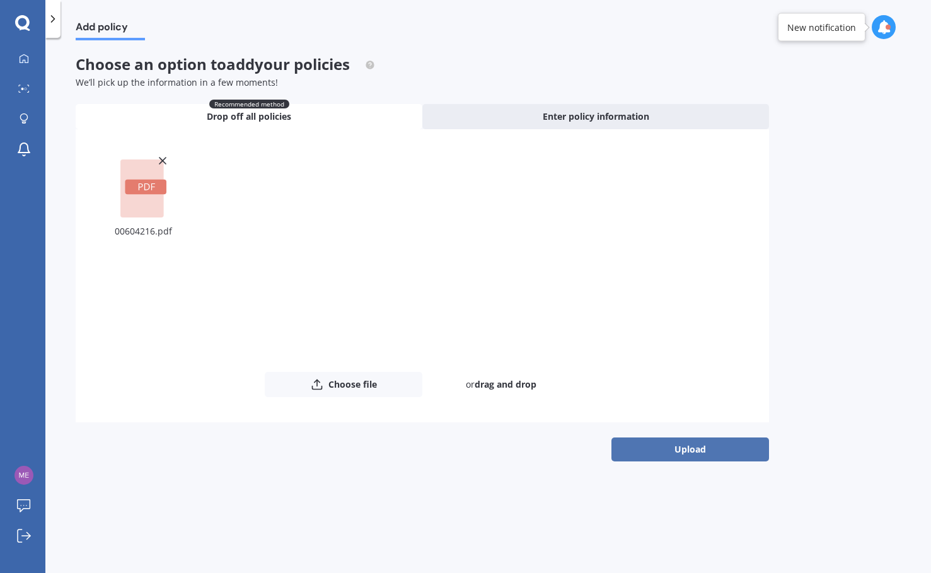
click at [683, 450] on button "Upload" at bounding box center [691, 450] width 158 height 24
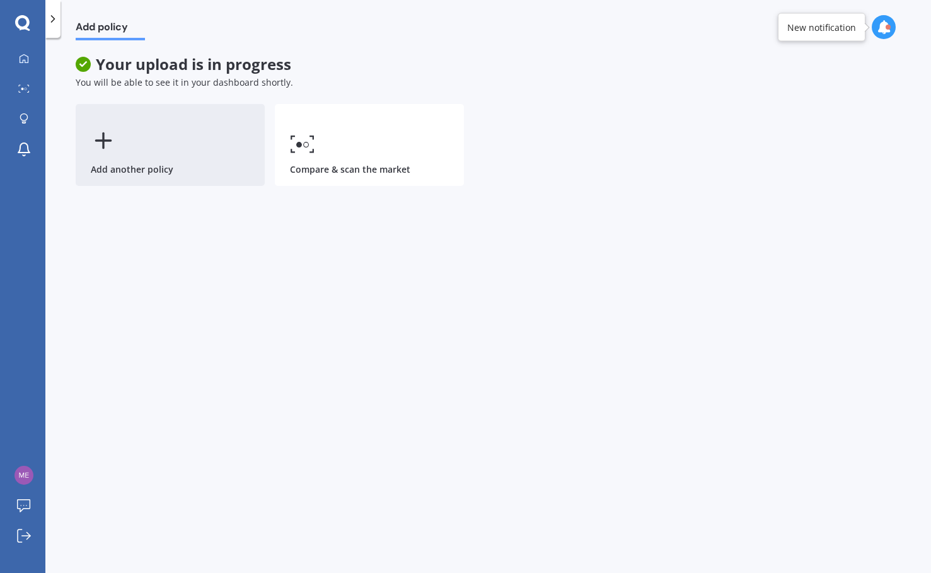
click at [137, 155] on div "Add another policy" at bounding box center [170, 145] width 189 height 82
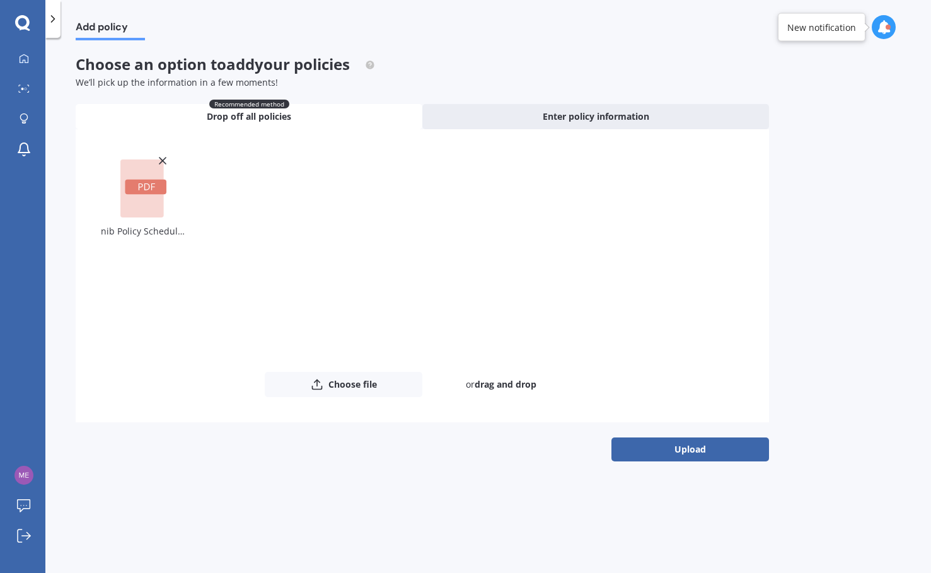
drag, startPoint x: 680, startPoint y: 455, endPoint x: 673, endPoint y: 455, distance: 7.0
click at [674, 455] on button "Upload" at bounding box center [691, 450] width 158 height 24
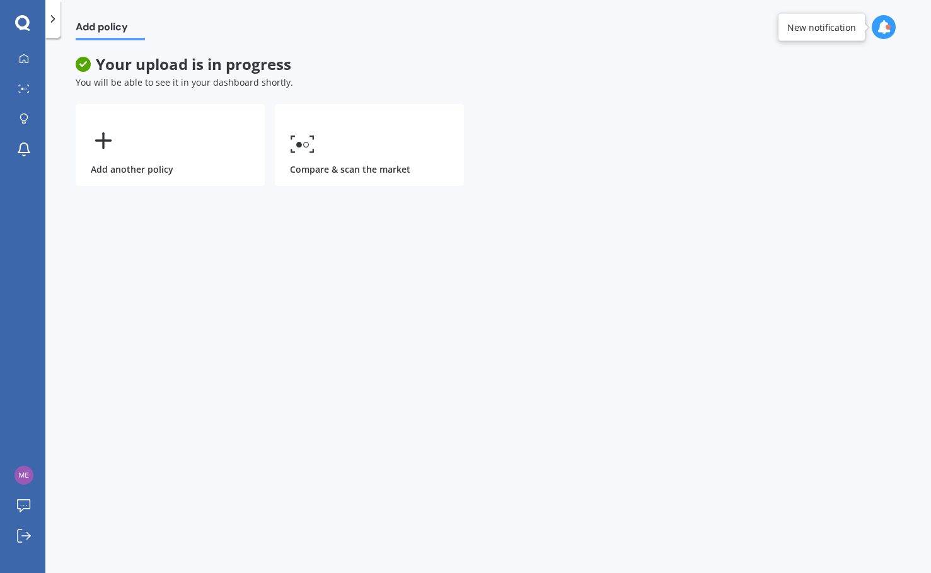
click at [54, 23] on icon at bounding box center [53, 19] width 13 height 13
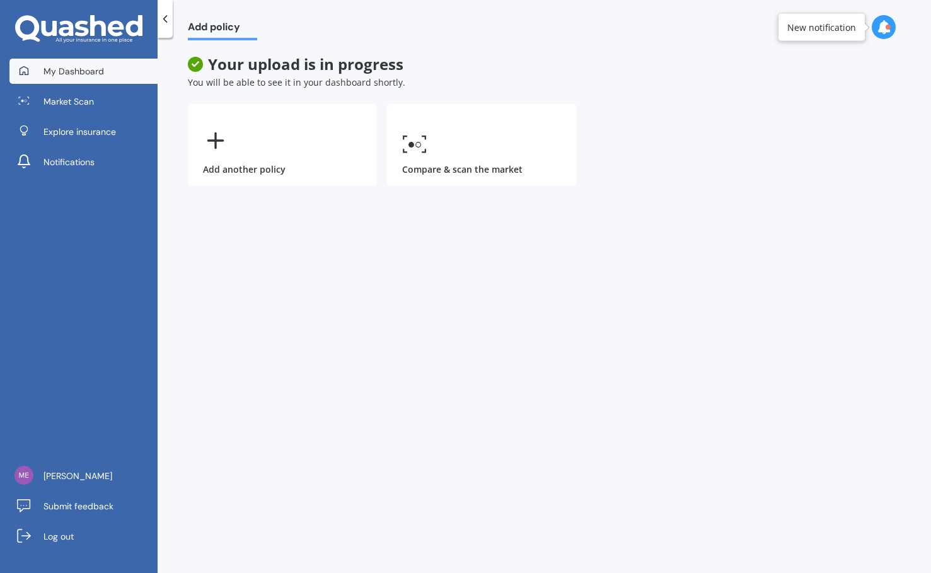
click at [74, 75] on span "My Dashboard" at bounding box center [74, 71] width 61 height 13
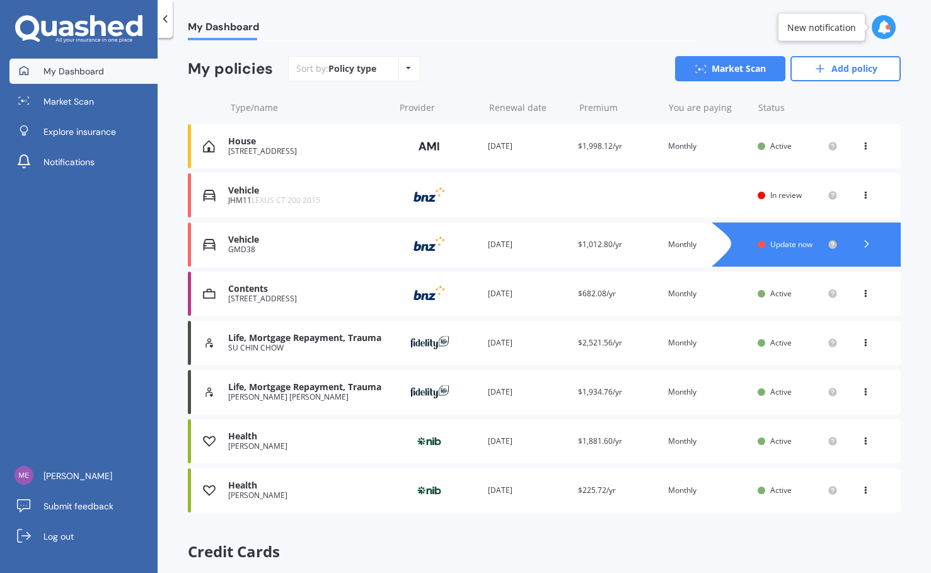
scroll to position [107, 0]
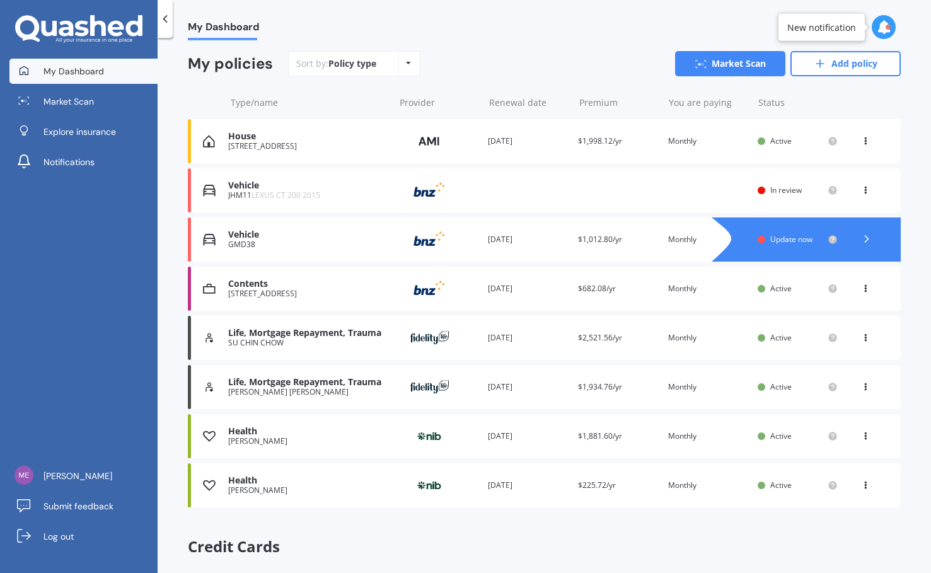
click at [802, 240] on icon at bounding box center [867, 239] width 13 height 13
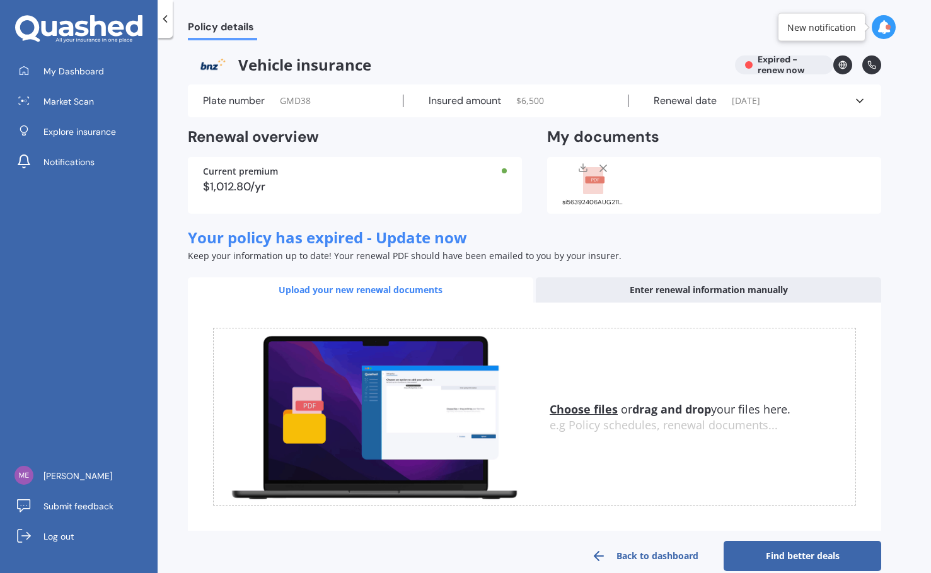
scroll to position [21, 0]
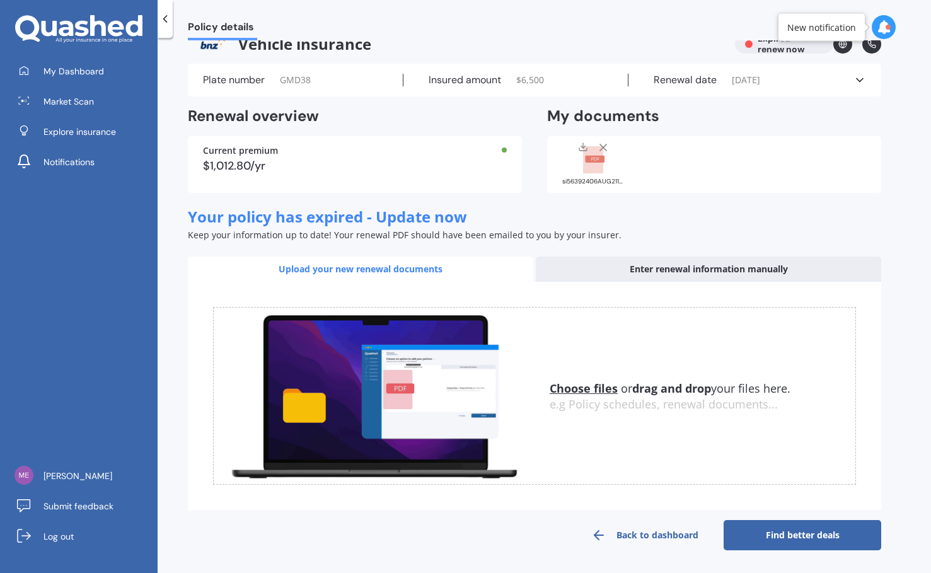
click at [504, 144] on div "Current premium $1,012.80/yr" at bounding box center [355, 164] width 334 height 57
click at [802, 86] on div "Plate number GMD38 Insured amount $ 6,500 Renewal date [DATE] See more" at bounding box center [535, 80] width 694 height 33
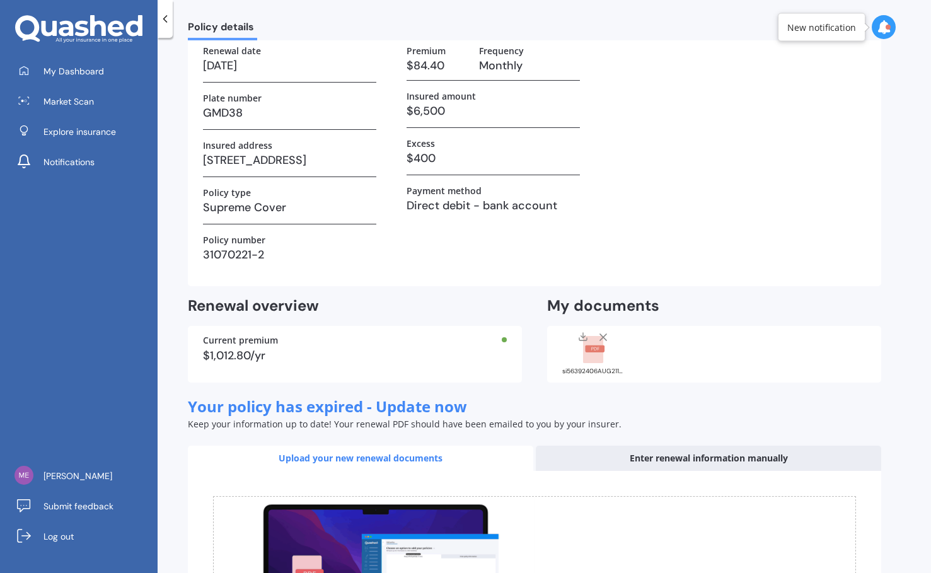
scroll to position [103, 0]
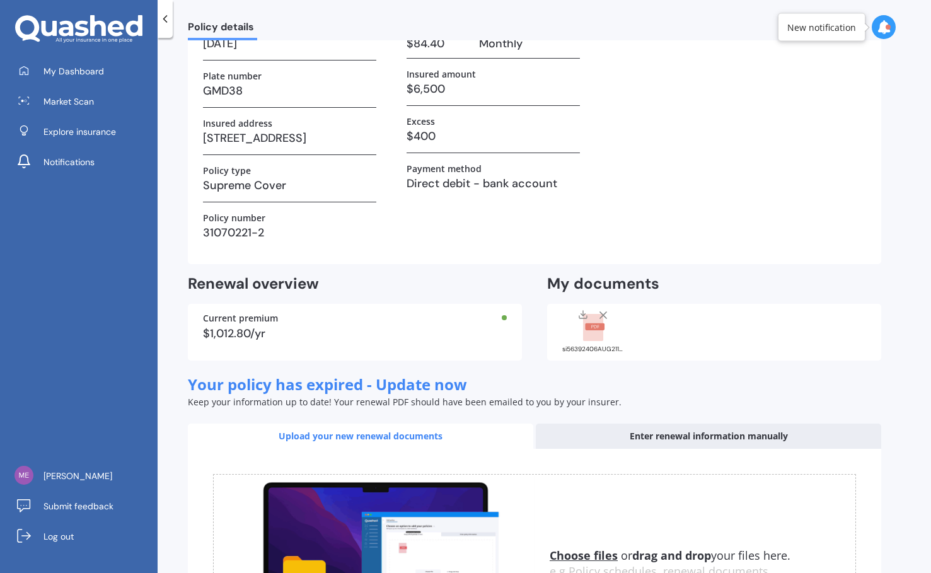
click at [608, 312] on icon at bounding box center [603, 315] width 13 height 13
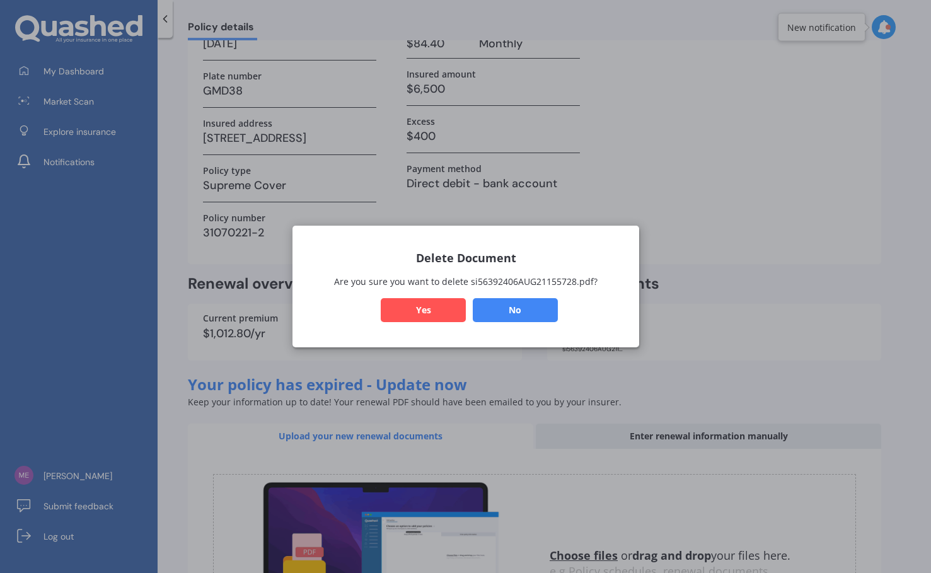
click at [416, 307] on button "Yes" at bounding box center [423, 310] width 85 height 24
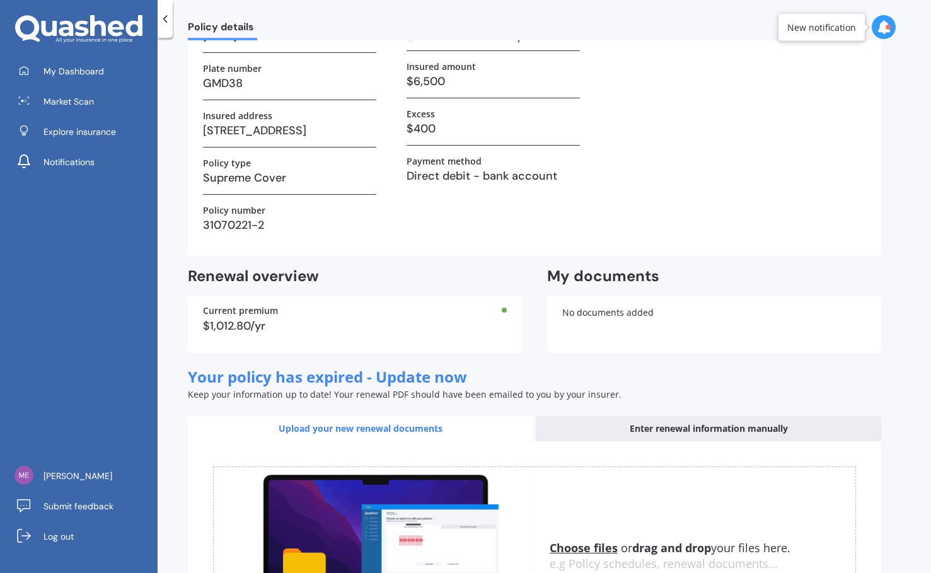
scroll to position [0, 0]
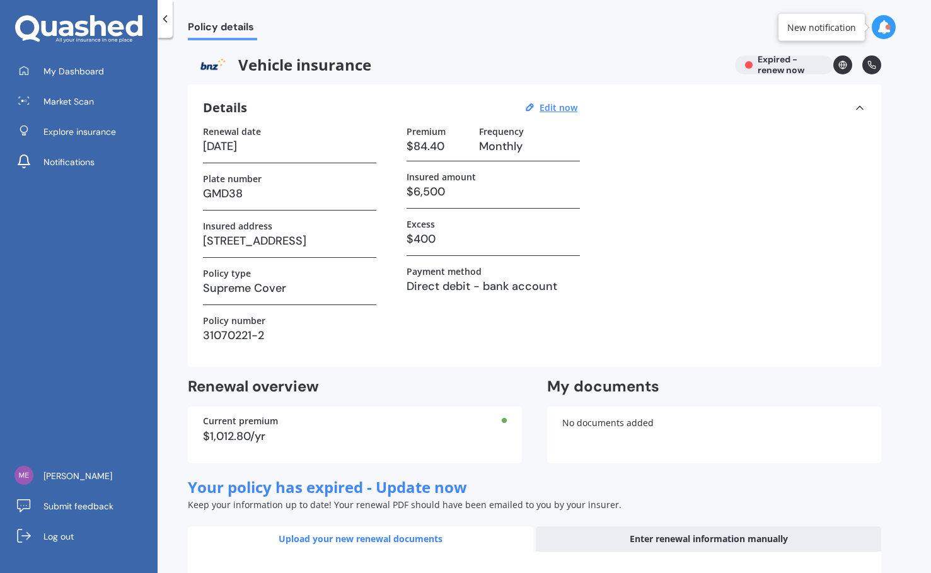
click at [802, 108] on icon at bounding box center [860, 108] width 13 height 13
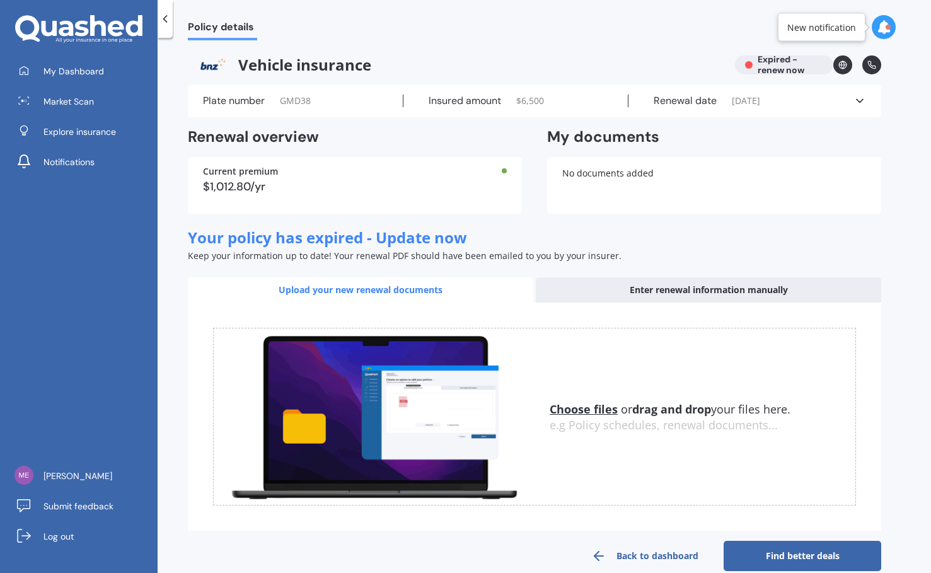
scroll to position [21, 0]
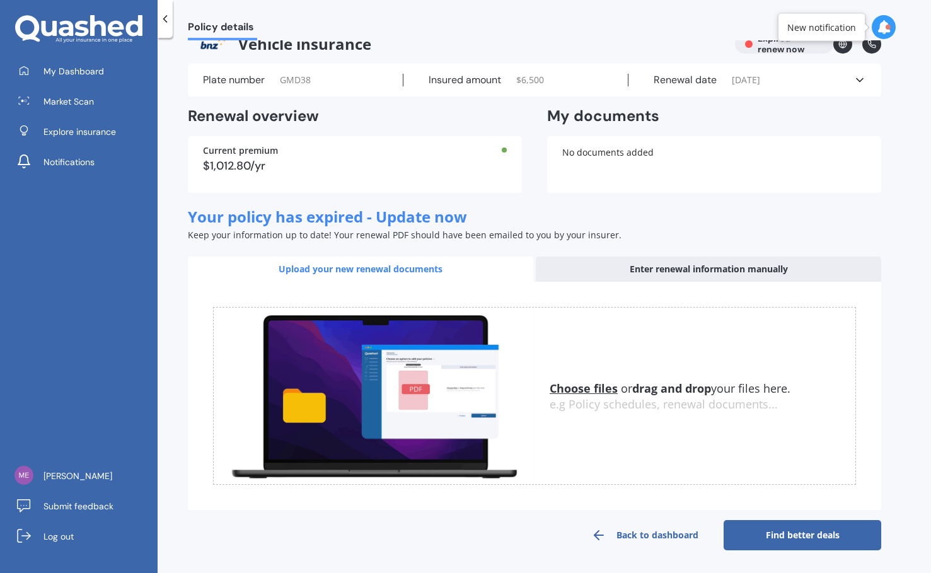
click at [639, 526] on link "Back to dashboard" at bounding box center [645, 535] width 158 height 30
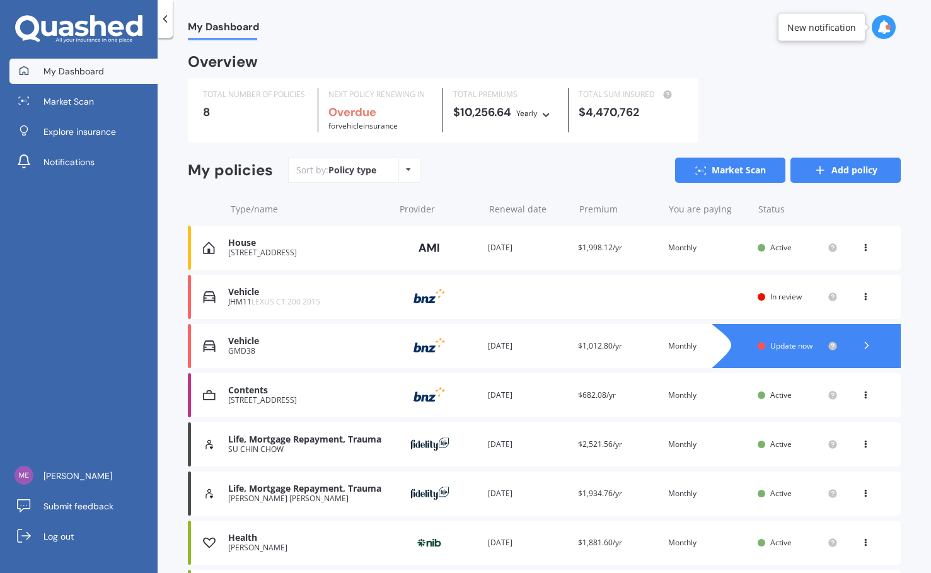
click at [802, 174] on link "Add policy" at bounding box center [846, 170] width 110 height 25
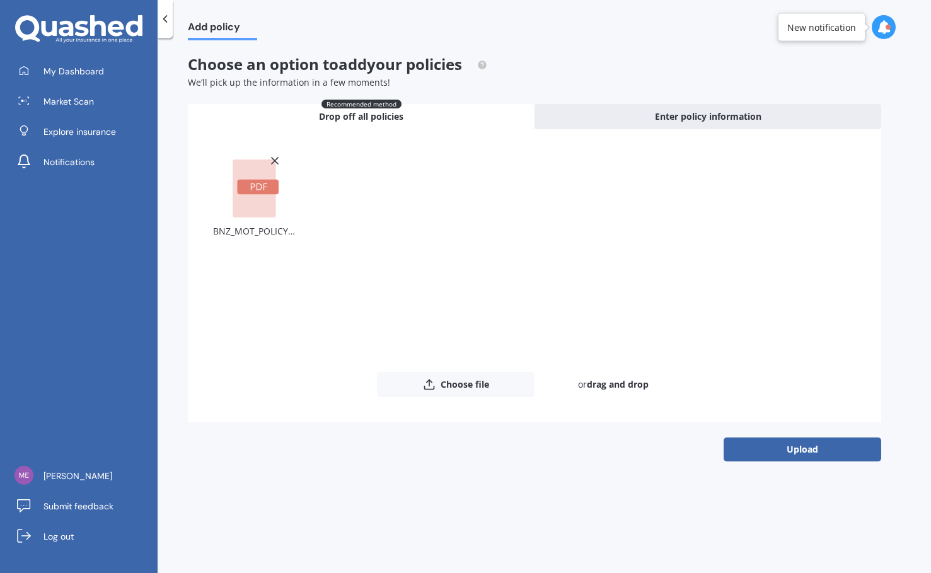
drag, startPoint x: 788, startPoint y: 451, endPoint x: 779, endPoint y: 455, distance: 9.4
click at [781, 454] on button "Upload" at bounding box center [803, 450] width 158 height 24
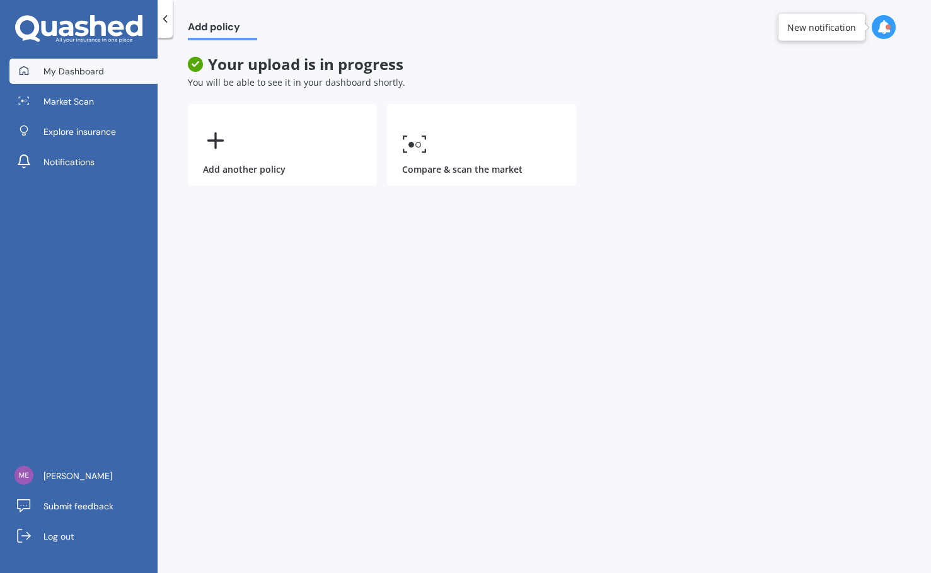
click at [66, 67] on span "My Dashboard" at bounding box center [74, 71] width 61 height 13
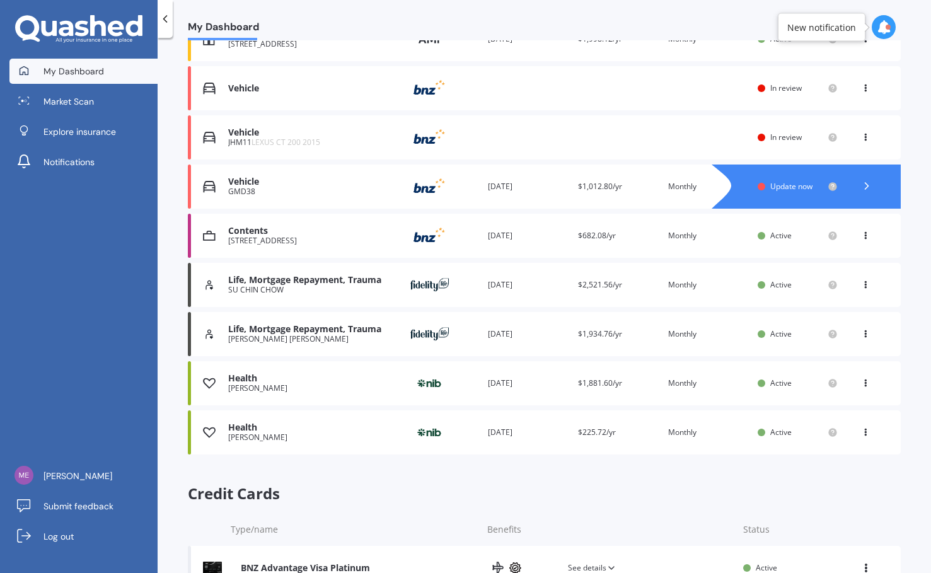
scroll to position [211, 0]
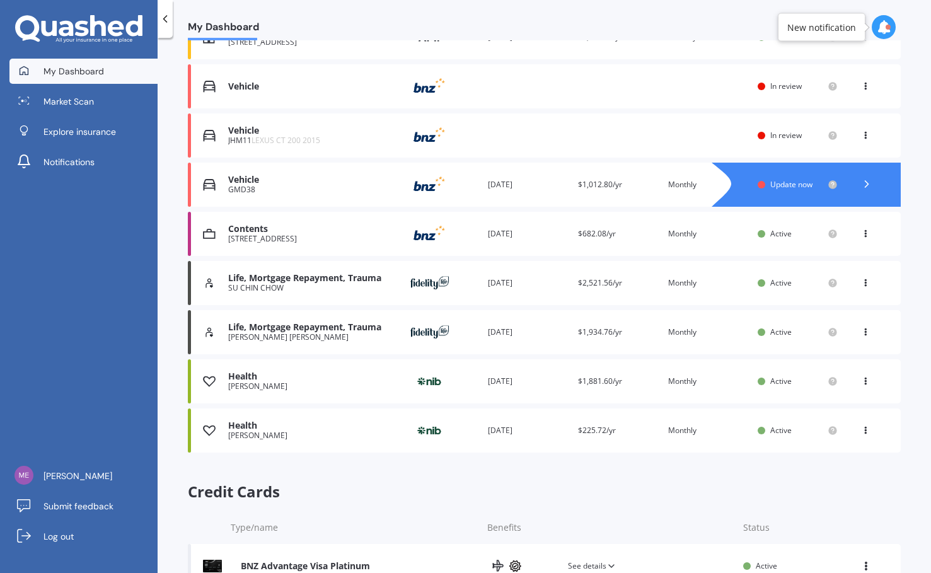
click at [802, 286] on div "View option View policy Delete" at bounding box center [866, 283] width 11 height 13
click at [583, 272] on div "Life, Mortgage Repayment, Trauma SU CHIN CHOW Provider Renewal date [DATE] Prem…" at bounding box center [544, 283] width 713 height 44
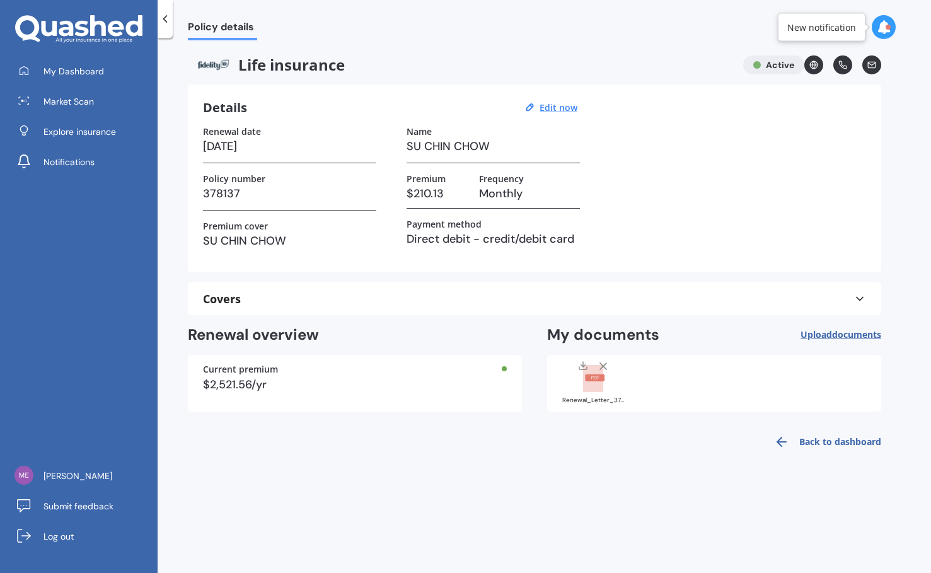
click at [802, 304] on icon at bounding box center [860, 299] width 13 height 13
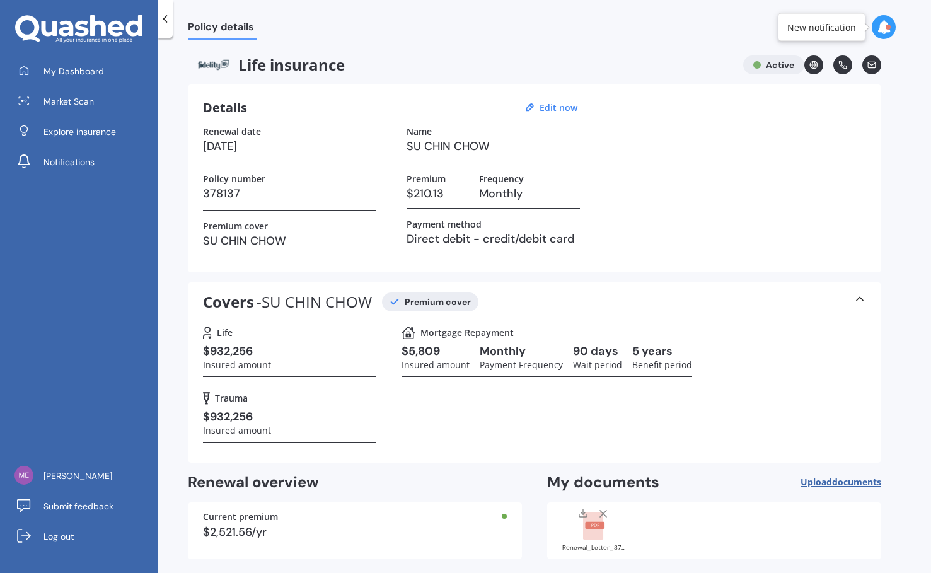
scroll to position [54, 0]
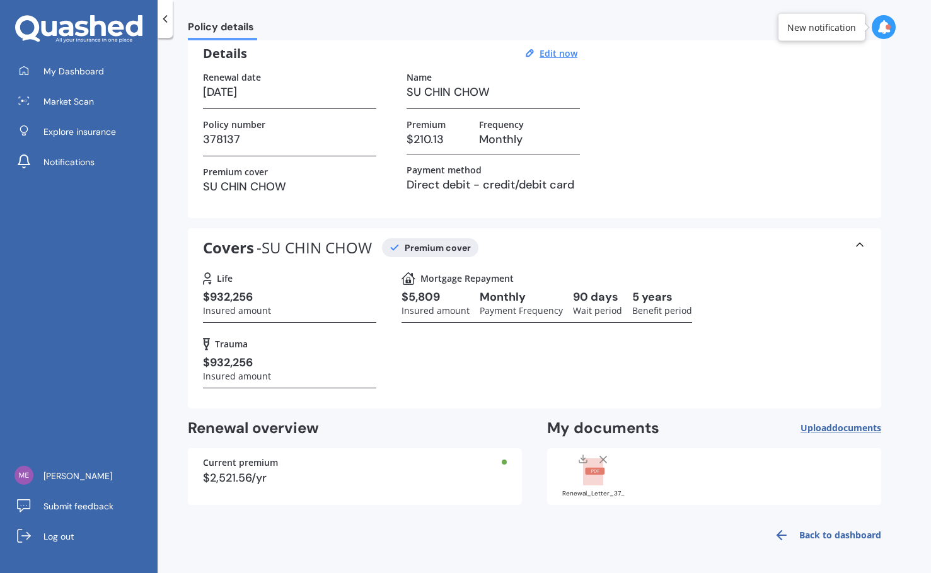
click at [802, 541] on link "Back to dashboard" at bounding box center [824, 535] width 115 height 30
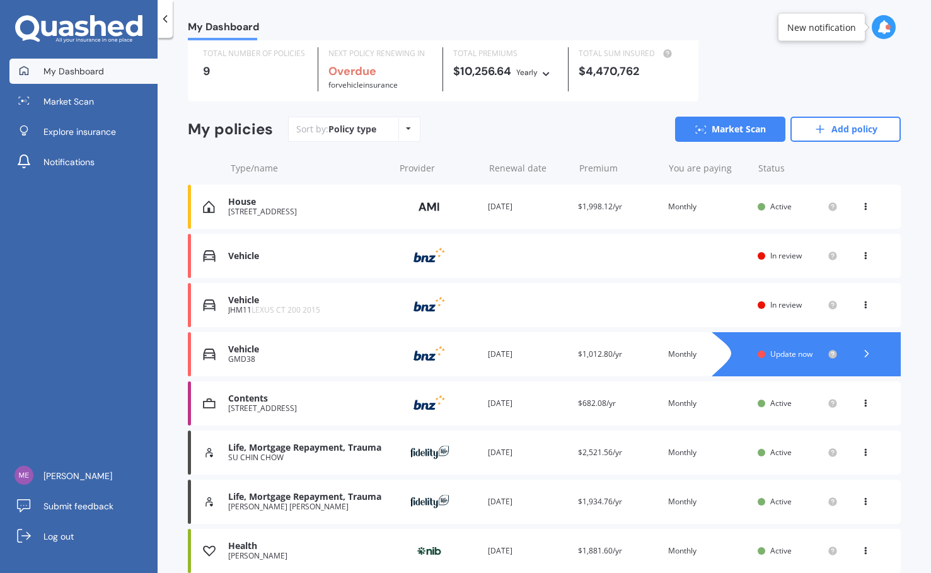
scroll to position [51, 0]
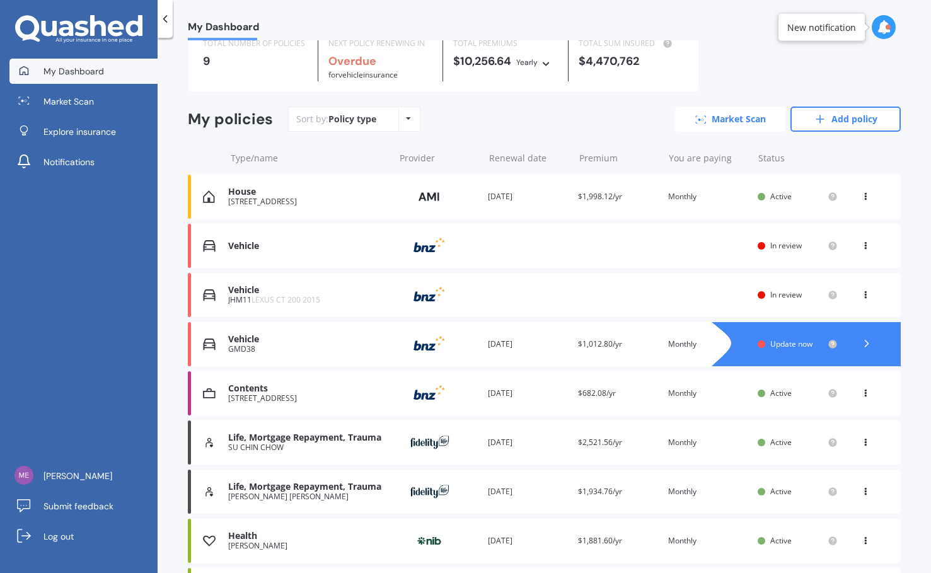
click at [706, 115] on link "Market Scan" at bounding box center [730, 119] width 110 height 25
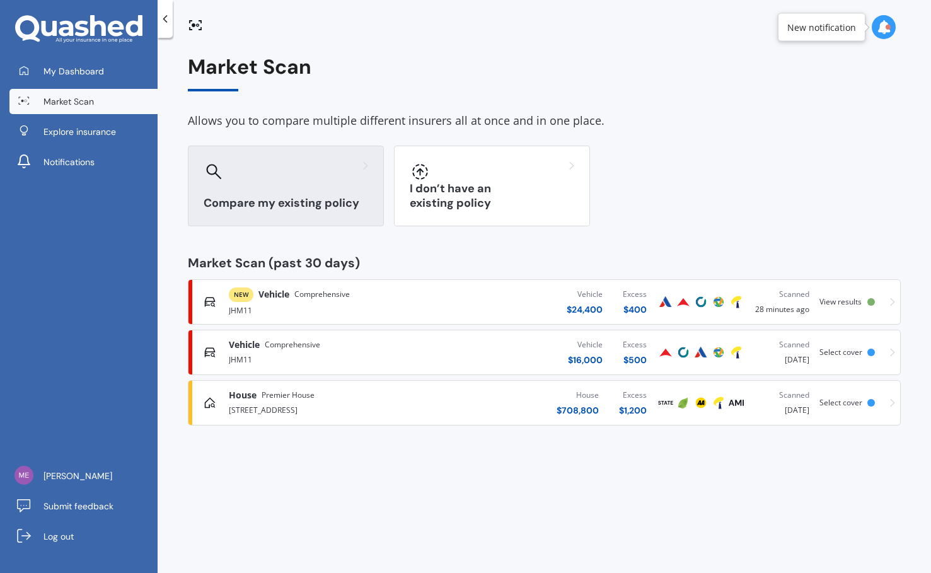
click at [364, 190] on div "Compare my existing policy" at bounding box center [286, 186] width 196 height 81
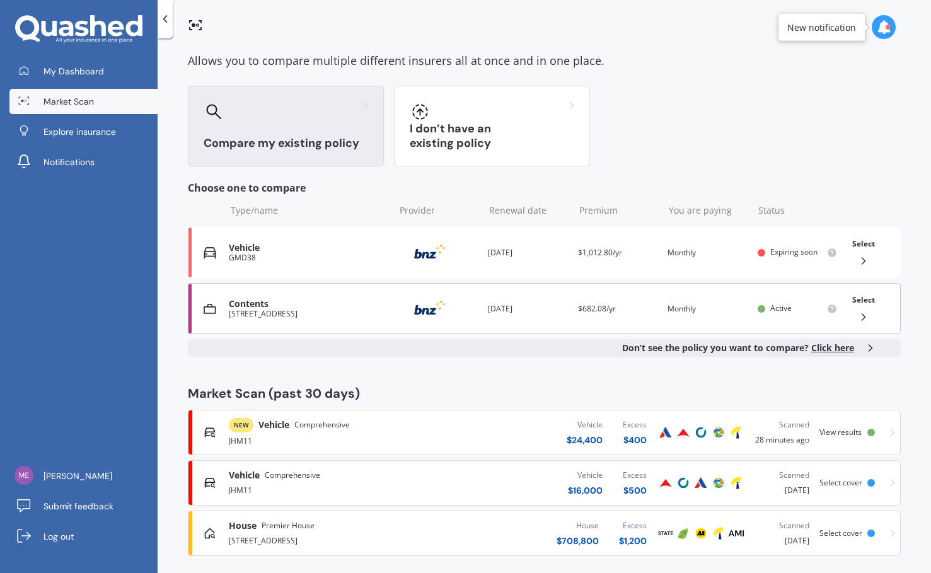
scroll to position [61, 0]
click at [599, 317] on div "Contents [STREET_ADDRESS] Provider Renewal date [DATE] Premium $682.08/yr You a…" at bounding box center [544, 307] width 713 height 51
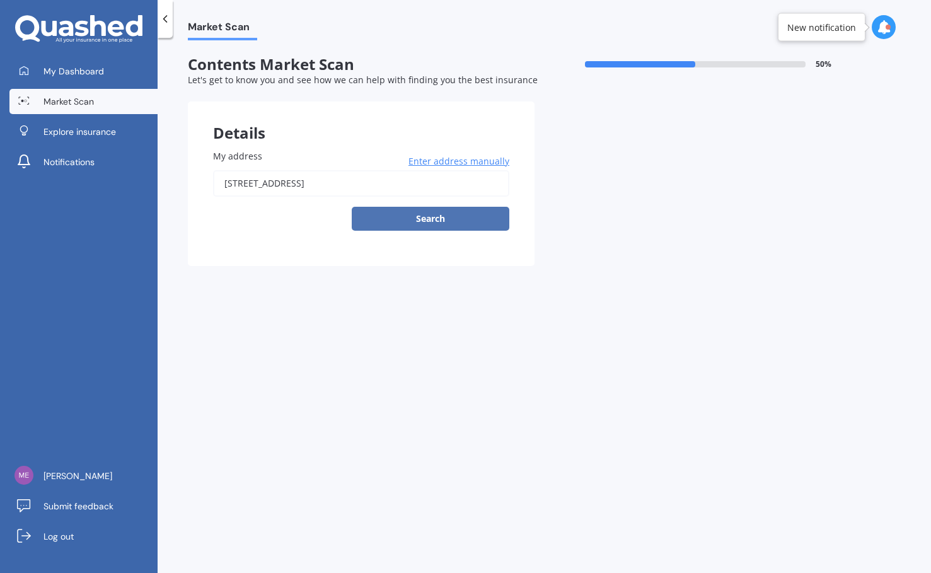
click at [451, 222] on button "Search" at bounding box center [431, 219] width 158 height 24
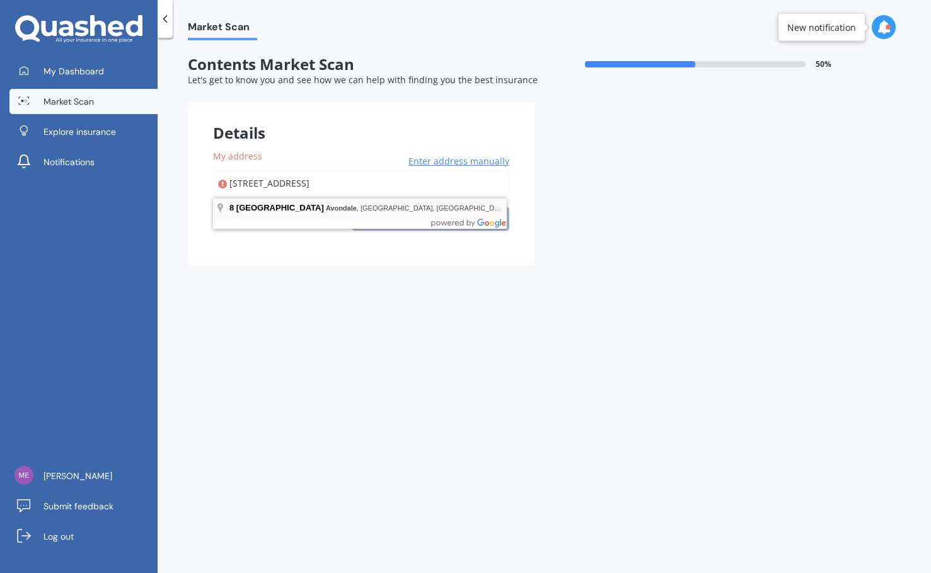
type input "[STREET_ADDRESS]"
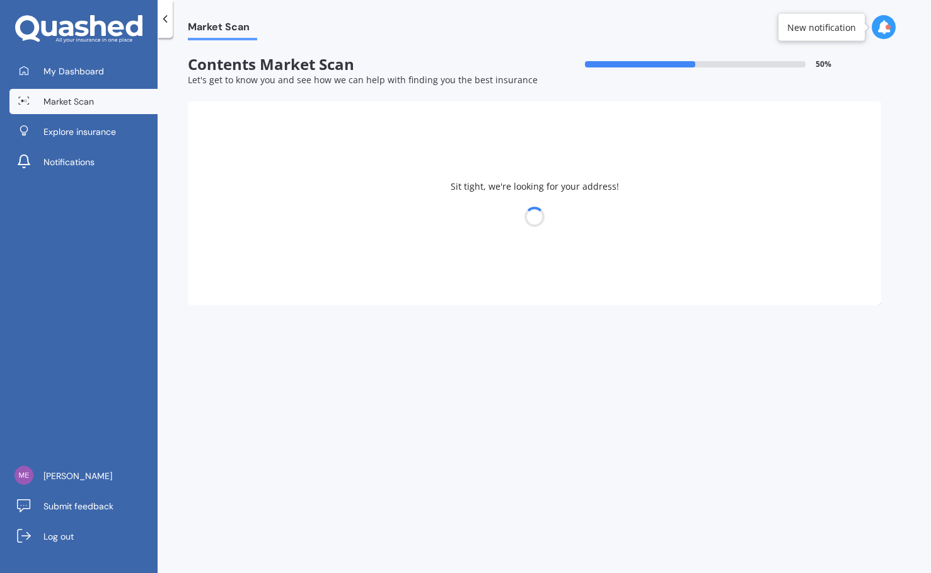
select select "10"
select select "03"
select select "1987"
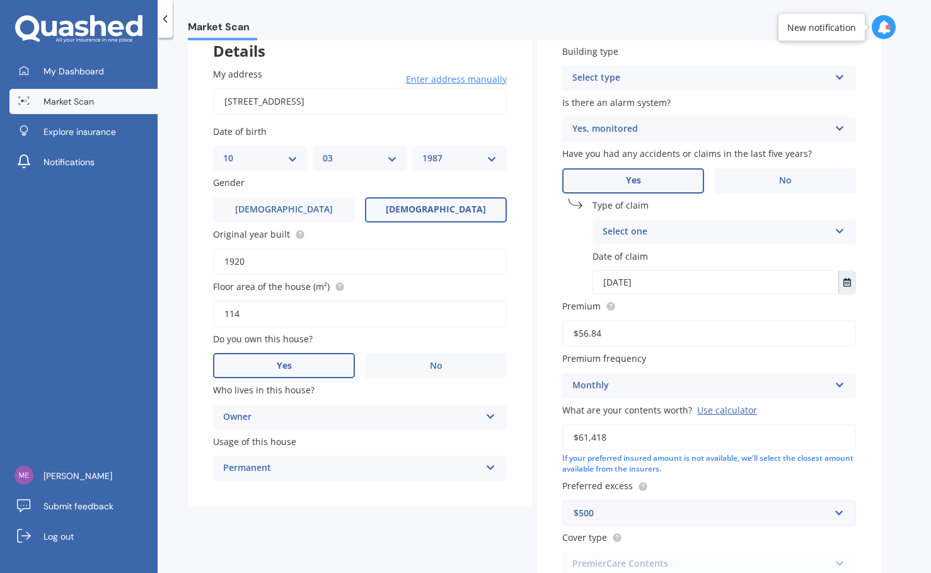
scroll to position [78, 0]
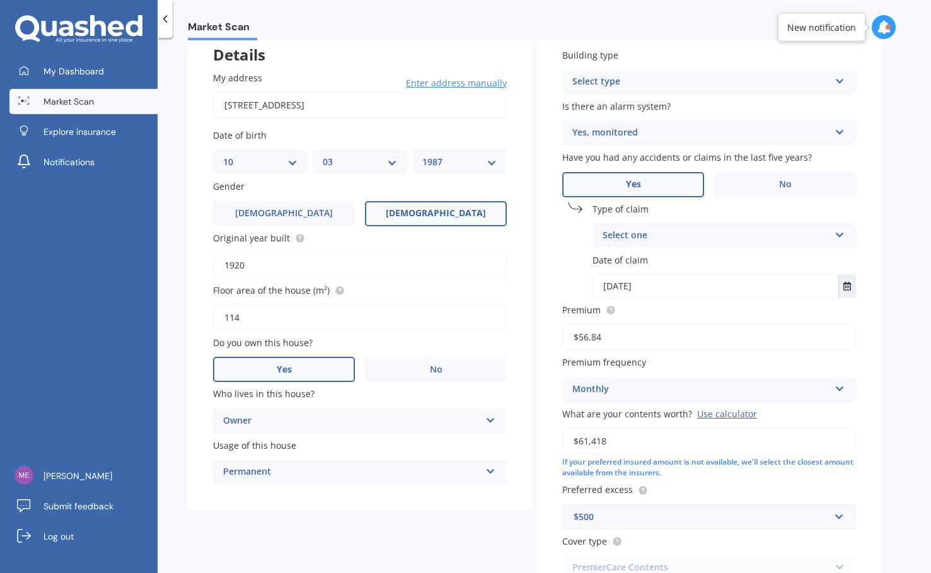
click at [710, 240] on div "Select one" at bounding box center [716, 235] width 227 height 15
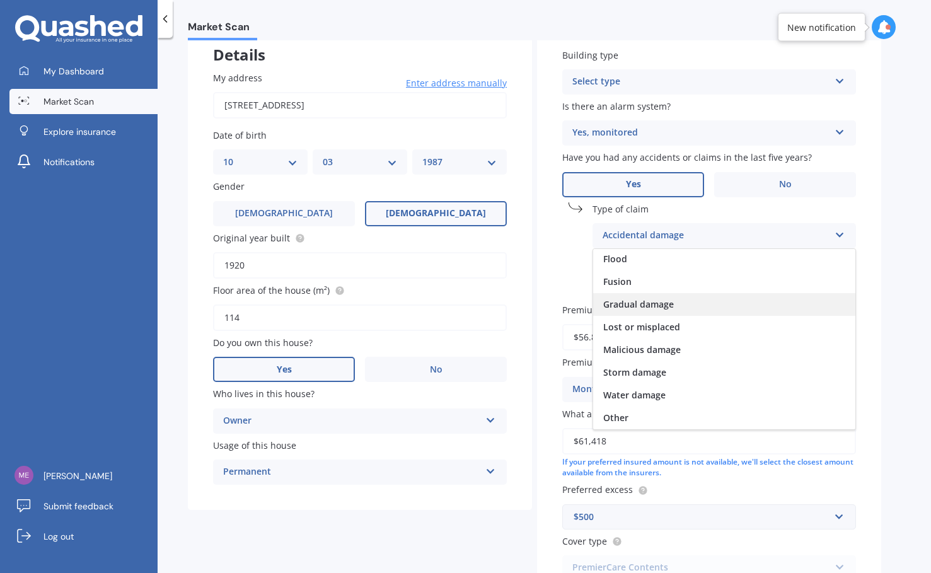
scroll to position [0, 0]
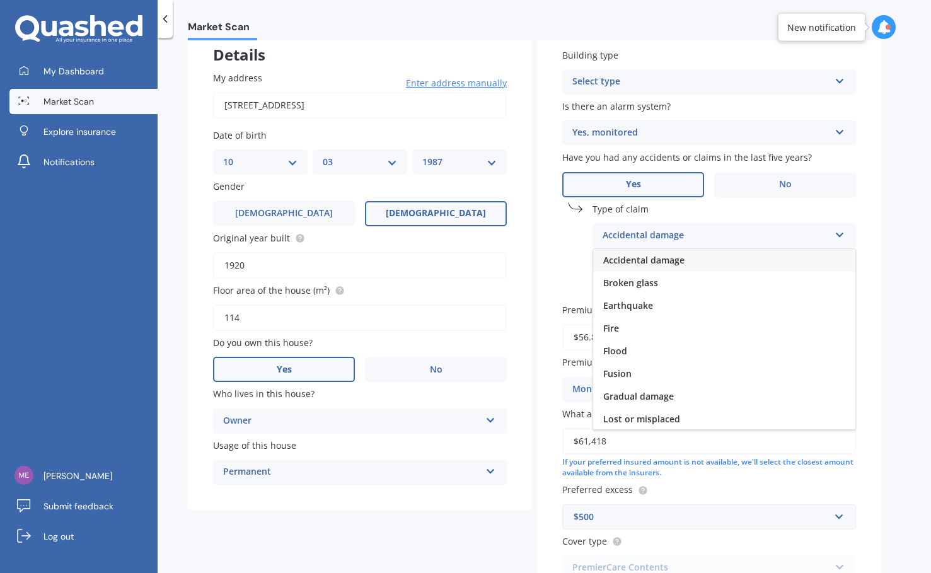
drag, startPoint x: 884, startPoint y: 234, endPoint x: 859, endPoint y: 219, distance: 28.6
click at [802, 233] on div "Market Scan Contents Market Scan 50 % Let's get to know you and see how we can …" at bounding box center [545, 307] width 774 height 535
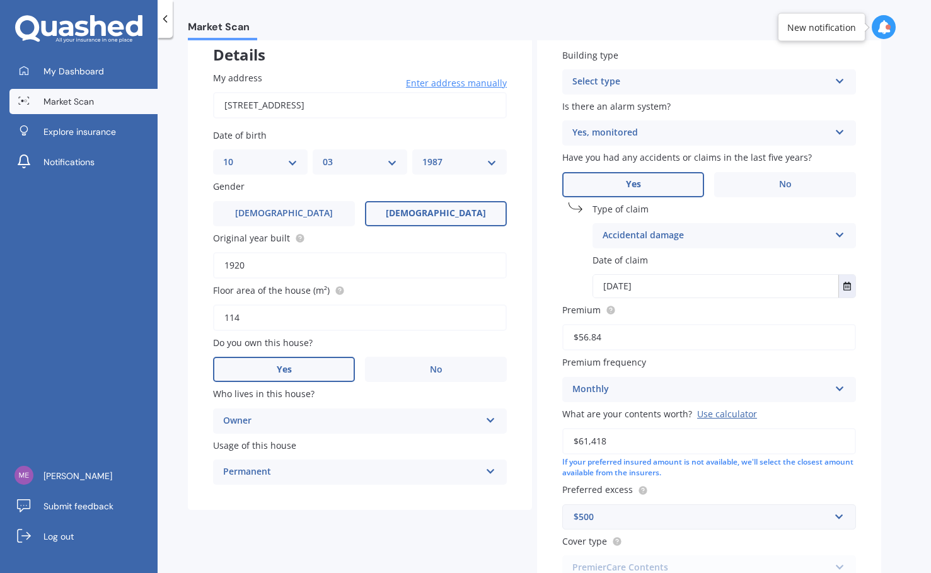
click at [741, 163] on span "Have you had any accidents or claims in the last five years?" at bounding box center [687, 158] width 250 height 12
click at [748, 174] on label "No" at bounding box center [785, 184] width 142 height 25
click at [0, 0] on input "No" at bounding box center [0, 0] width 0 height 0
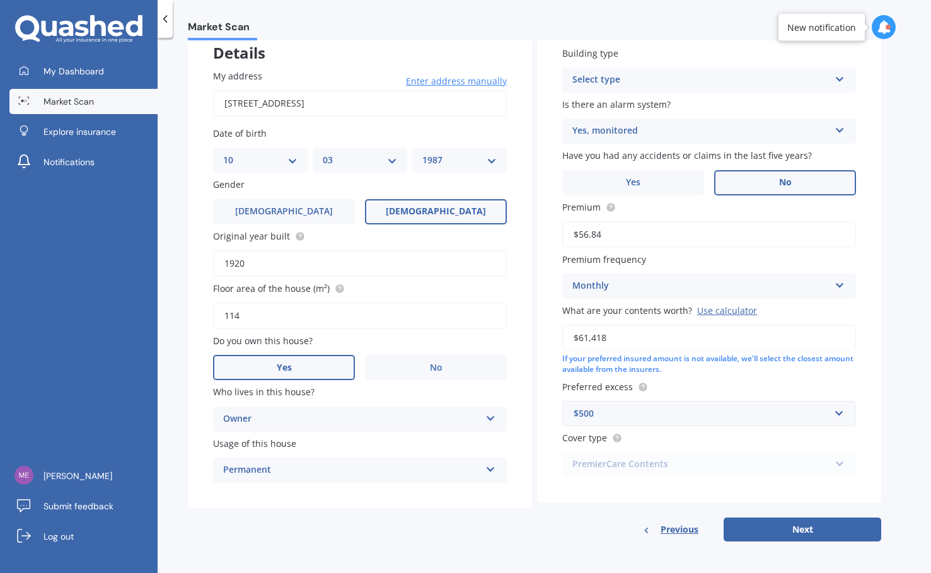
scroll to position [82, 0]
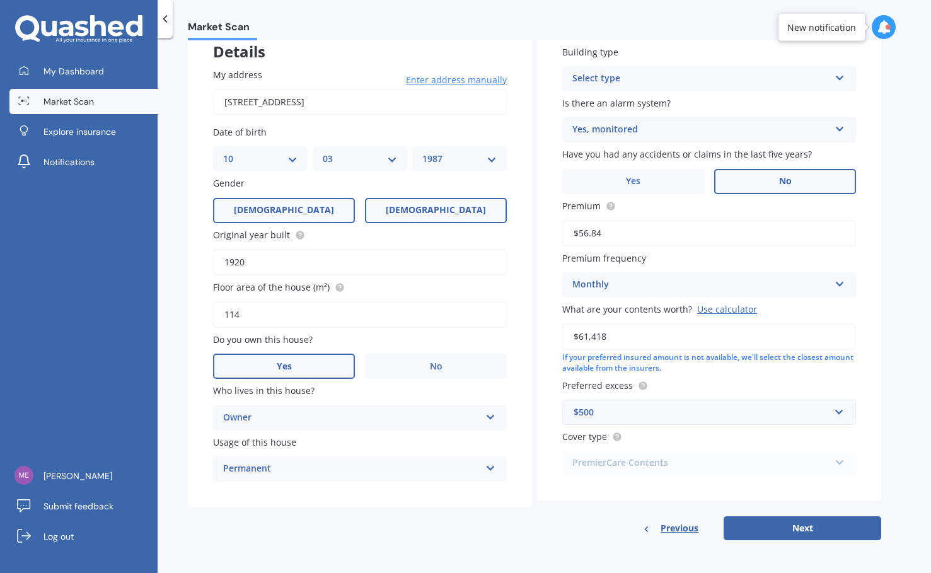
click at [310, 208] on label "[DEMOGRAPHIC_DATA]" at bounding box center [284, 210] width 142 height 25
click at [0, 0] on input "[DEMOGRAPHIC_DATA]" at bounding box center [0, 0] width 0 height 0
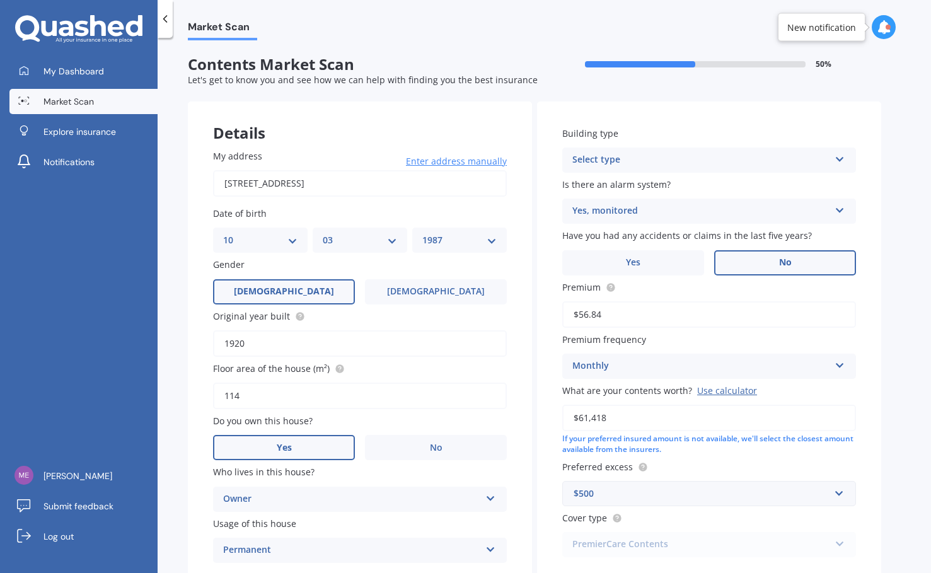
scroll to position [84, 0]
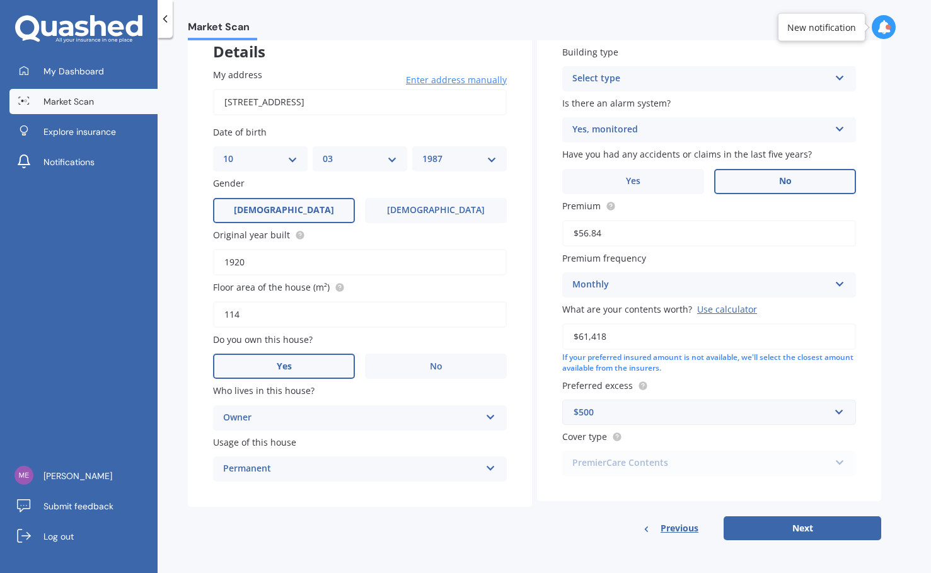
click at [802, 547] on form "Contents Market Scan 50 % Let's get to know you and see how we can help with fi…" at bounding box center [535, 262] width 694 height 576
click at [802, 530] on button "Next" at bounding box center [803, 528] width 158 height 24
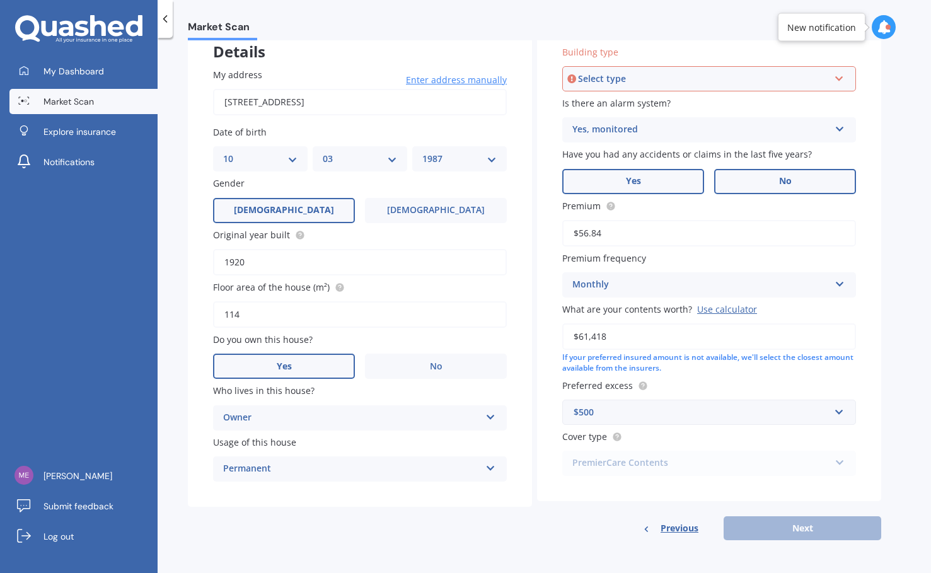
drag, startPoint x: 686, startPoint y: 192, endPoint x: 680, endPoint y: 189, distance: 6.5
click at [685, 192] on div "Building type Select type Freestanding Multi-unit (in a block of 6 or less) Mul…" at bounding box center [709, 261] width 344 height 482
click at [641, 172] on label "Yes" at bounding box center [633, 181] width 142 height 25
click at [0, 0] on input "Yes" at bounding box center [0, 0] width 0 height 0
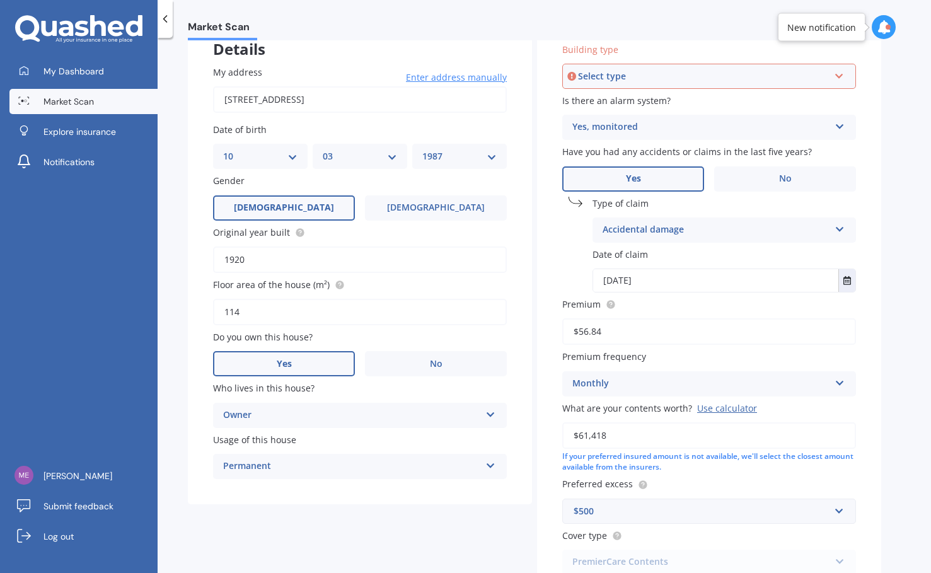
click at [690, 219] on div "Accidental damage Accidental damage Broken glass Earthquake Fire Flood Fusion G…" at bounding box center [725, 230] width 264 height 25
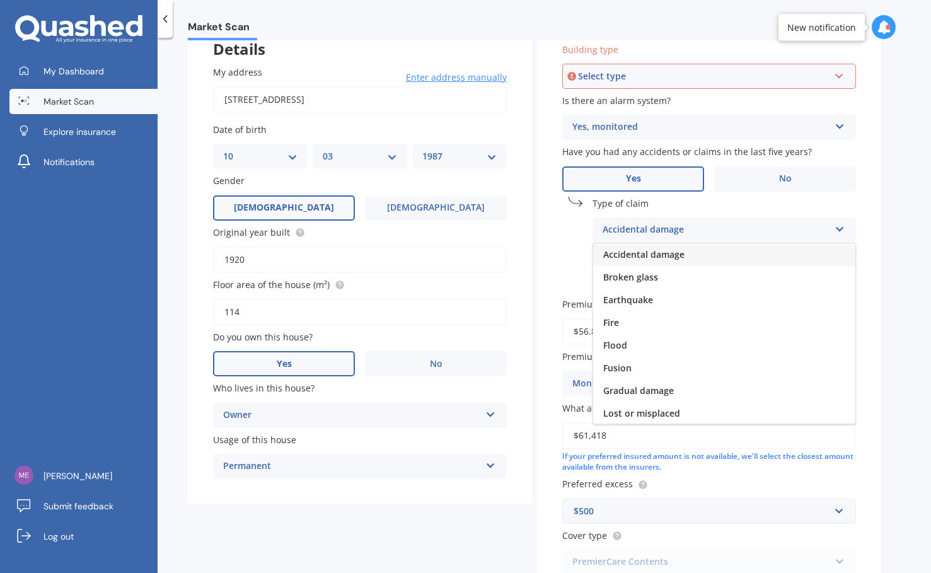
click at [682, 253] on span "Accidental damage" at bounding box center [643, 254] width 81 height 12
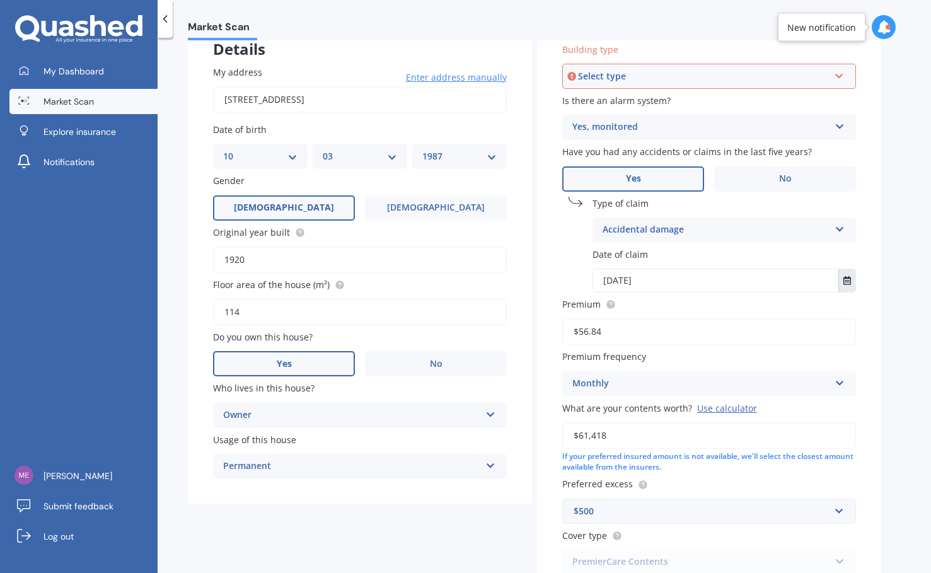
click at [802, 286] on button "Select date" at bounding box center [847, 280] width 17 height 23
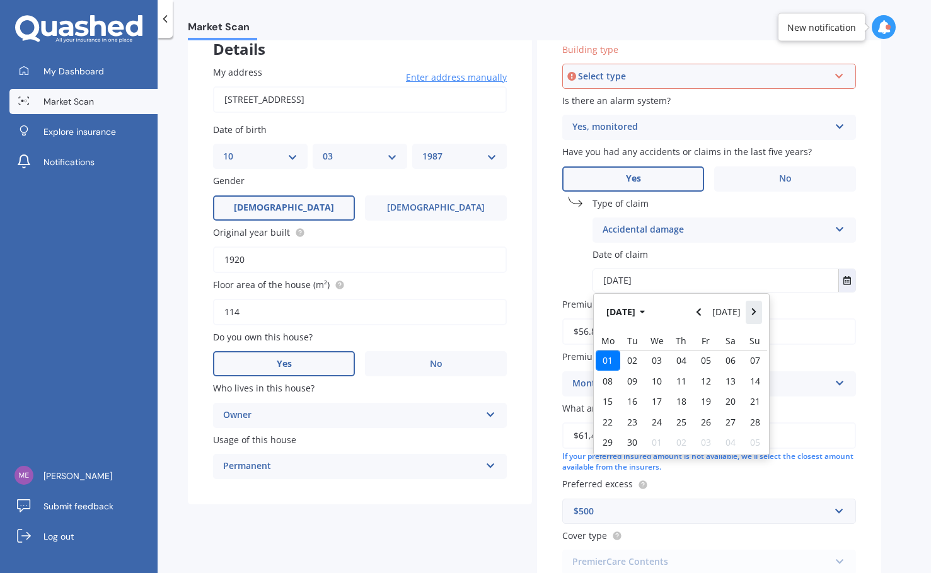
click at [753, 315] on icon "Navigate forward" at bounding box center [755, 312] width 6 height 9
click at [754, 315] on icon "Navigate forward" at bounding box center [754, 312] width 4 height 8
click at [655, 310] on button "[DATE]" at bounding box center [628, 312] width 54 height 23
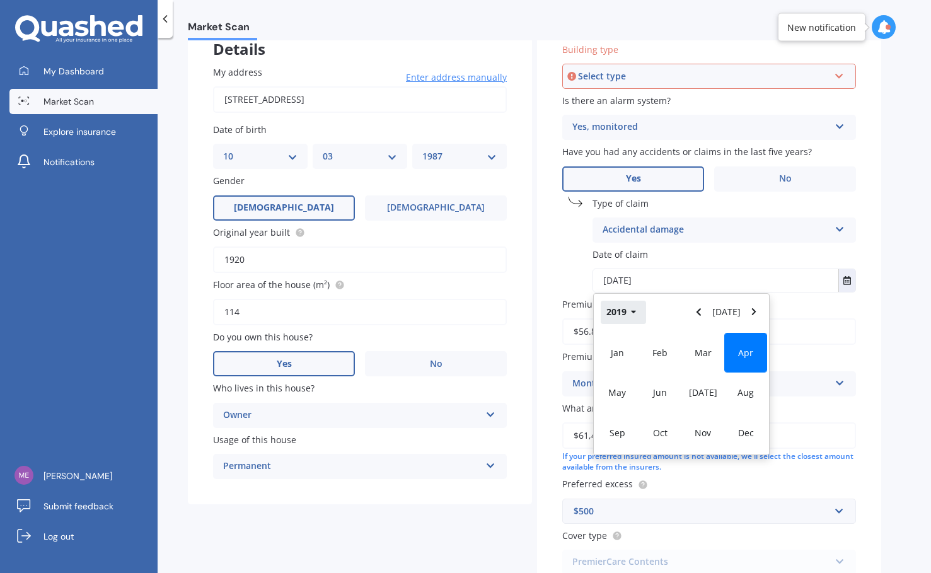
click at [634, 315] on icon "button" at bounding box center [634, 312] width 6 height 9
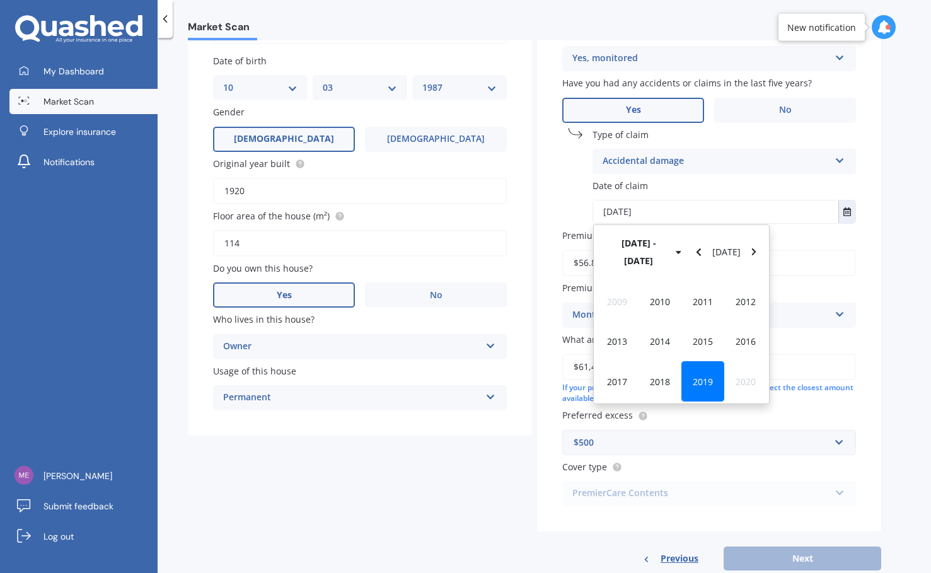
scroll to position [155, 0]
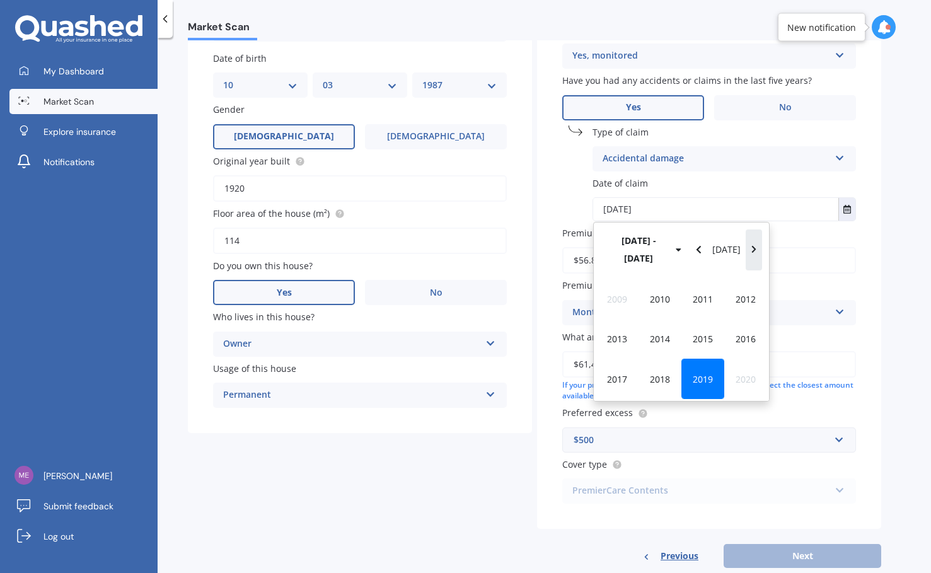
click at [757, 242] on button "Navigate forward" at bounding box center [754, 250] width 16 height 40
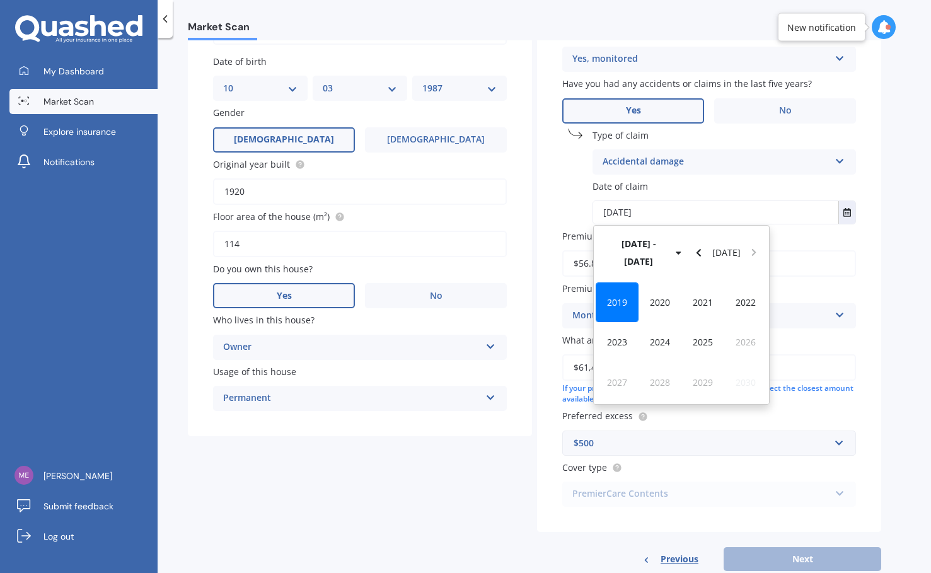
click at [757, 242] on div "[DATE] - [DATE] [DATE]" at bounding box center [681, 253] width 175 height 55
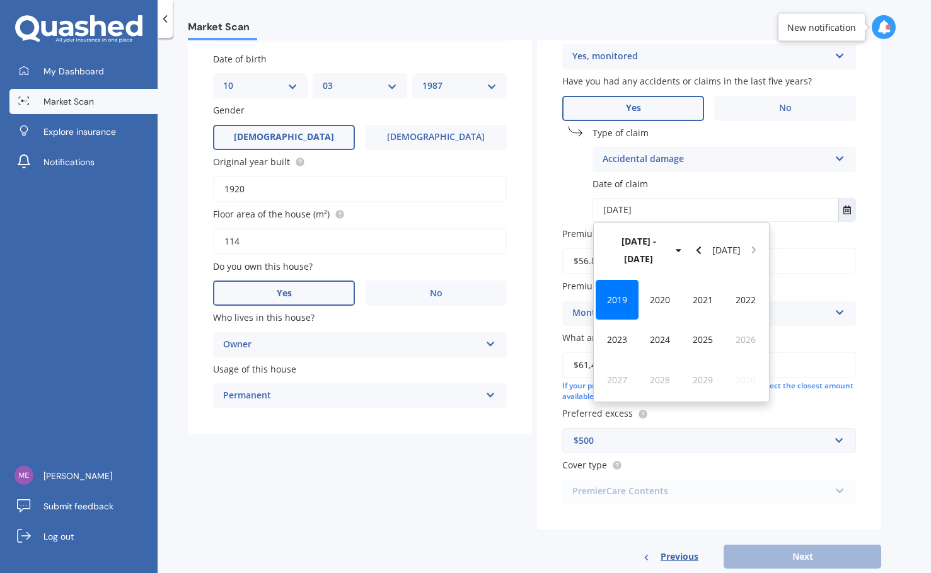
scroll to position [156, 0]
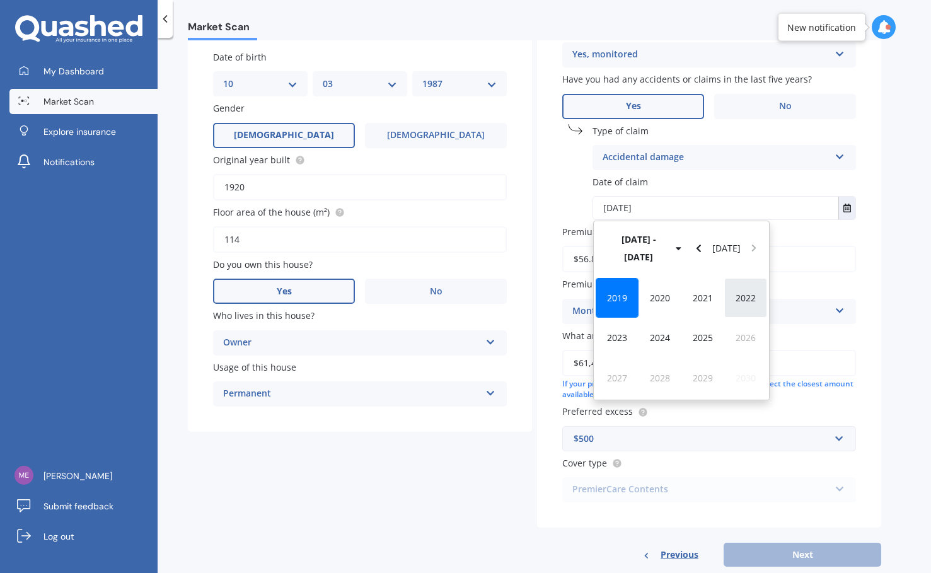
click at [742, 292] on span "2022" at bounding box center [746, 298] width 20 height 12
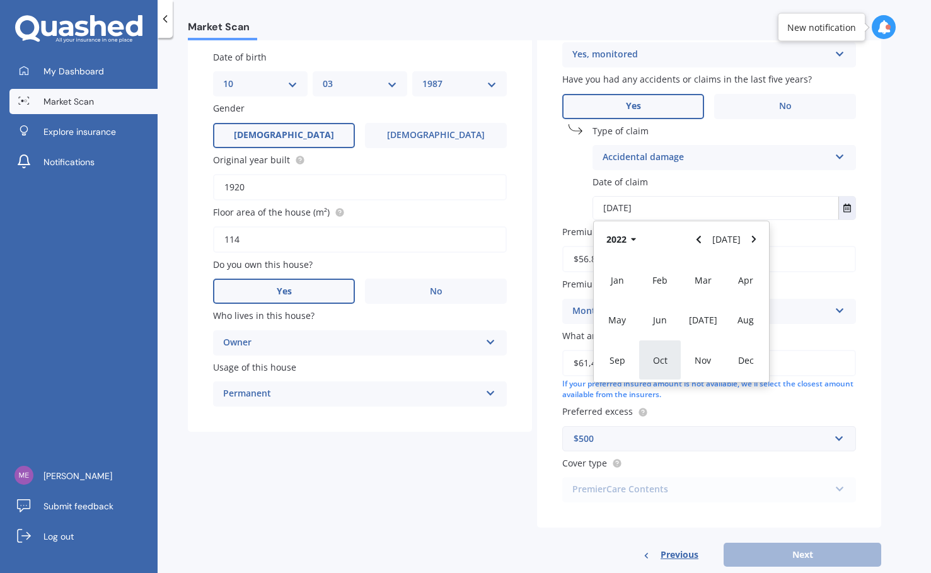
click at [660, 364] on span "Oct" at bounding box center [660, 360] width 15 height 12
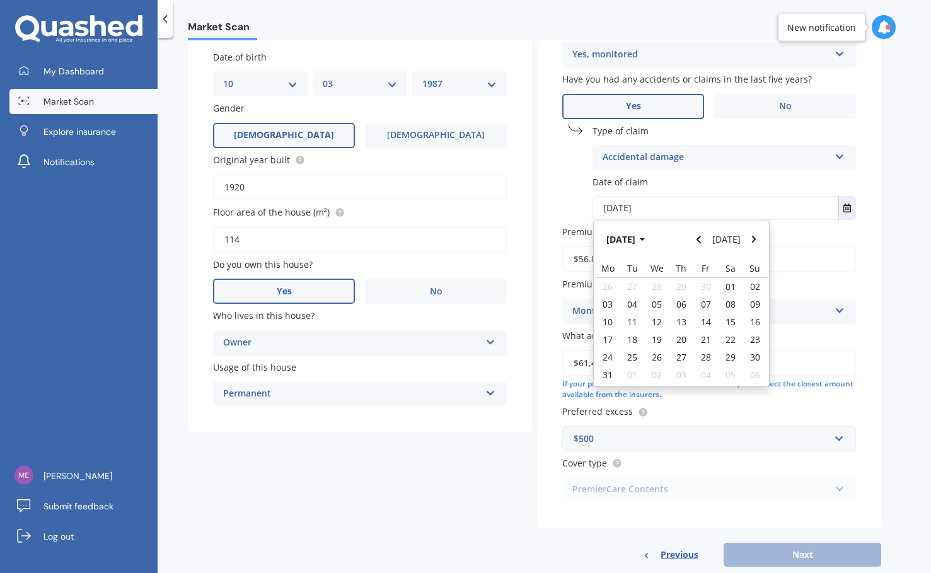
click at [802, 247] on div "Premium $56.84" at bounding box center [709, 248] width 294 height 47
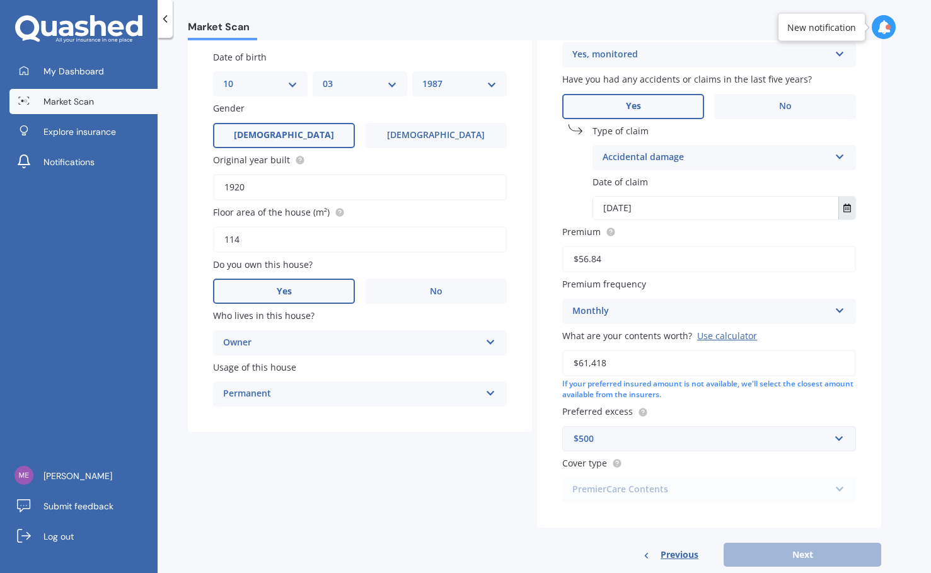
click at [802, 207] on button "Select date" at bounding box center [847, 208] width 17 height 23
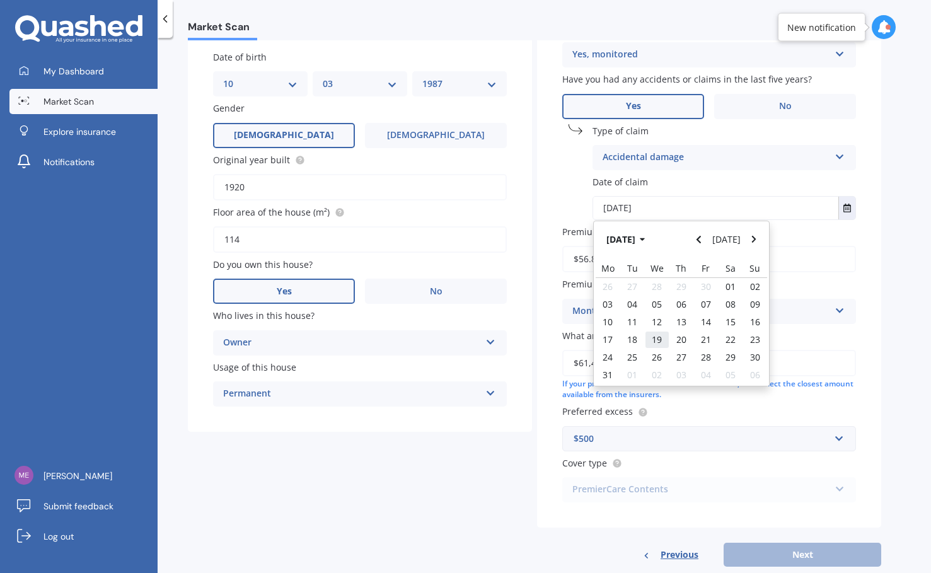
click at [652, 335] on div "19" at bounding box center [657, 340] width 25 height 18
type input "[DATE]"
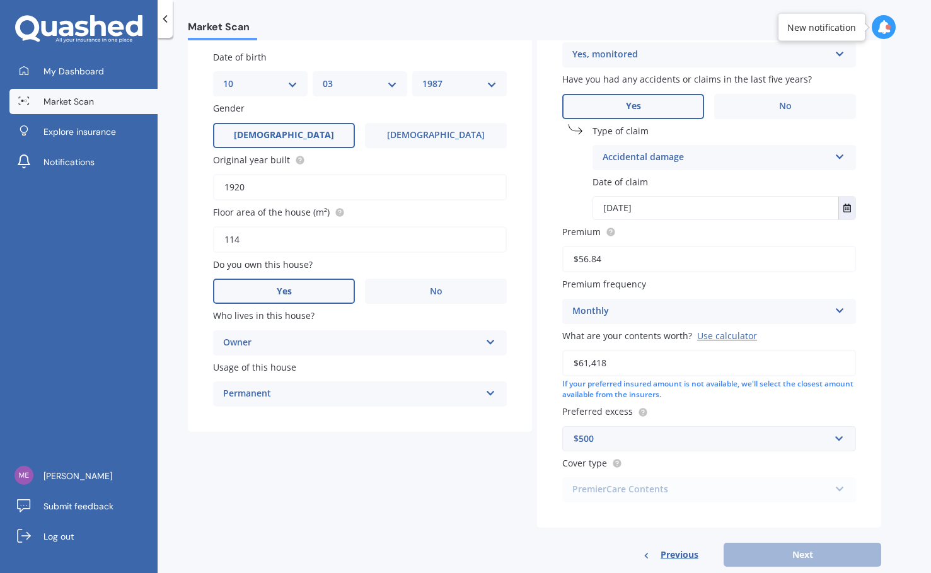
click at [802, 559] on div "Previous Next" at bounding box center [709, 555] width 344 height 24
click at [731, 488] on div "PremierCare Contents PremierCare Contents" at bounding box center [709, 489] width 294 height 25
click at [709, 493] on div "PremierCare Contents PremierCare Contents" at bounding box center [709, 489] width 294 height 25
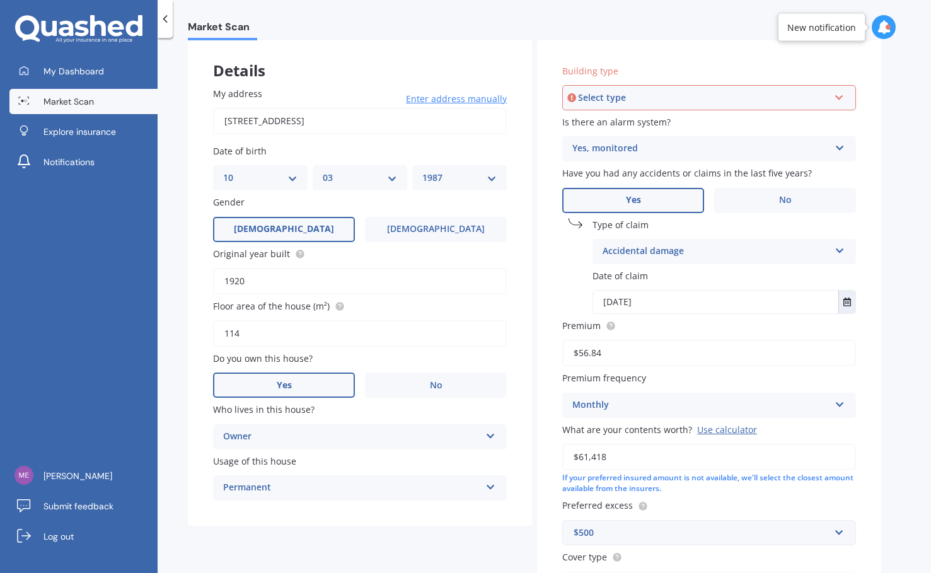
scroll to position [60, 0]
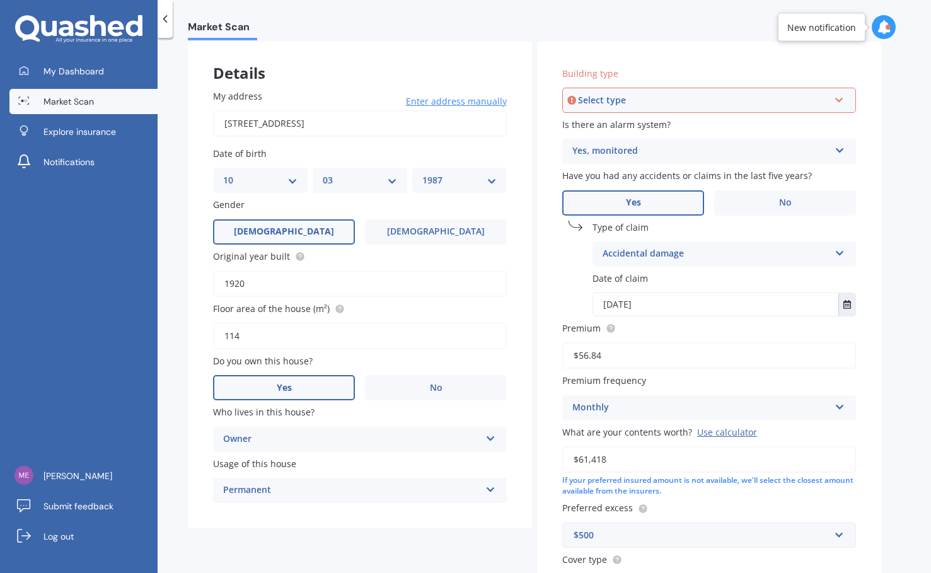
click at [690, 93] on div "Select type" at bounding box center [703, 100] width 251 height 14
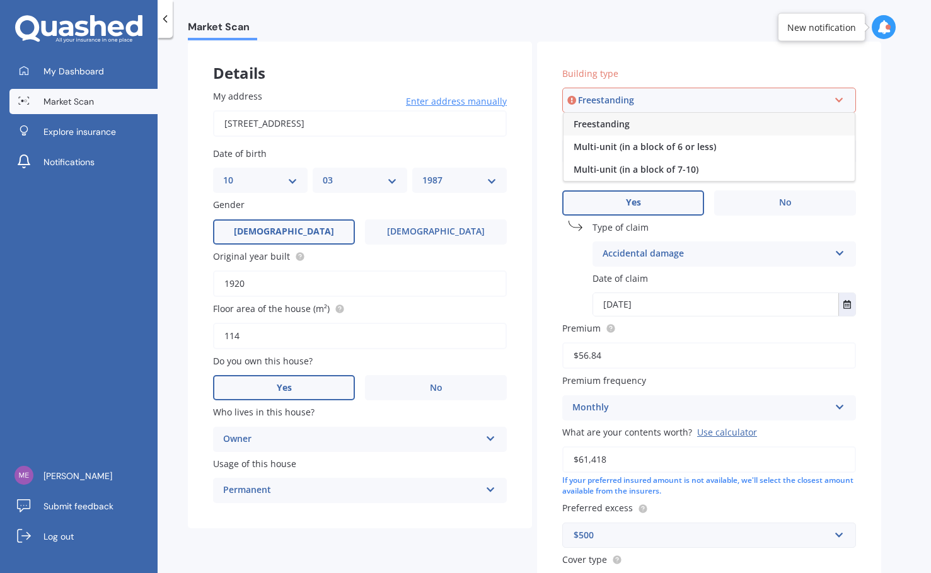
click at [651, 124] on div "Freestanding" at bounding box center [709, 124] width 291 height 23
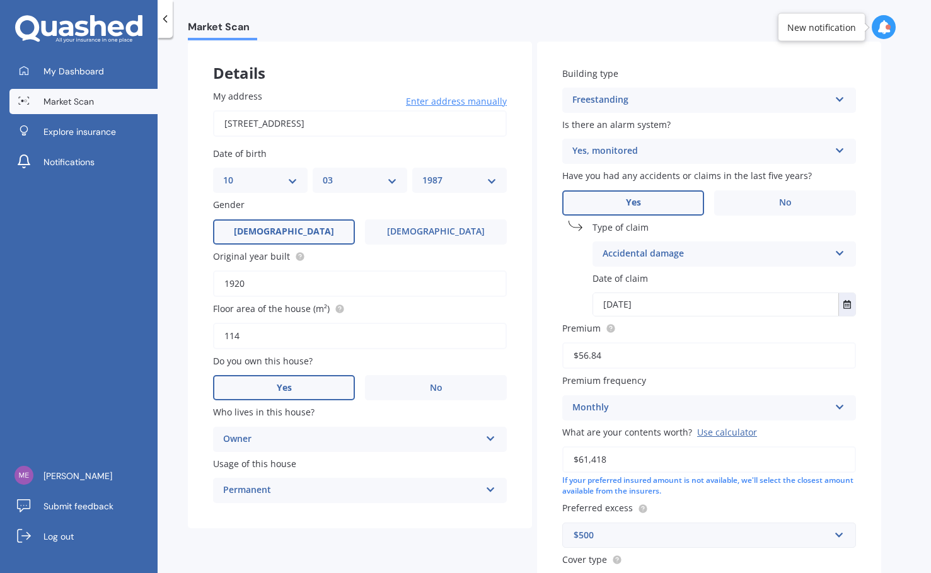
scroll to position [186, 0]
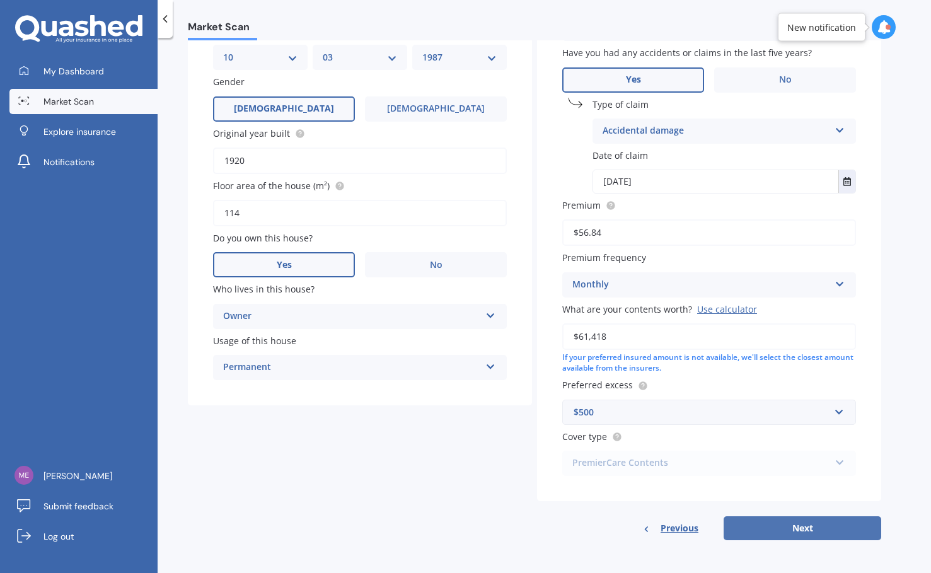
click at [802, 520] on button "Next" at bounding box center [803, 528] width 158 height 24
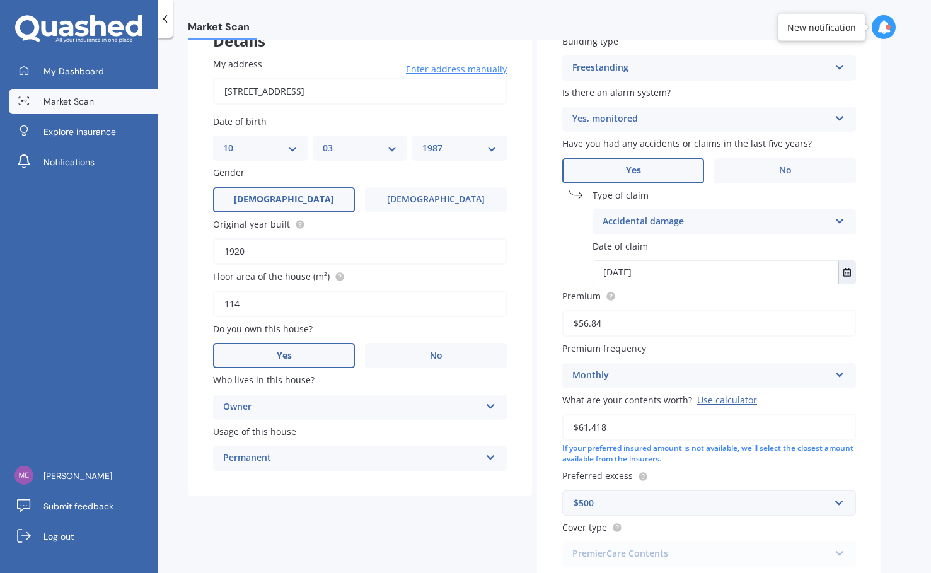
select select "10"
select select "03"
select select "1987"
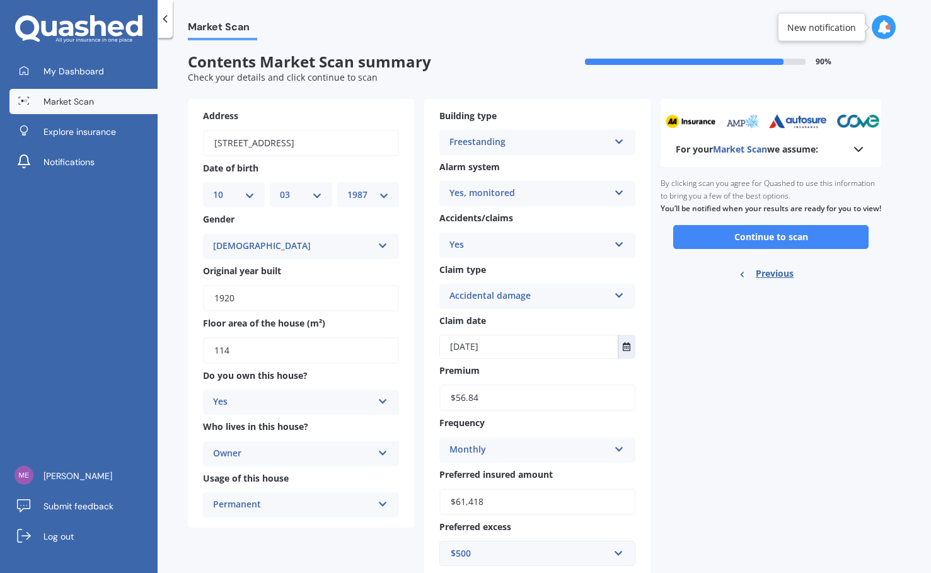
scroll to position [0, 0]
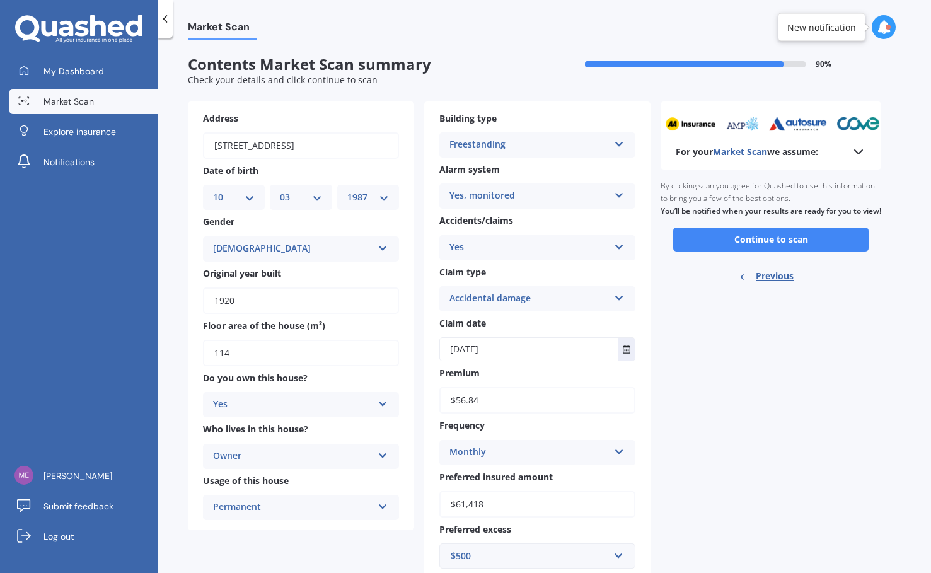
click at [764, 252] on button "Continue to scan" at bounding box center [770, 240] width 195 height 24
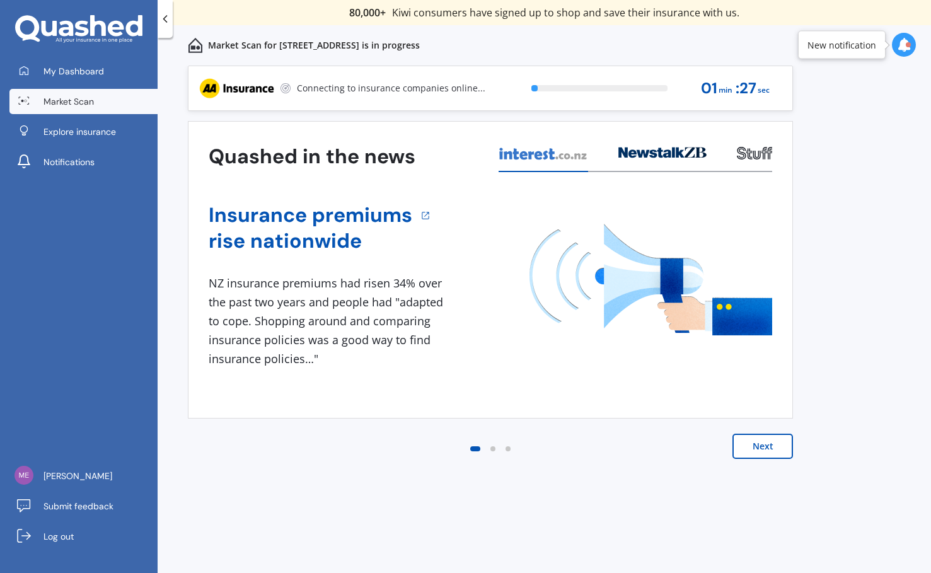
click at [170, 22] on icon at bounding box center [165, 19] width 13 height 13
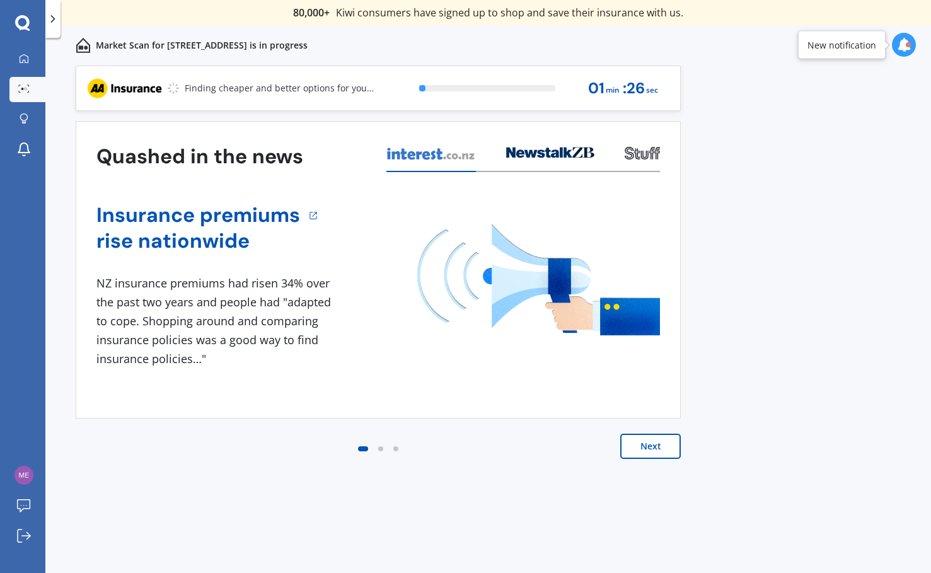
click at [57, 23] on icon at bounding box center [53, 19] width 13 height 13
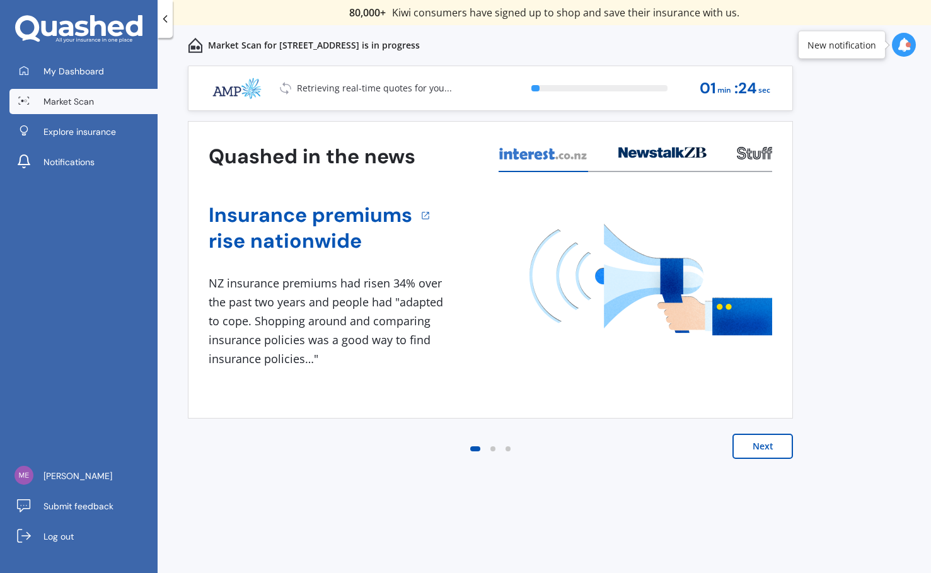
click at [76, 102] on span "Market Scan" at bounding box center [69, 101] width 50 height 13
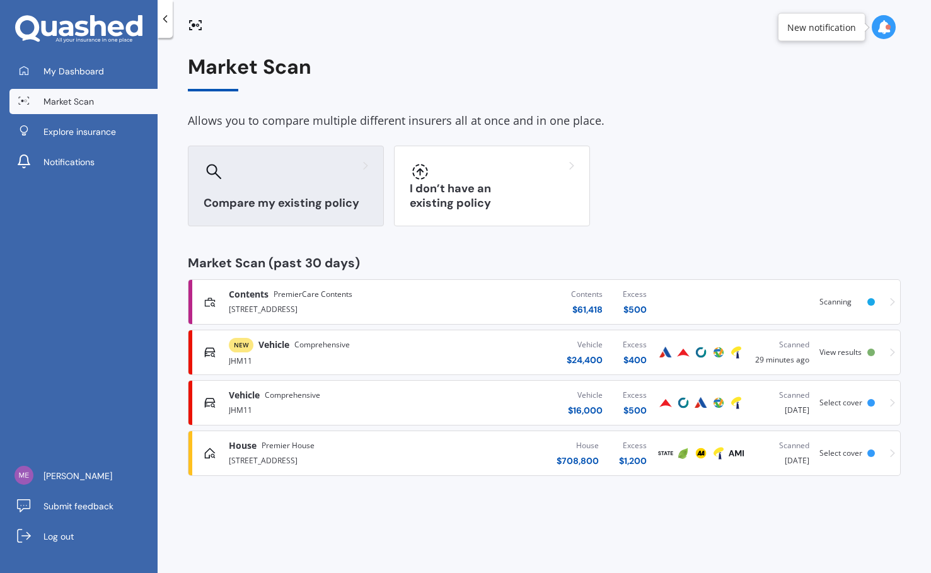
click at [266, 178] on div at bounding box center [286, 171] width 165 height 20
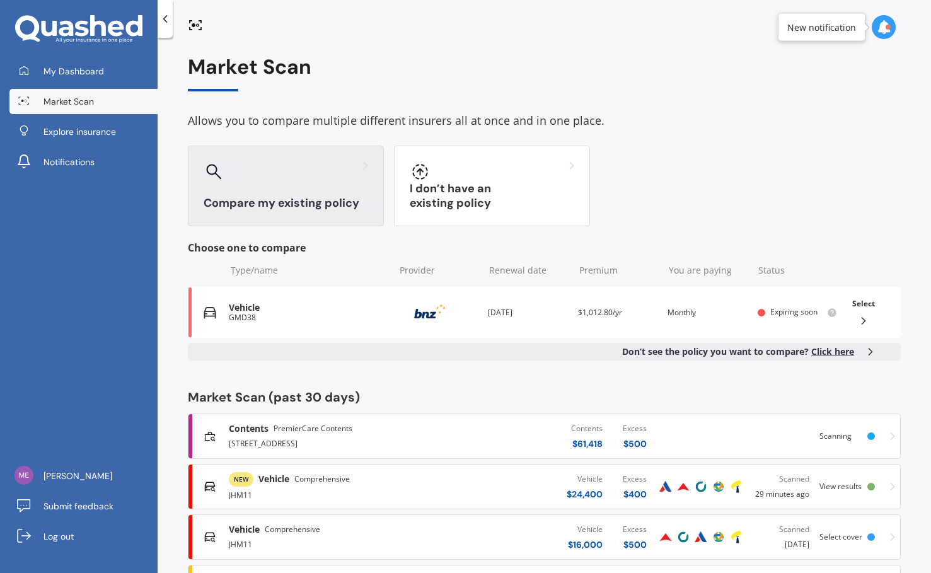
scroll to position [65, 0]
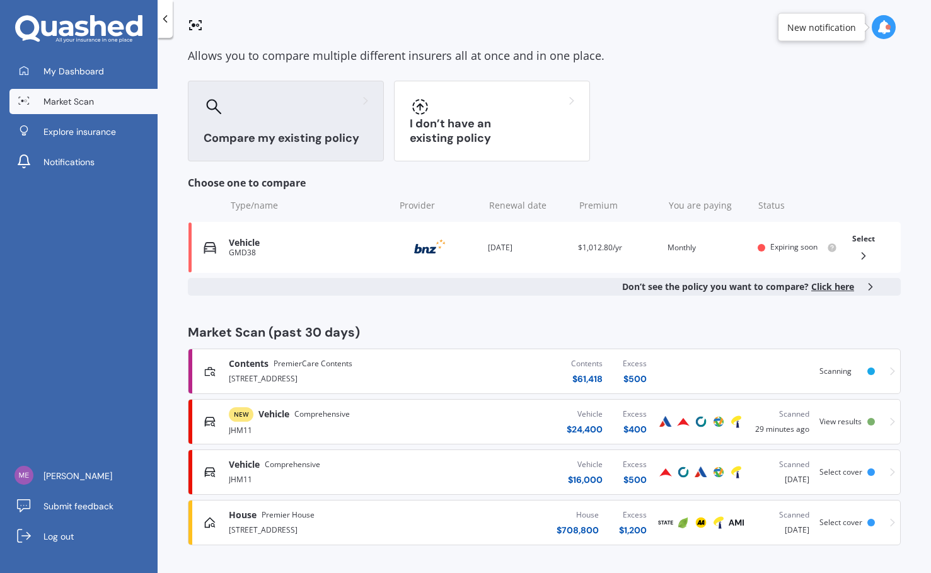
click at [802, 291] on span "Click here" at bounding box center [833, 287] width 43 height 12
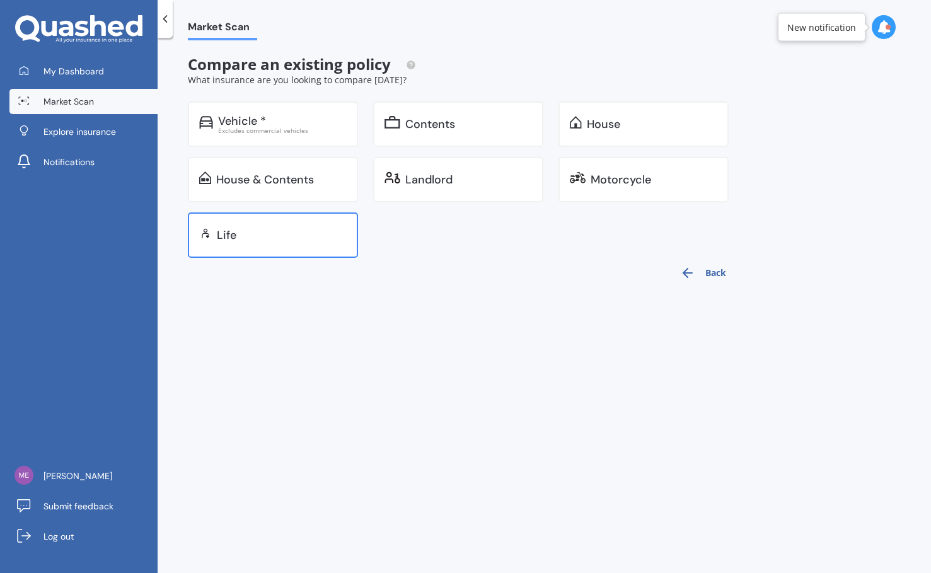
click at [271, 239] on div "Life" at bounding box center [282, 235] width 130 height 13
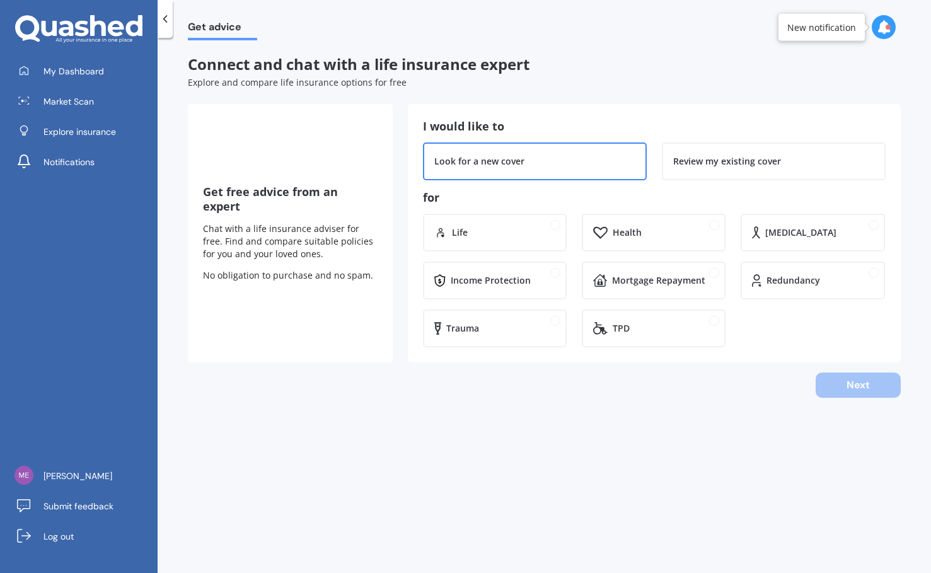
click at [520, 162] on div "Look for a new cover" at bounding box center [479, 161] width 90 height 13
drag, startPoint x: 450, startPoint y: 232, endPoint x: 465, endPoint y: 235, distance: 15.5
click at [450, 232] on div "Life" at bounding box center [495, 233] width 144 height 38
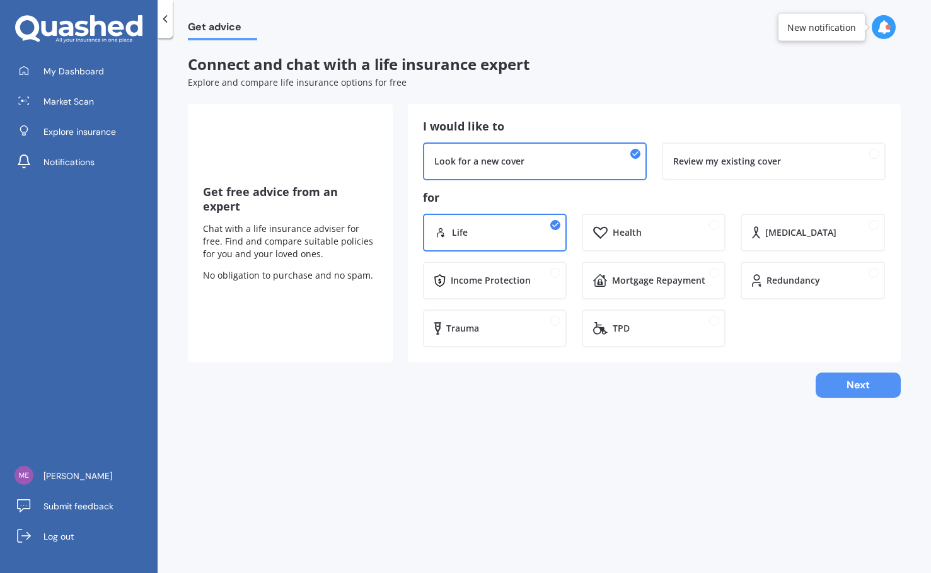
click at [802, 389] on button "Next" at bounding box center [858, 385] width 85 height 25
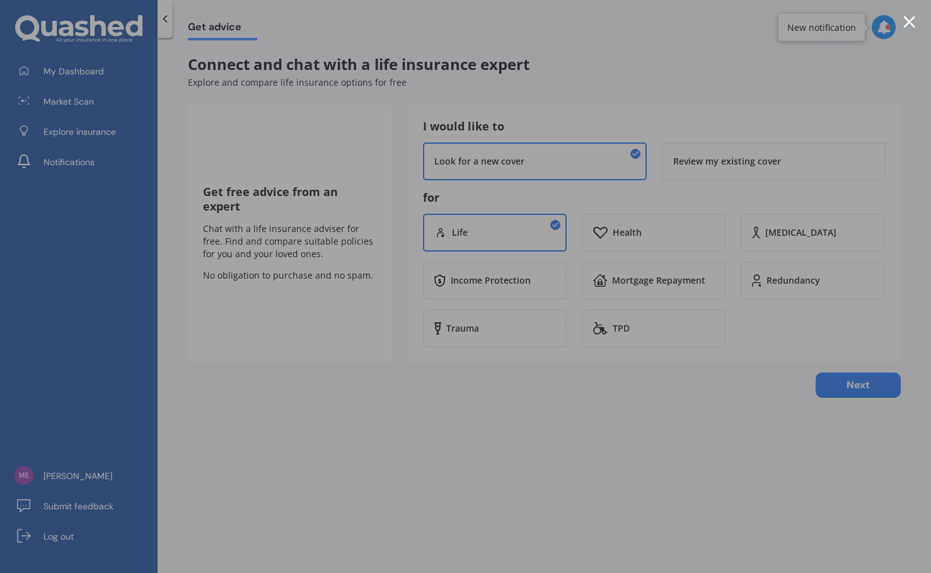
click at [802, 29] on div at bounding box center [465, 286] width 931 height 573
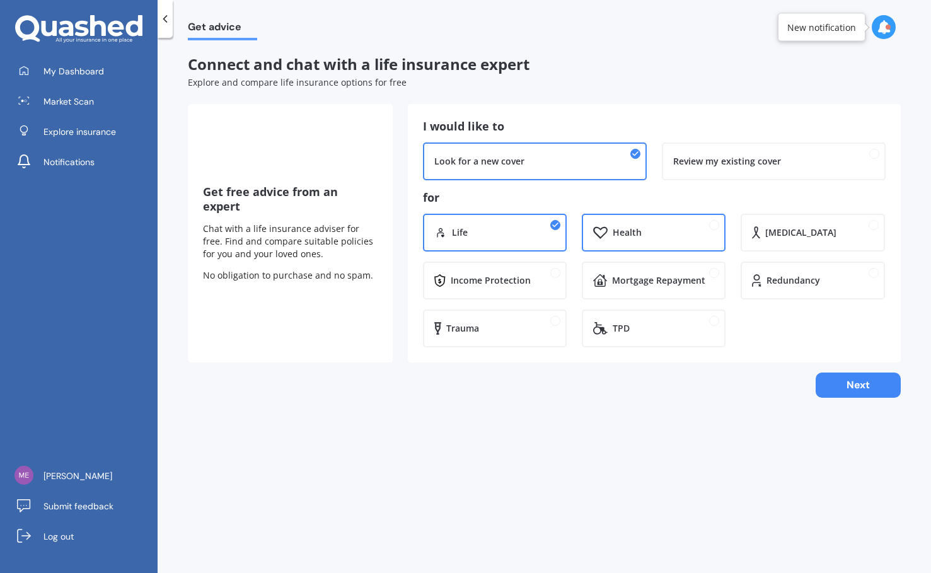
click at [641, 233] on div "Health" at bounding box center [664, 232] width 102 height 13
click at [651, 280] on div "Mortgage Repayment" at bounding box center [658, 280] width 93 height 13
click at [802, 381] on button "Next" at bounding box center [858, 385] width 85 height 25
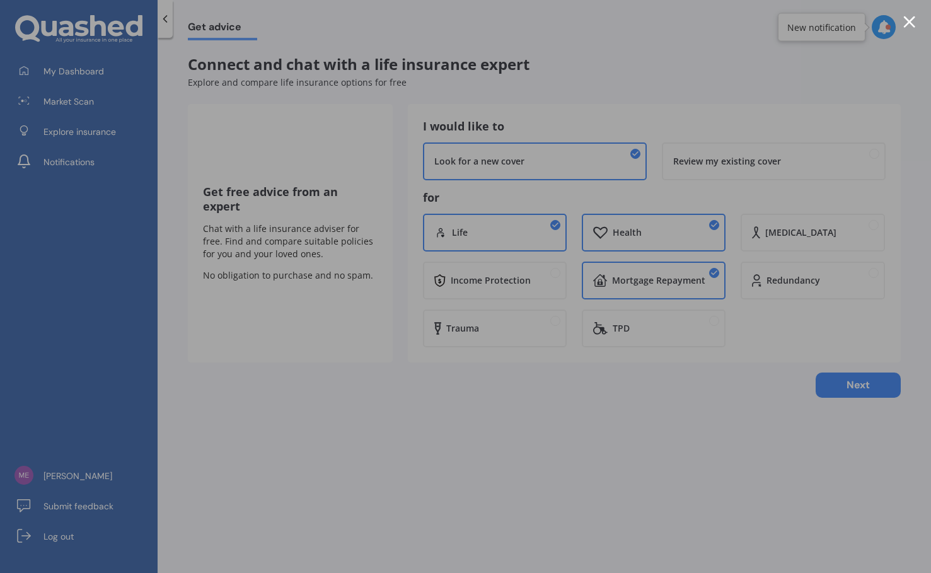
click at [802, 23] on div at bounding box center [910, 22] width 12 height 12
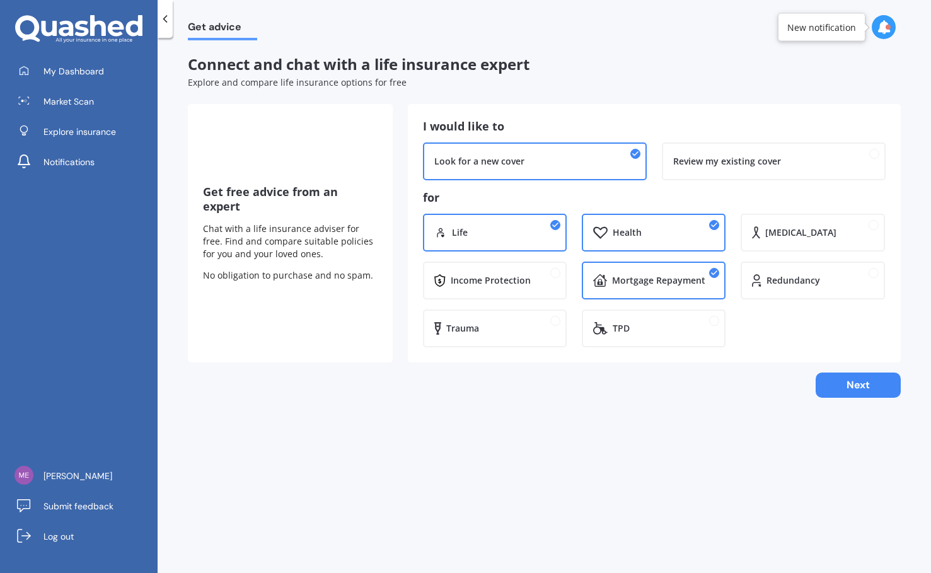
click at [168, 21] on icon at bounding box center [165, 19] width 13 height 13
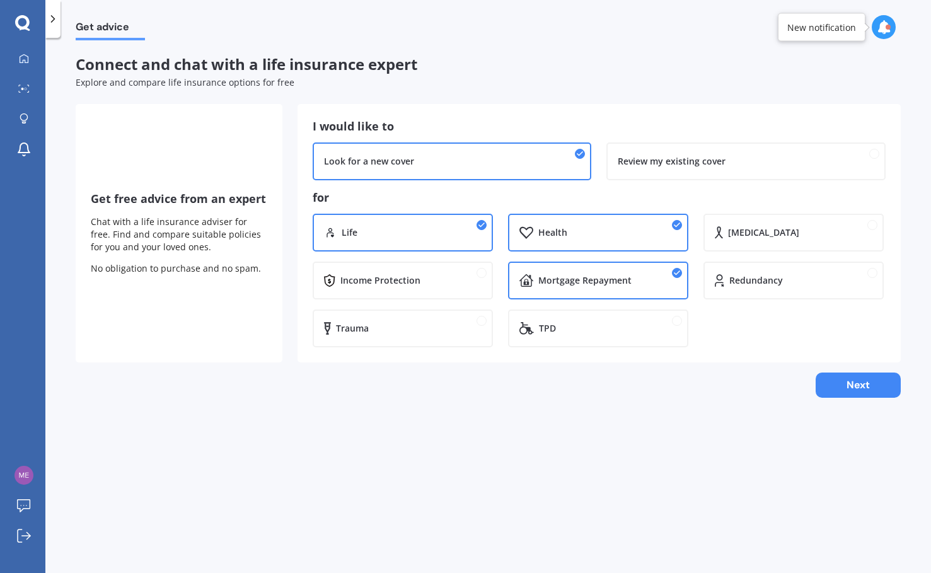
click at [52, 21] on icon at bounding box center [53, 19] width 13 height 13
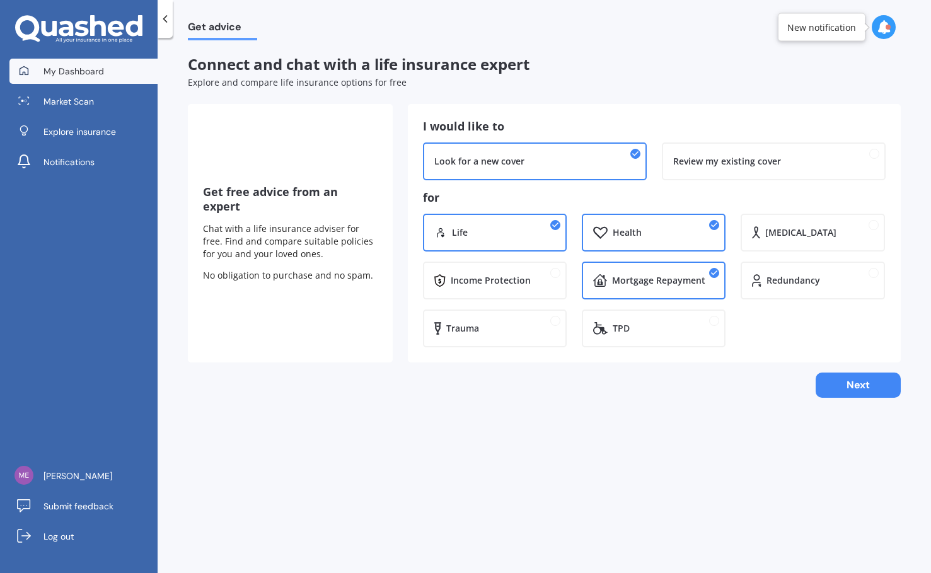
click at [51, 78] on link "My Dashboard" at bounding box center [83, 71] width 148 height 25
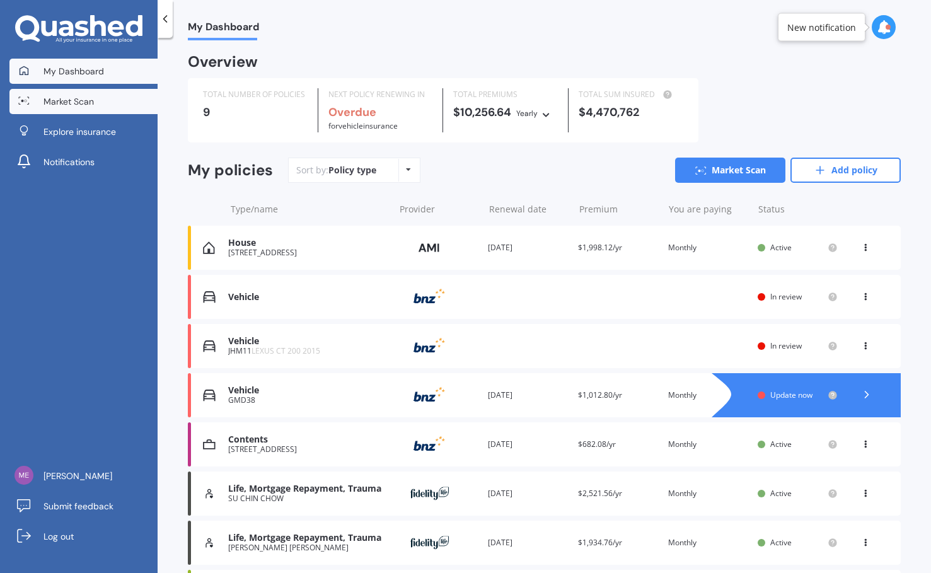
click at [96, 98] on link "Market Scan" at bounding box center [83, 101] width 148 height 25
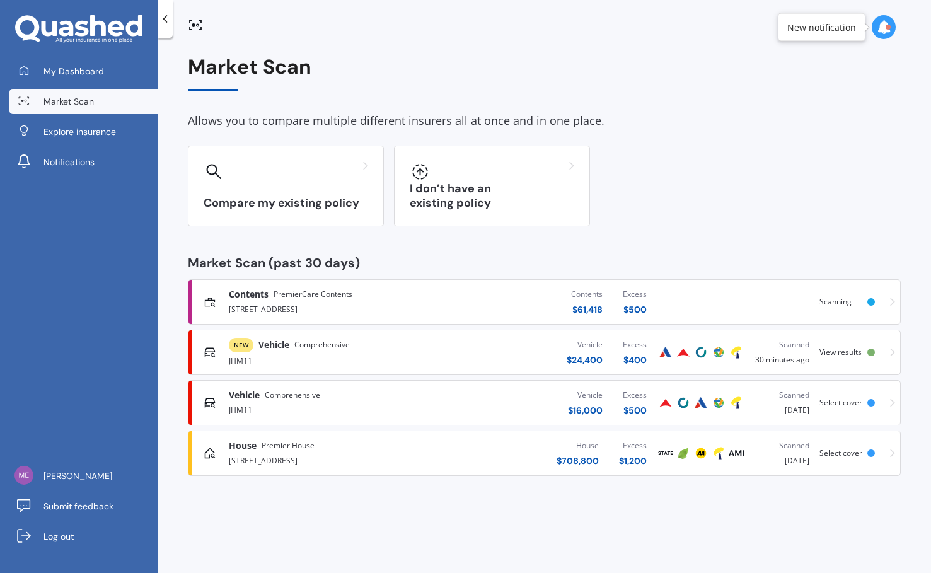
click at [802, 346] on div "NEW Vehicle Comprehensive JHM11 Vehicle $ 24,400 Excess $ 400 Scanned 30 minute…" at bounding box center [545, 353] width 702 height 38
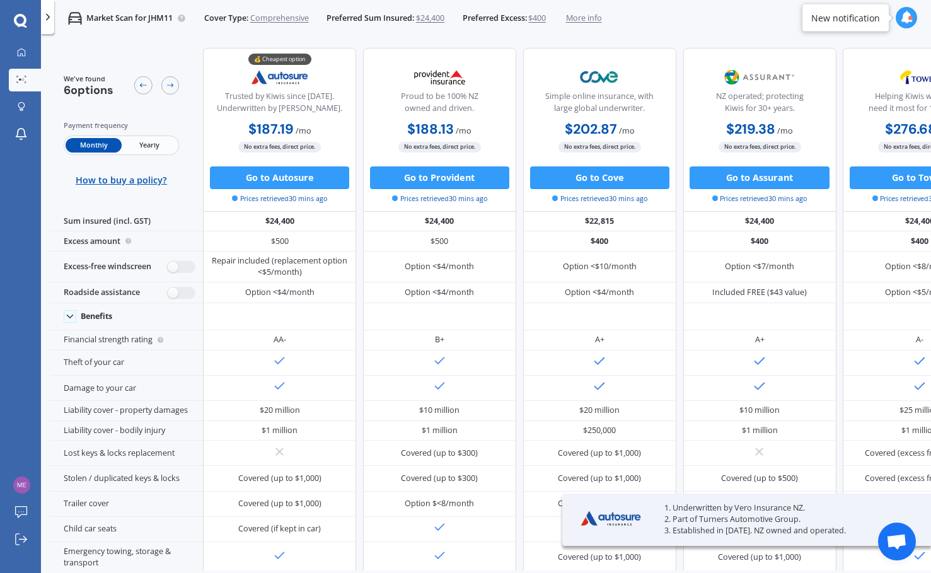
click at [44, 23] on div at bounding box center [48, 17] width 14 height 34
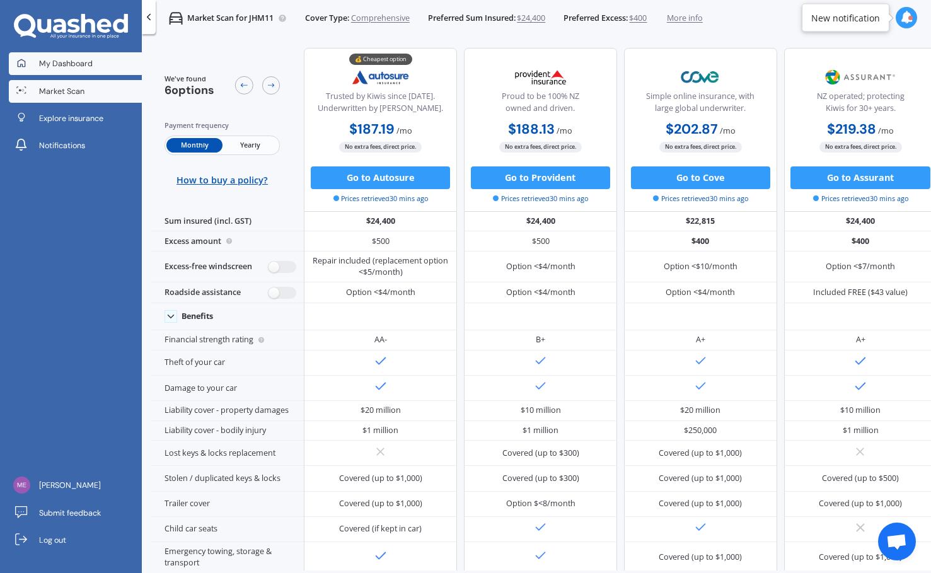
click at [64, 70] on link "My Dashboard" at bounding box center [76, 63] width 134 height 23
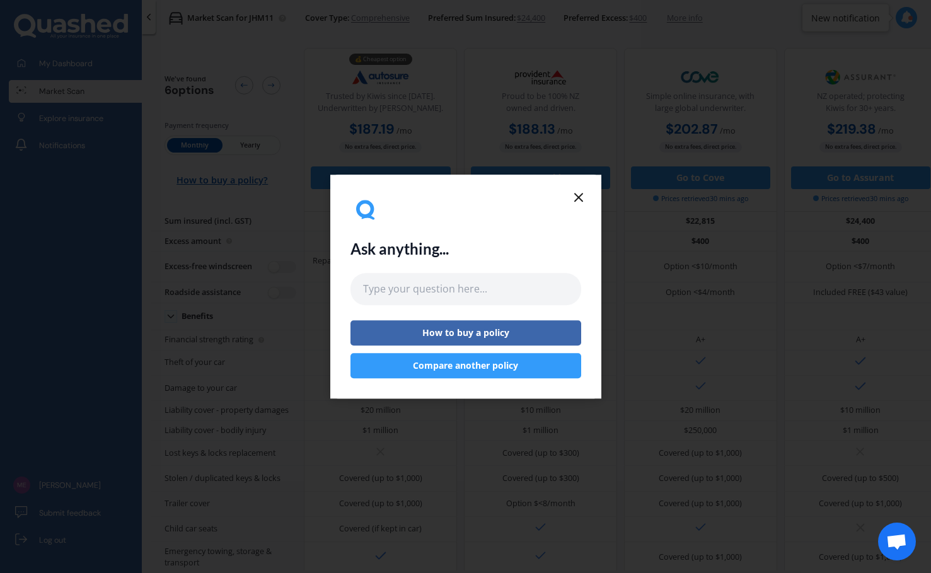
click at [580, 196] on icon at bounding box center [578, 197] width 15 height 15
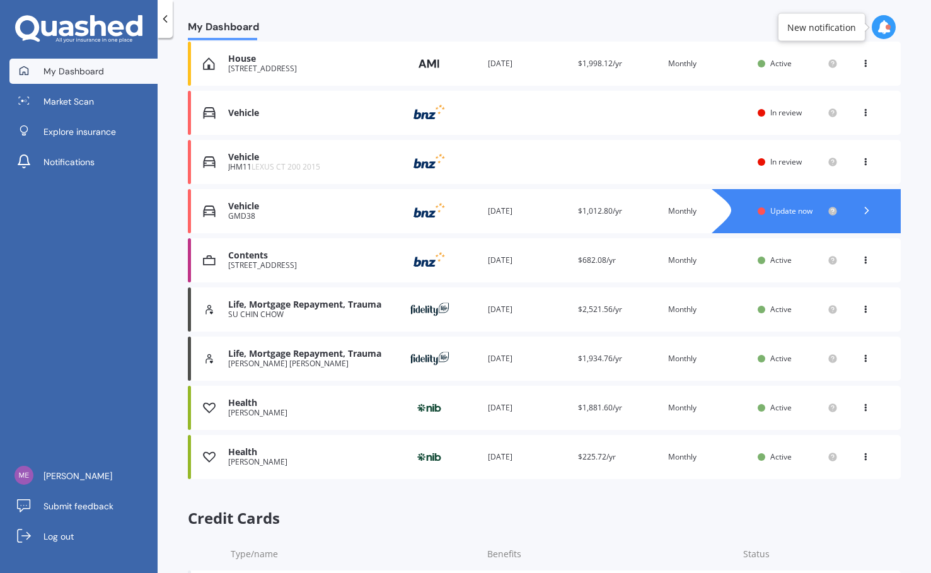
scroll to position [185, 0]
click at [802, 409] on icon at bounding box center [865, 405] width 9 height 8
click at [378, 388] on div "Health [PERSON_NAME] Provider Renewal date [DATE] Premium $1,881.60/yr You are …" at bounding box center [544, 407] width 713 height 44
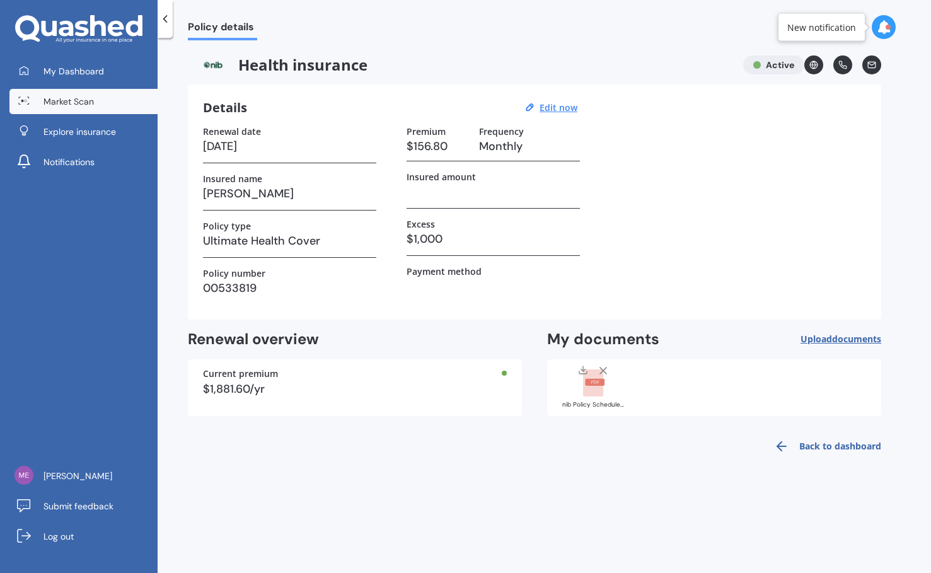
click at [75, 100] on span "Market Scan" at bounding box center [69, 101] width 50 height 13
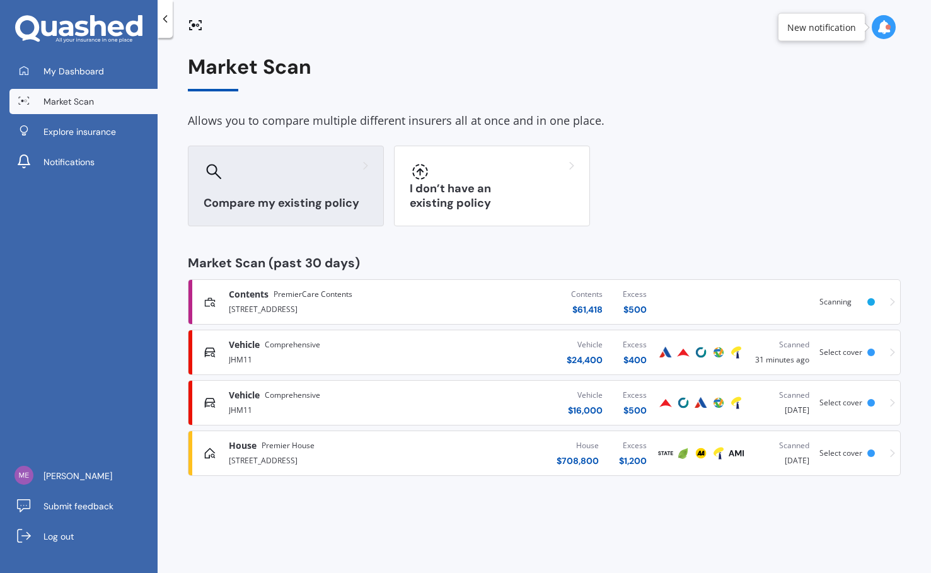
click at [294, 179] on div at bounding box center [286, 171] width 165 height 20
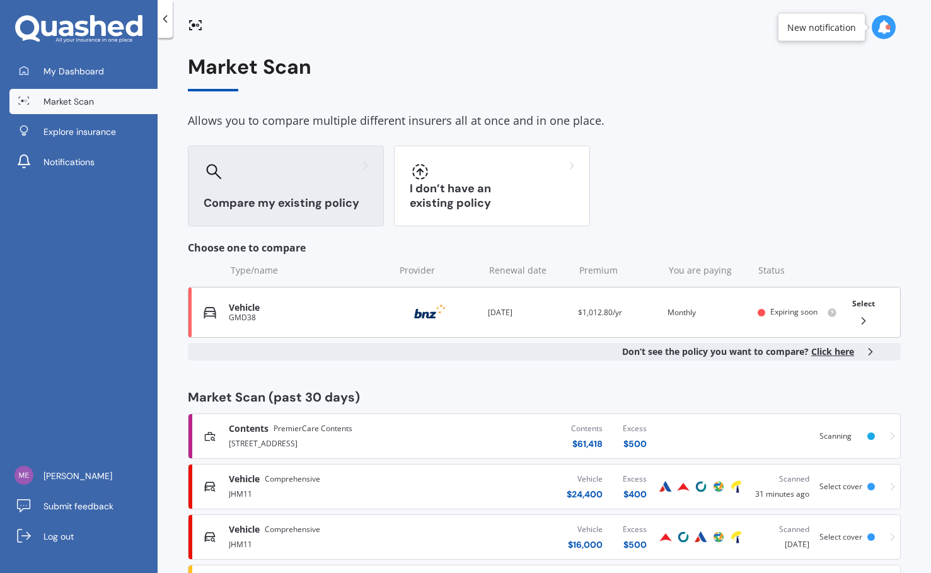
scroll to position [65, 0]
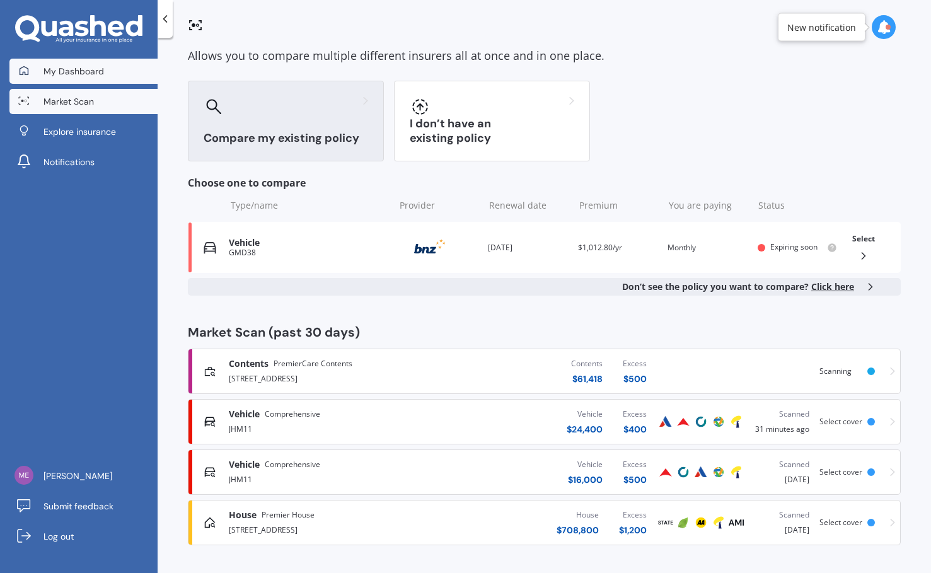
drag, startPoint x: 96, startPoint y: 94, endPoint x: 98, endPoint y: 79, distance: 14.6
click at [96, 94] on link "Market Scan" at bounding box center [83, 101] width 148 height 25
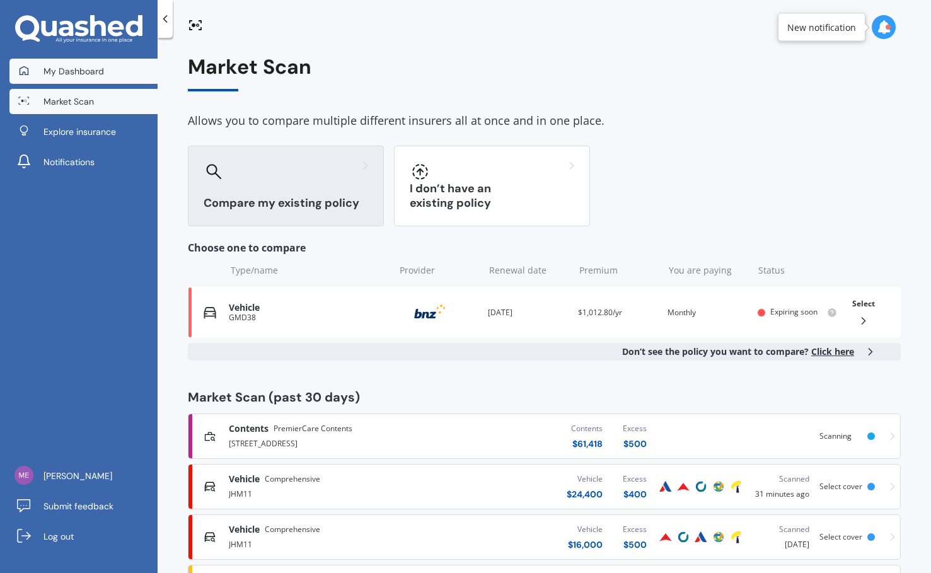
click at [98, 76] on span "My Dashboard" at bounding box center [74, 71] width 61 height 13
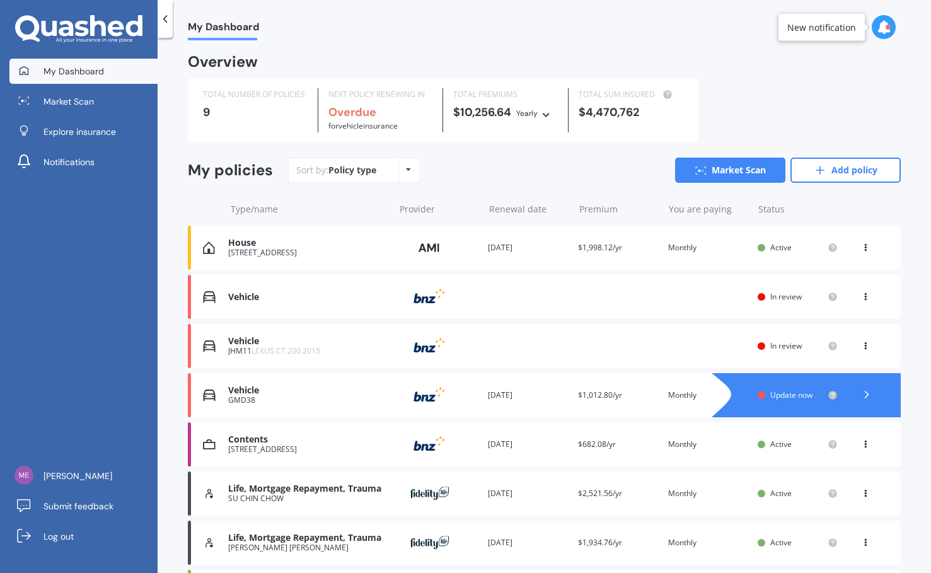
click at [620, 305] on div "Vehicle Provider Renewal date Premium You are paying Status In review View opti…" at bounding box center [544, 297] width 713 height 44
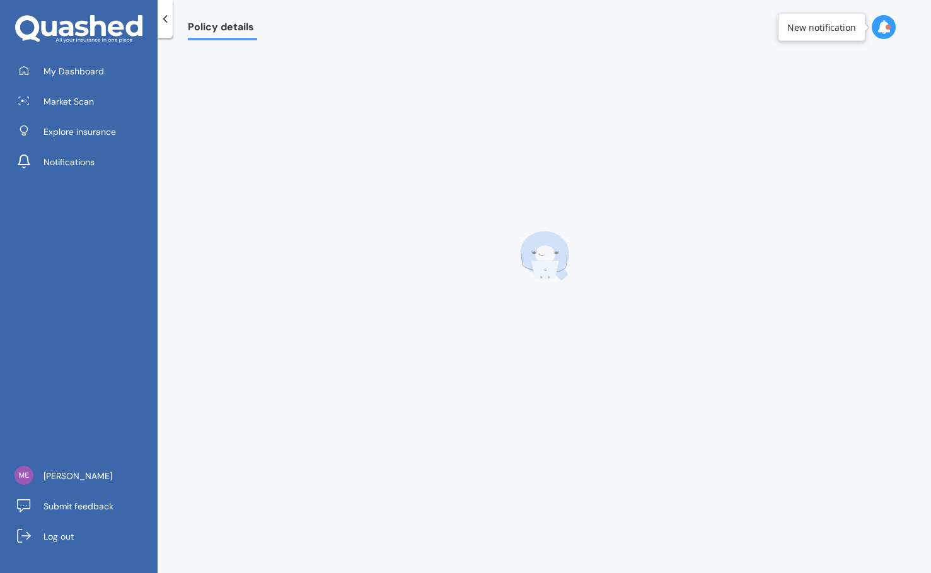
click at [169, 27] on div at bounding box center [165, 19] width 15 height 38
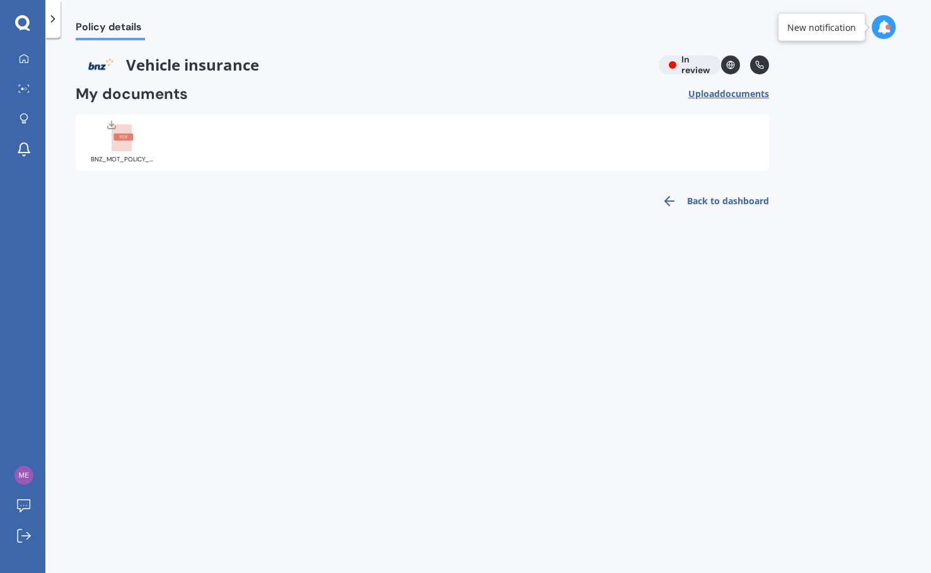
click at [53, 29] on div at bounding box center [52, 19] width 15 height 38
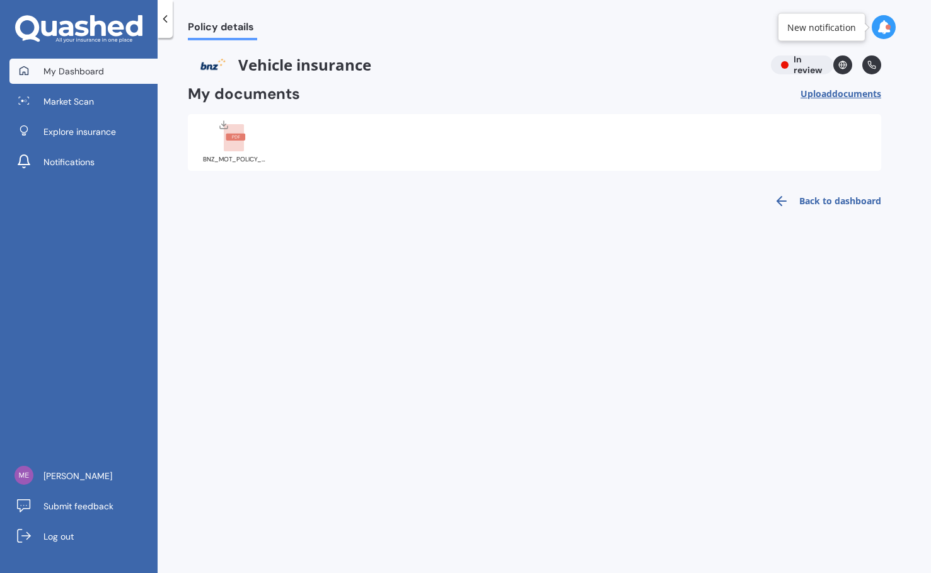
click at [93, 68] on span "My Dashboard" at bounding box center [74, 71] width 61 height 13
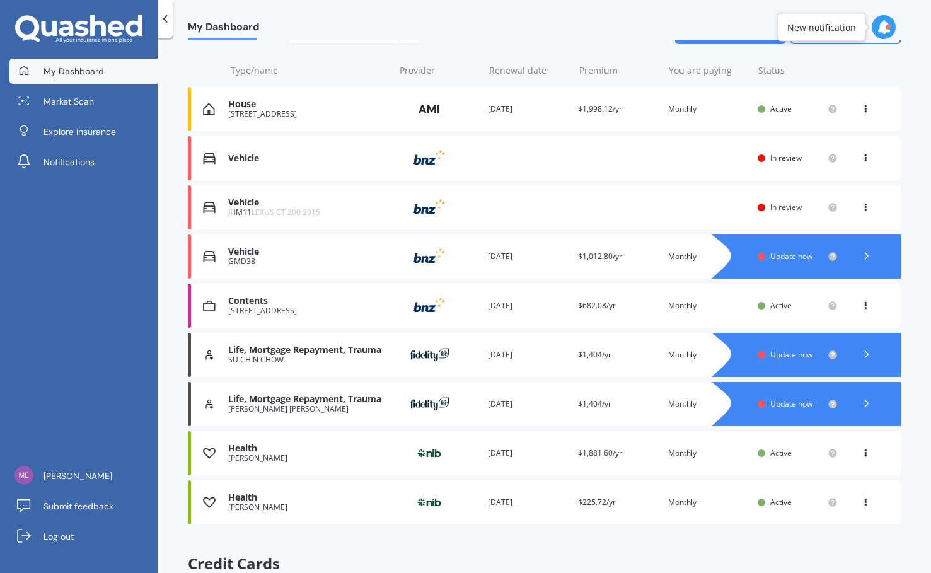
scroll to position [141, 0]
